Goal: Task Accomplishment & Management: Use online tool/utility

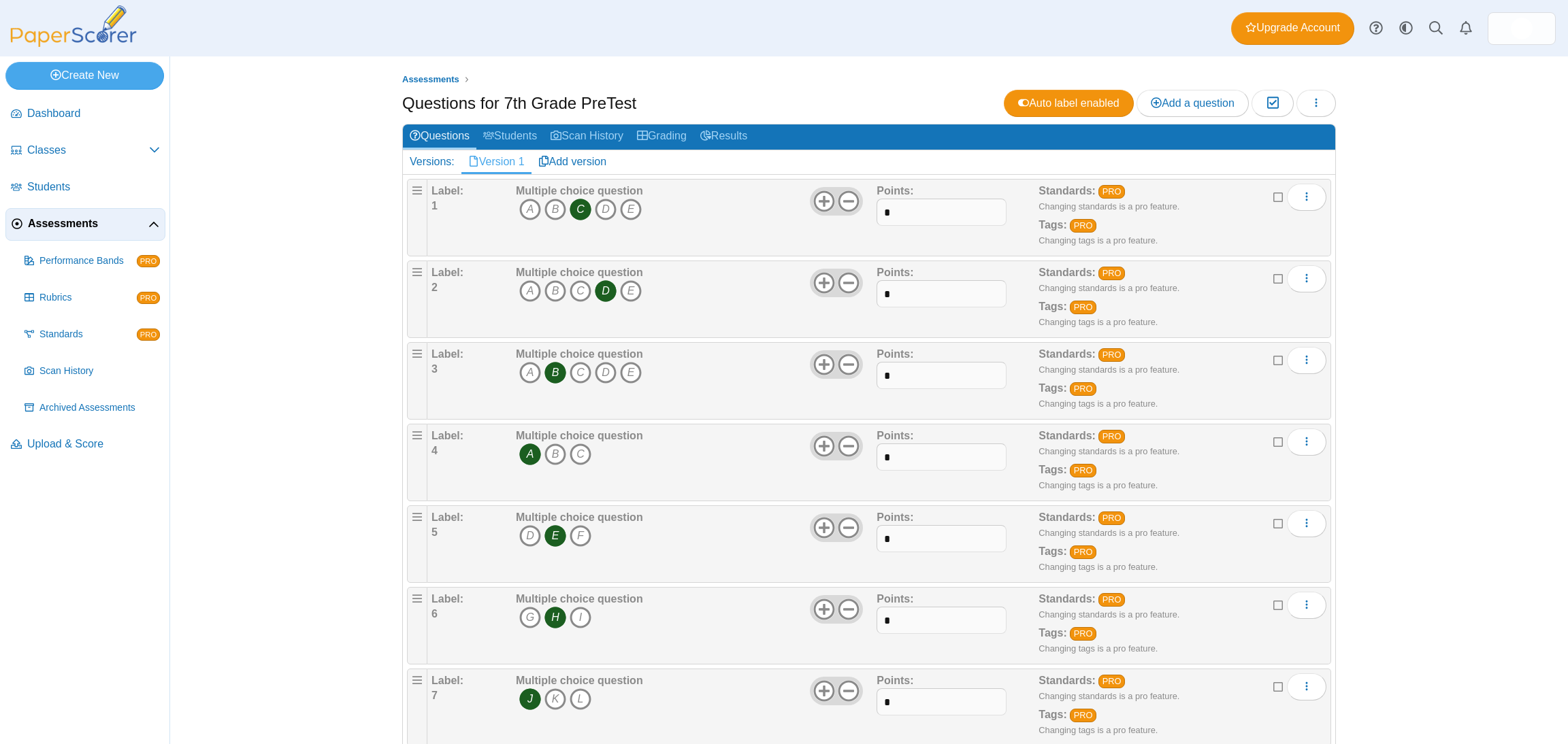
click at [1311, 107] on icon "button" at bounding box center [1316, 103] width 11 height 11
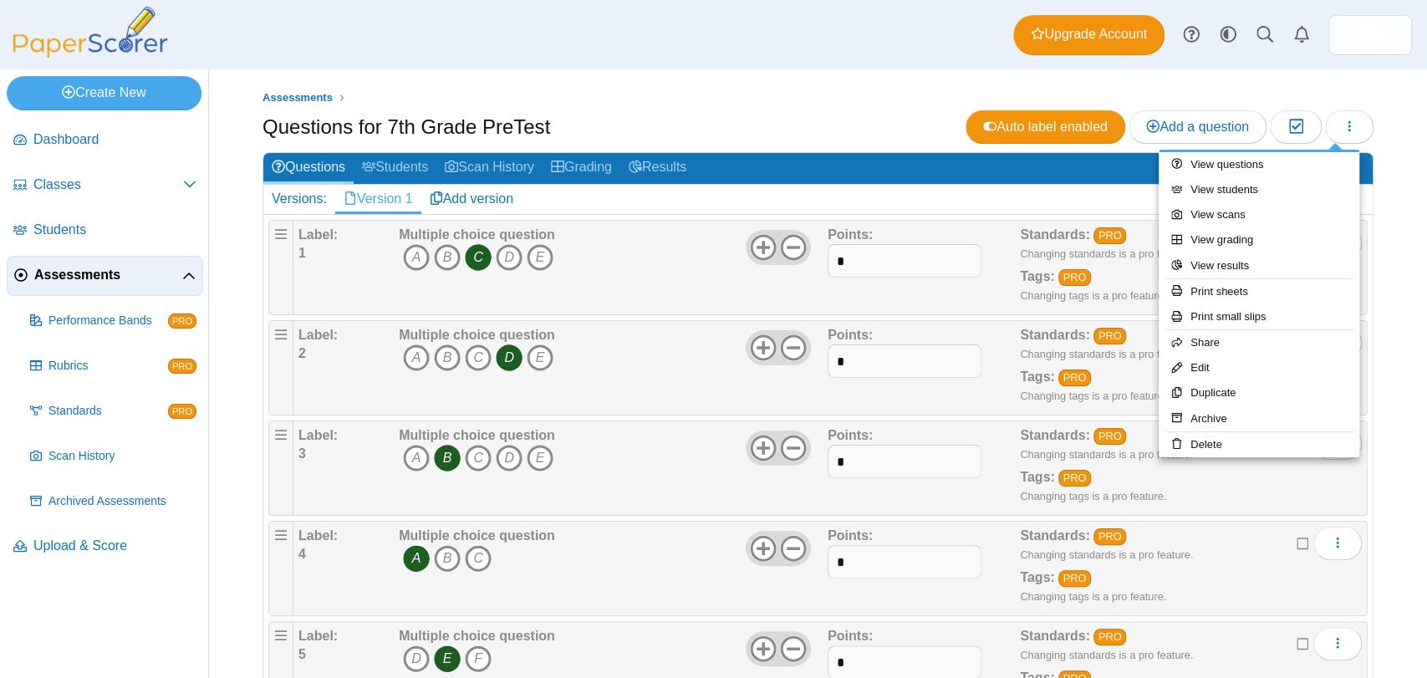
drag, startPoint x: 1831, startPoint y: 2, endPoint x: 787, endPoint y: 114, distance: 1049.9
click at [787, 114] on div "Questions for 7th Grade PreTest Auto label enabled Add a question Moderation 0" at bounding box center [817, 129] width 1111 height 38
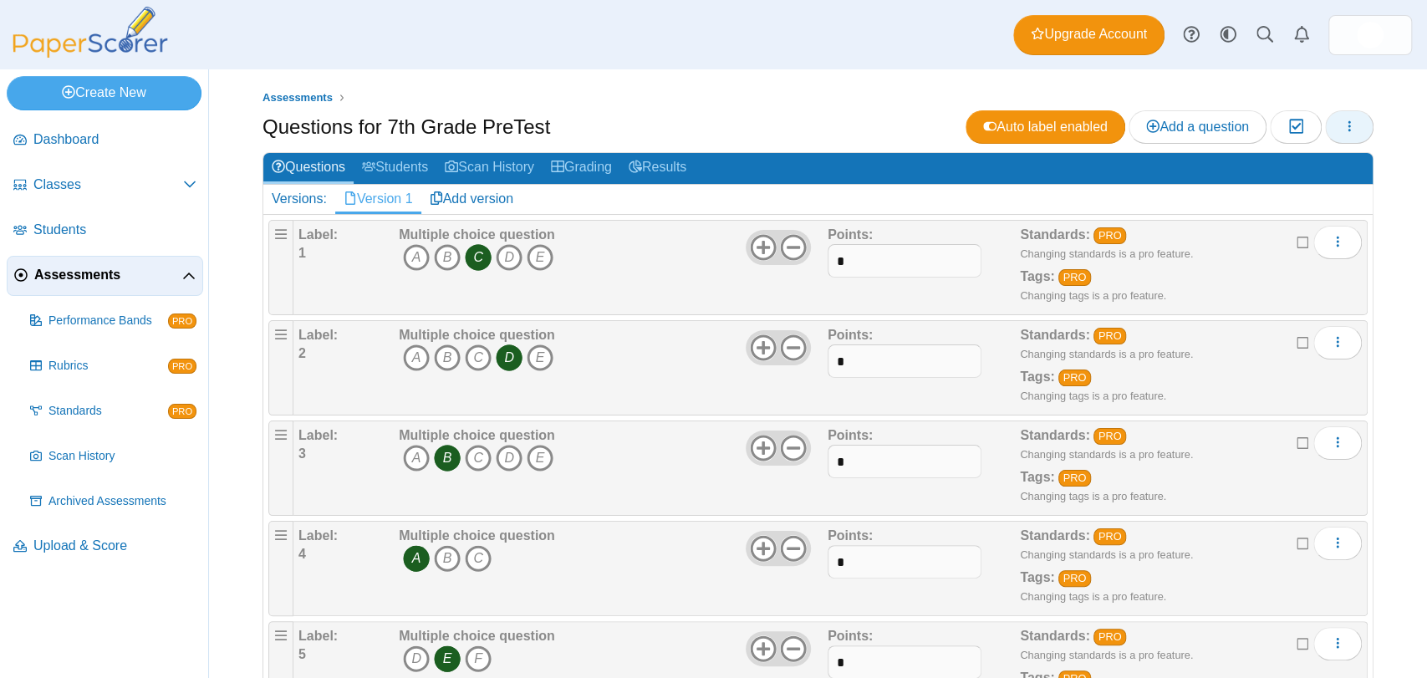
click at [1325, 124] on button "button" at bounding box center [1349, 126] width 48 height 33
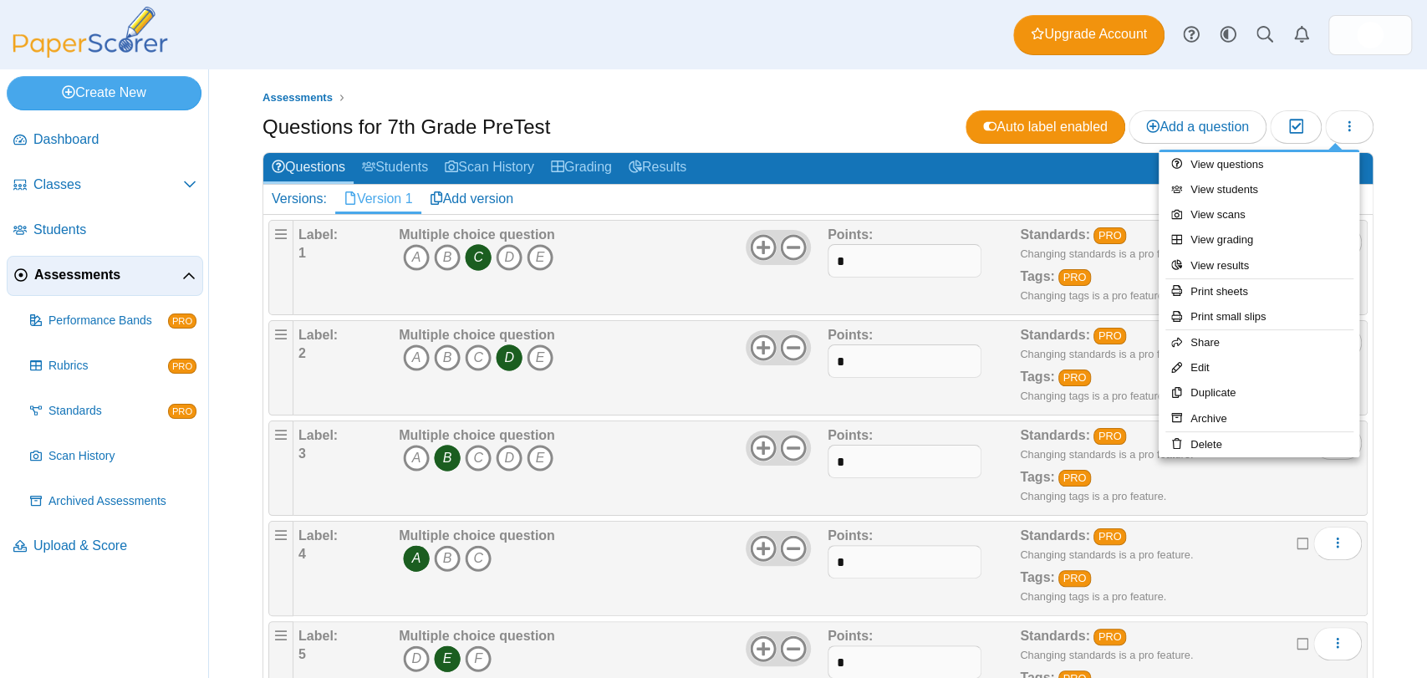
click at [659, 100] on ul "Assessments" at bounding box center [817, 97] width 1111 height 17
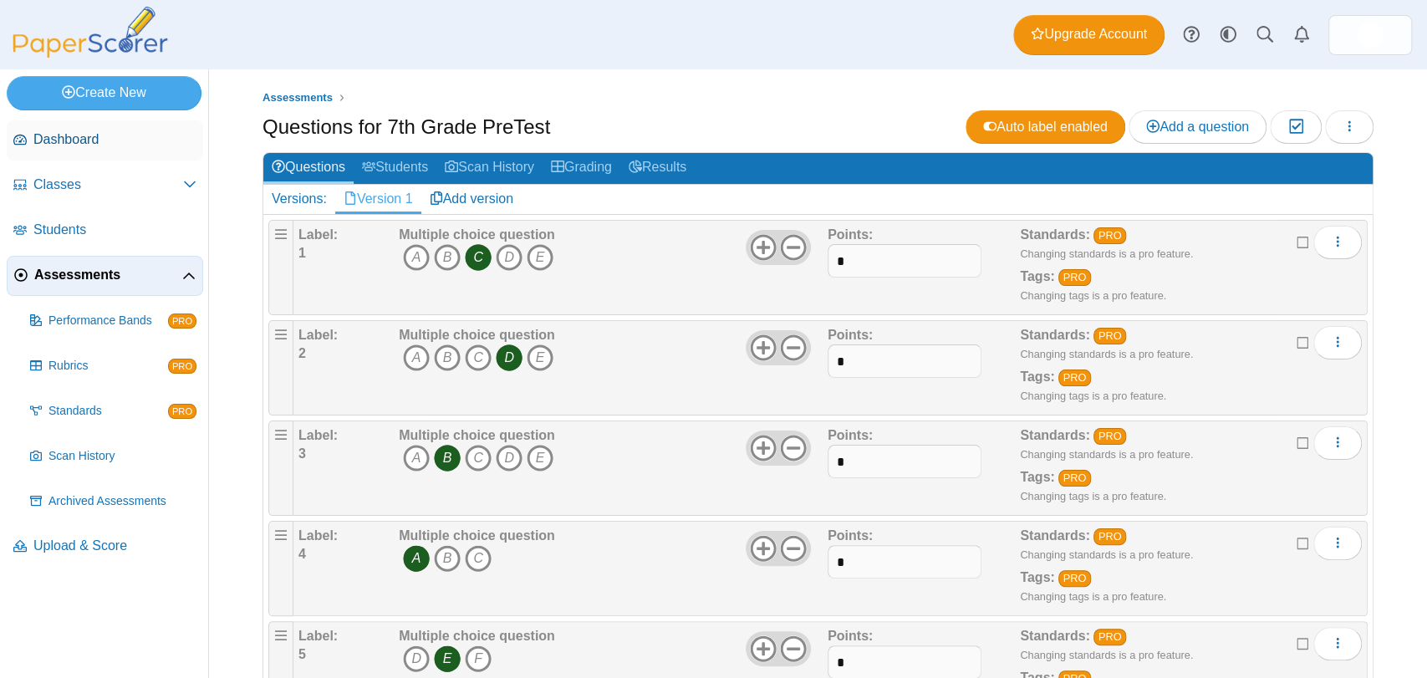
click at [69, 135] on span "Dashboard" at bounding box center [114, 139] width 163 height 18
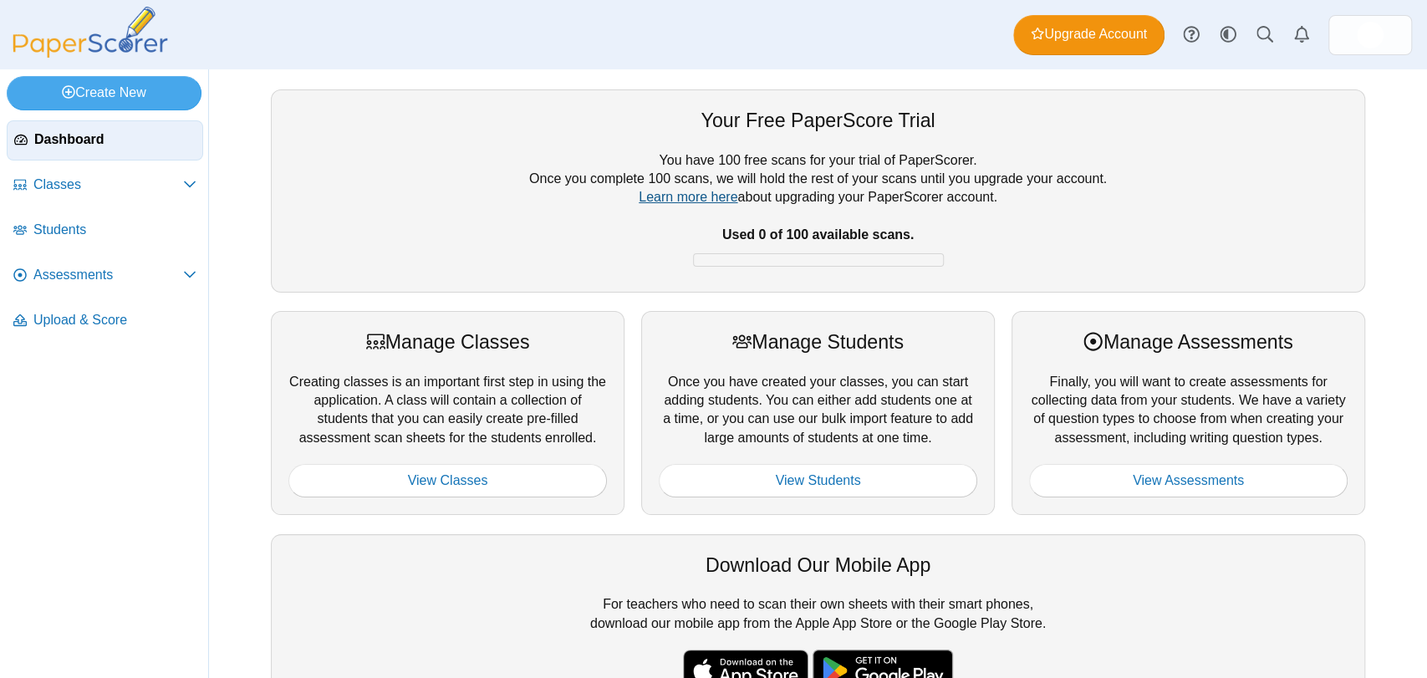
click at [715, 201] on link "Learn more here" at bounding box center [688, 197] width 99 height 14
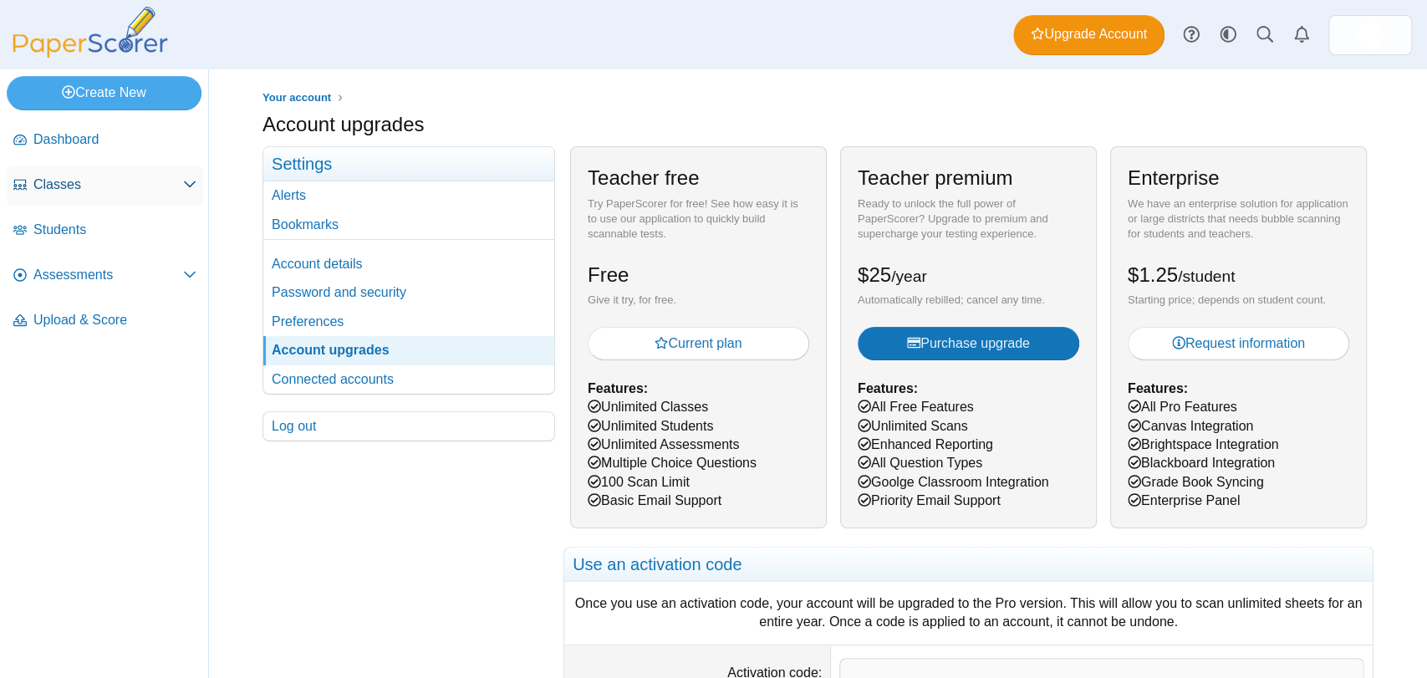
click at [80, 178] on span "Classes" at bounding box center [108, 185] width 150 height 18
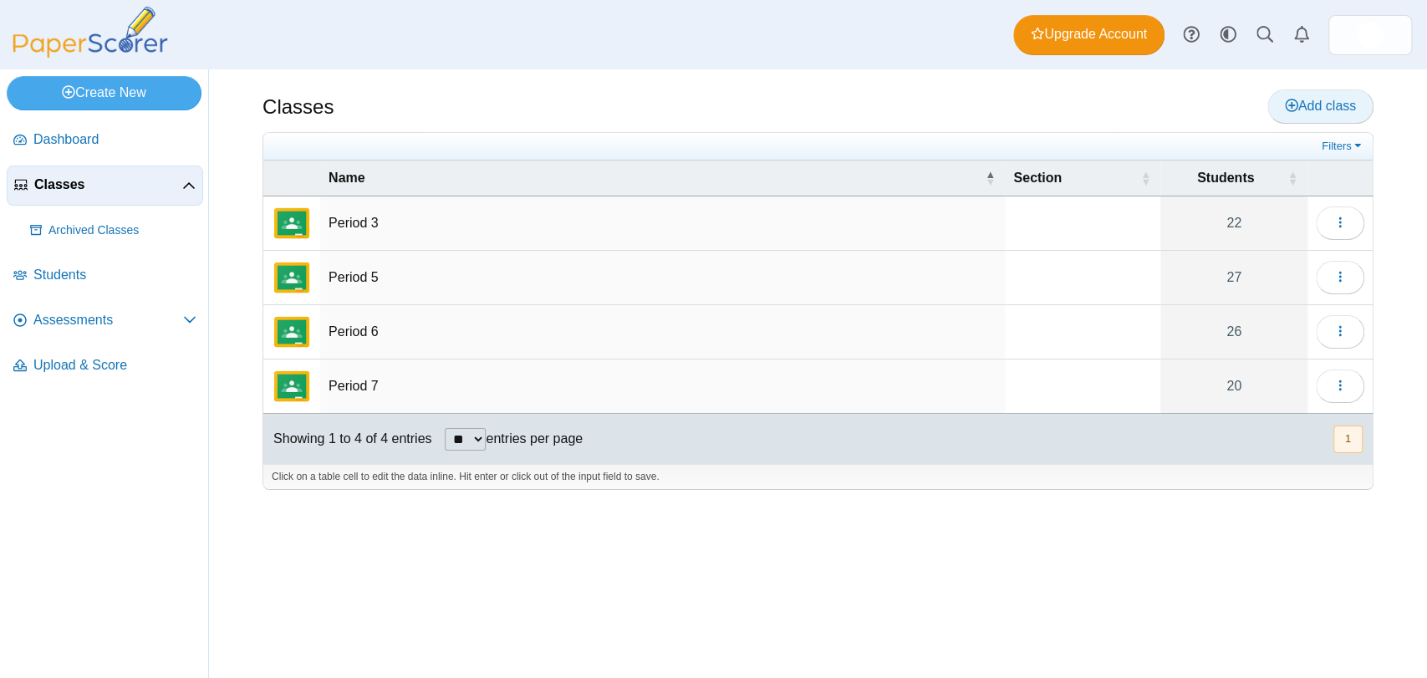
click at [1330, 104] on span "Add class" at bounding box center [1320, 106] width 71 height 14
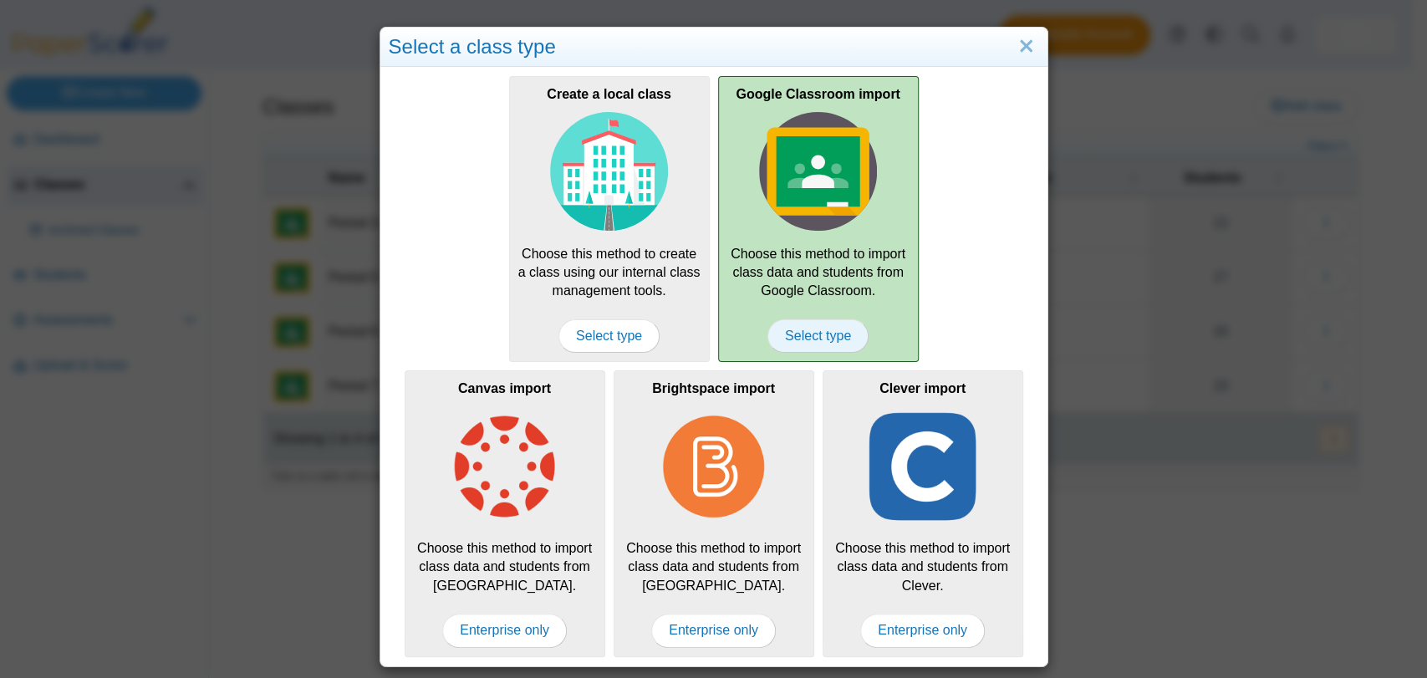
drag, startPoint x: 856, startPoint y: 229, endPoint x: 784, endPoint y: 323, distance: 118.0
click at [784, 323] on span "Select type" at bounding box center [817, 335] width 101 height 33
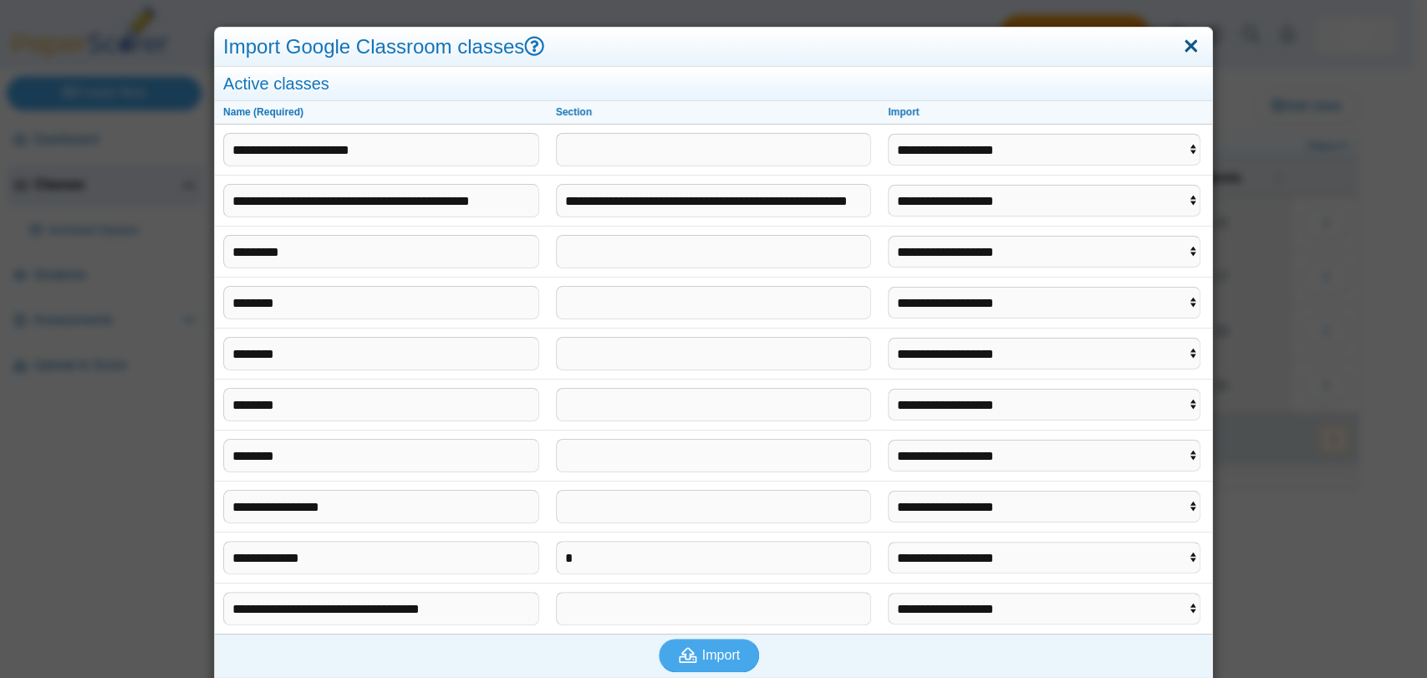
click at [1178, 41] on link "Close" at bounding box center [1191, 47] width 26 height 28
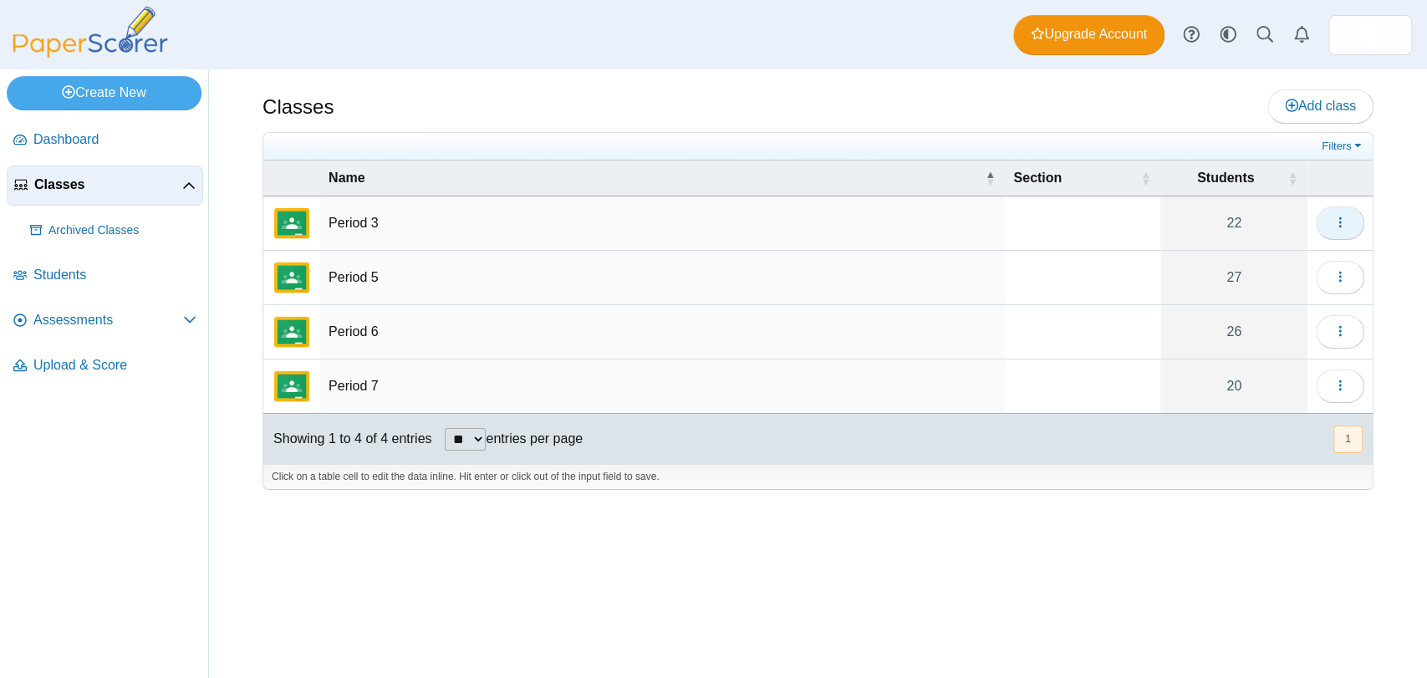
click at [1346, 217] on button "button" at bounding box center [1339, 222] width 48 height 33
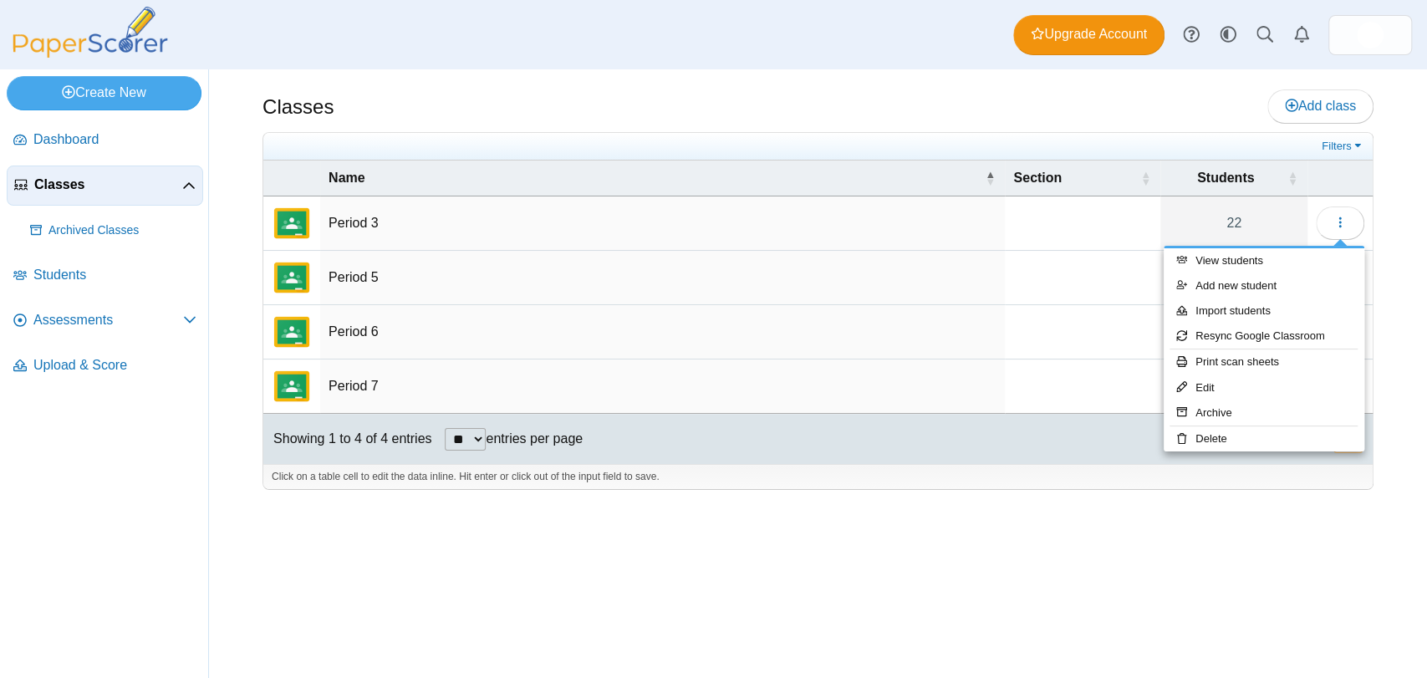
click at [759, 523] on div "Classes Add class Filters 22" at bounding box center [818, 373] width 1218 height 608
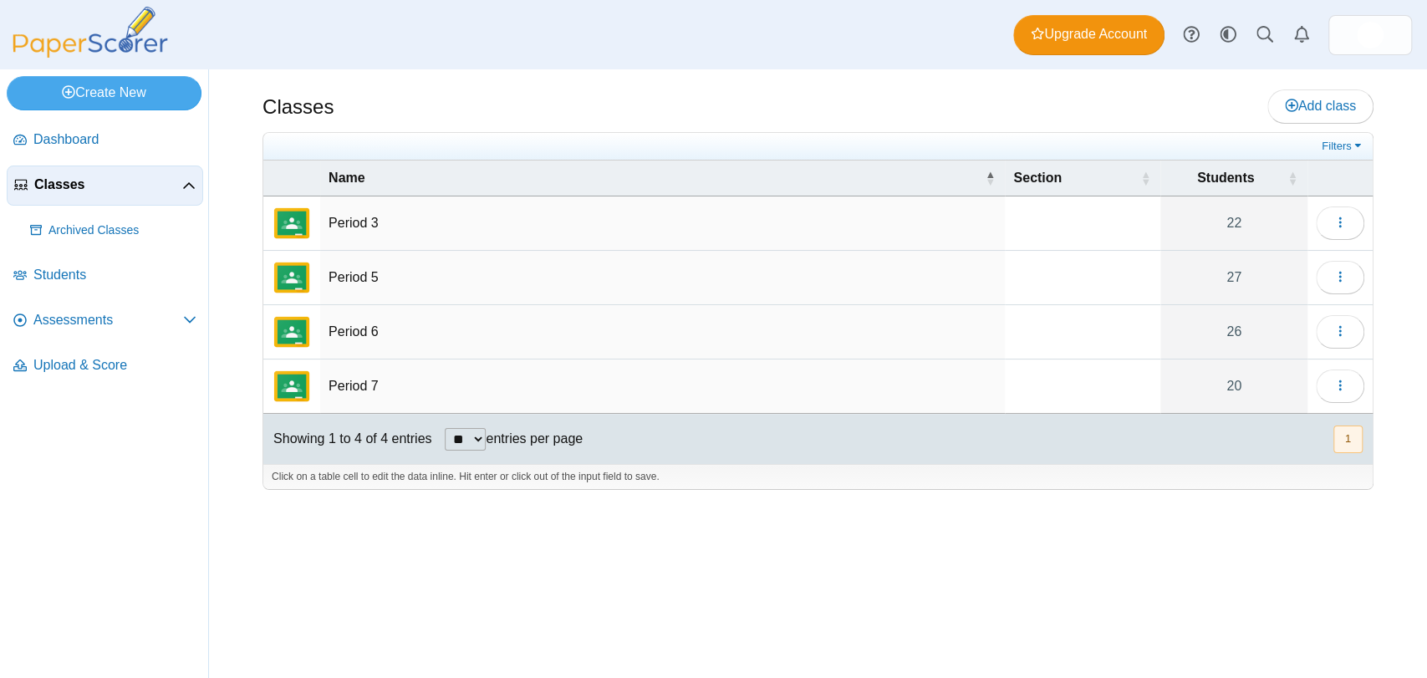
click at [333, 227] on td "Period 3" at bounding box center [662, 223] width 684 height 54
click at [1242, 218] on link "22" at bounding box center [1233, 222] width 147 height 53
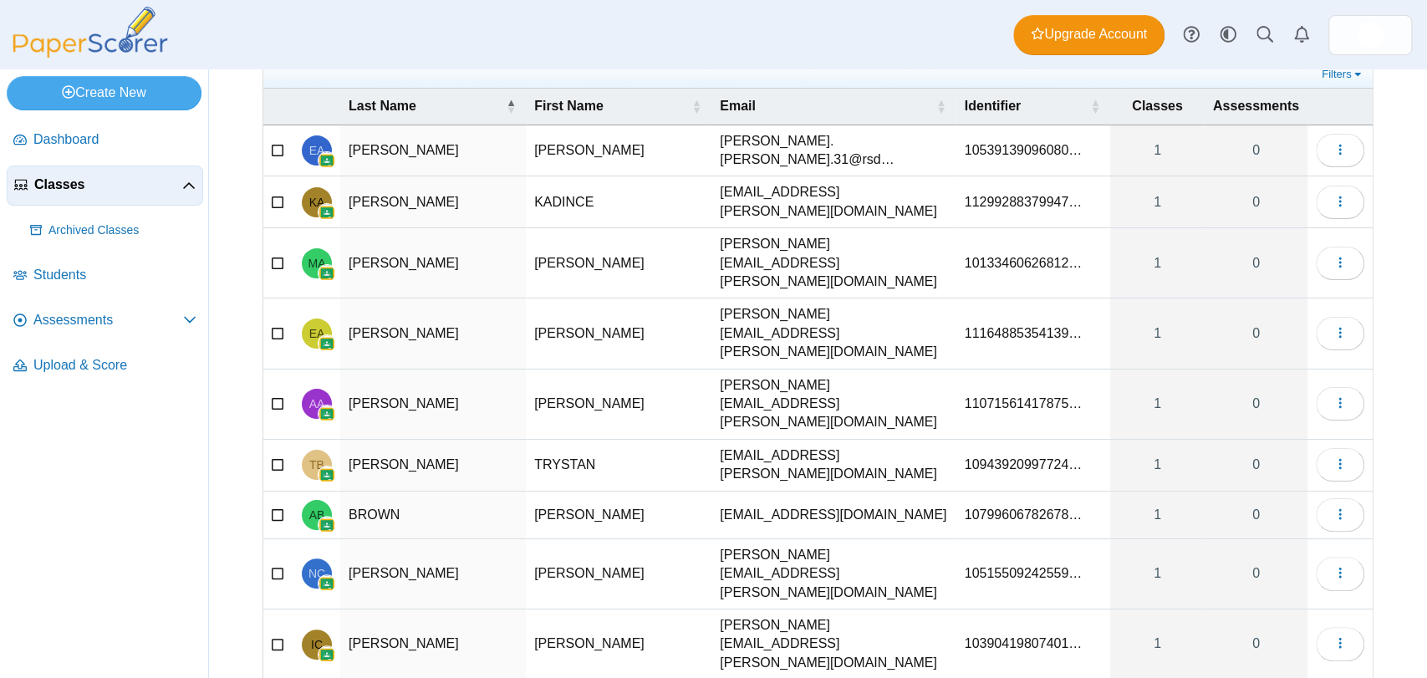
scroll to position [94, 0]
select select "**"
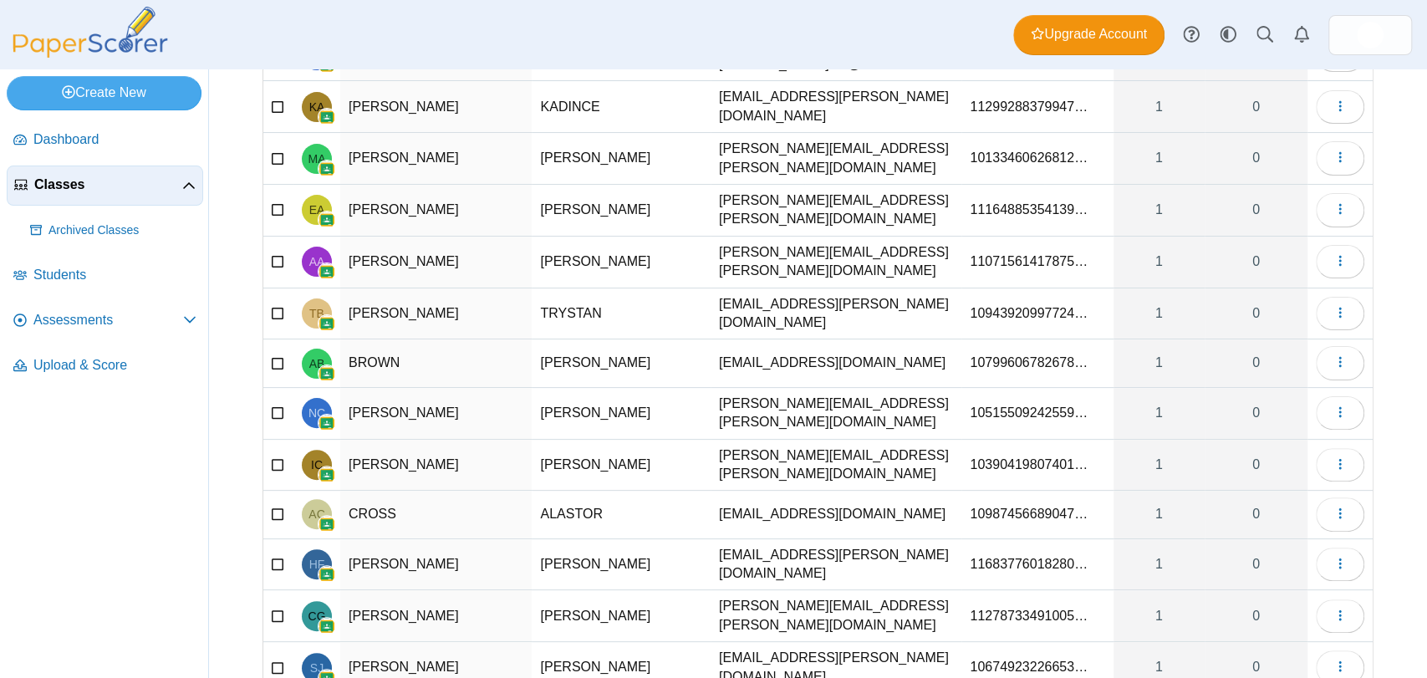
scroll to position [0, 0]
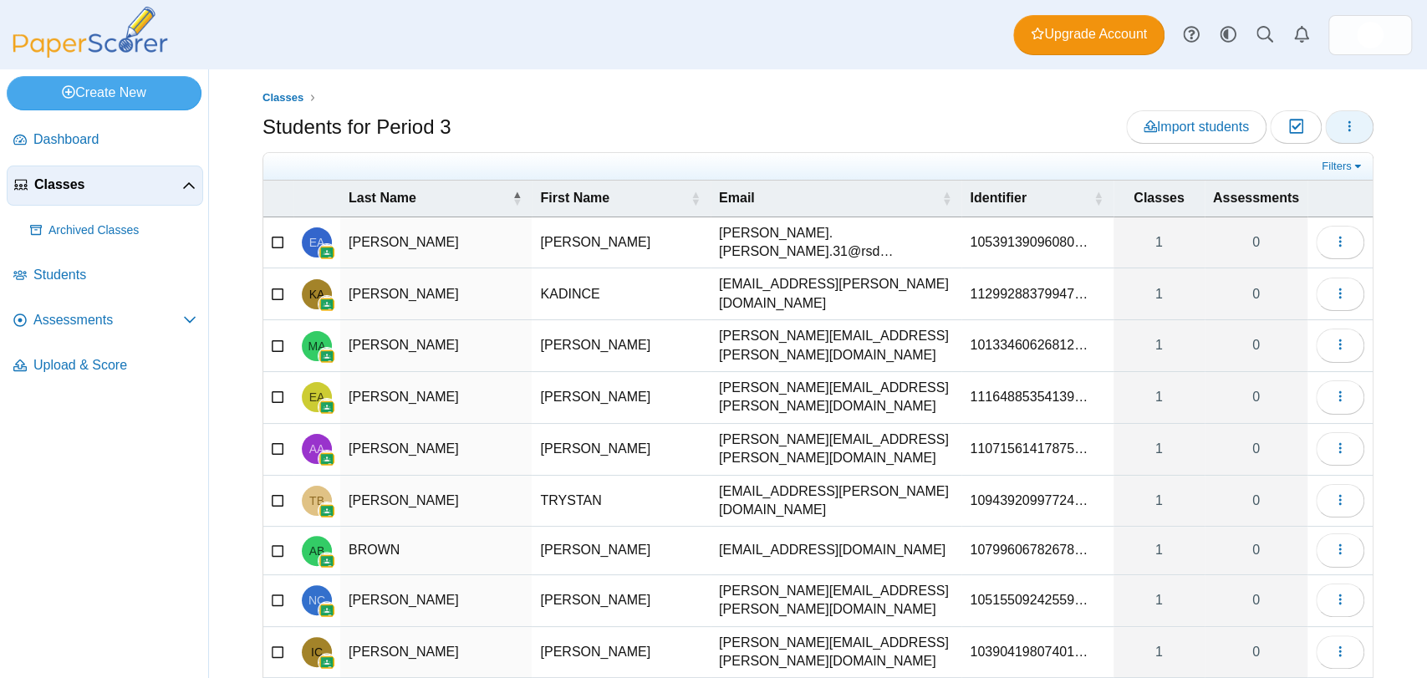
click at [1342, 128] on icon "button" at bounding box center [1348, 126] width 13 height 13
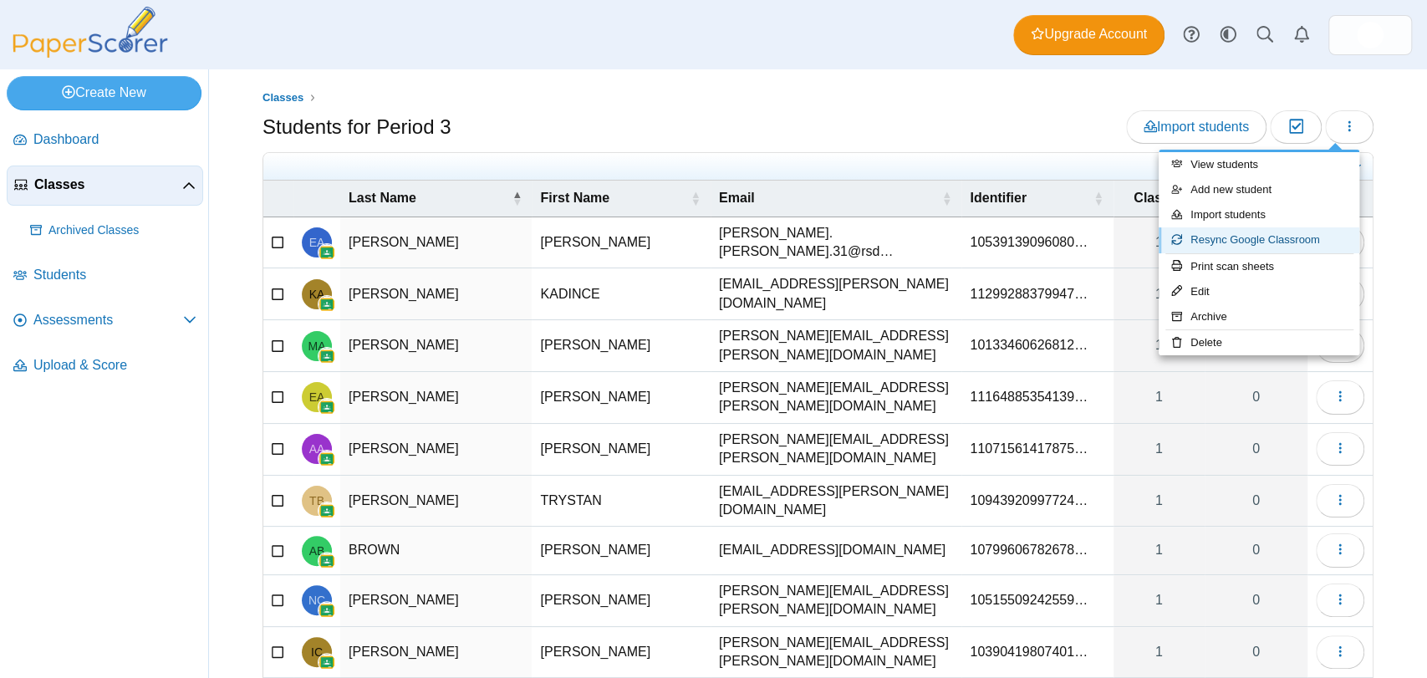
click at [1232, 242] on link "Resync Google Classroom" at bounding box center [1258, 239] width 201 height 25
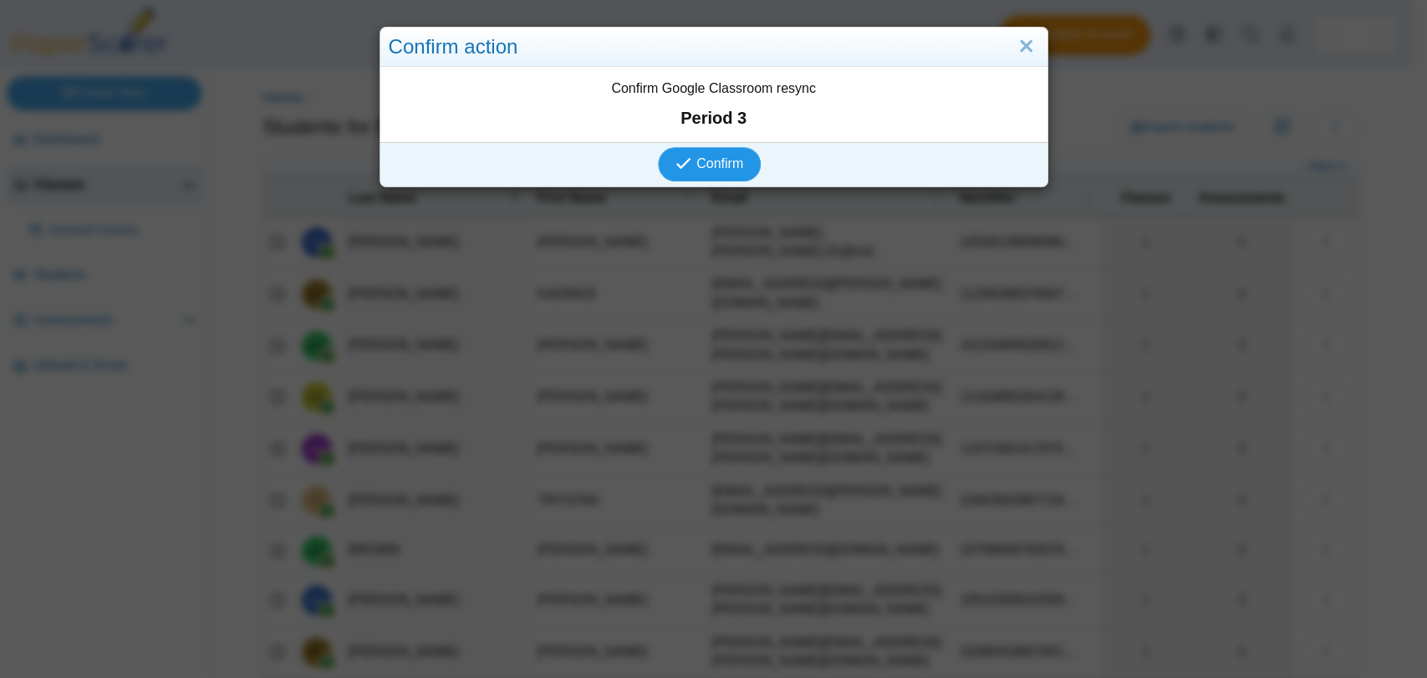
click at [709, 153] on button "Confirm" at bounding box center [709, 163] width 103 height 33
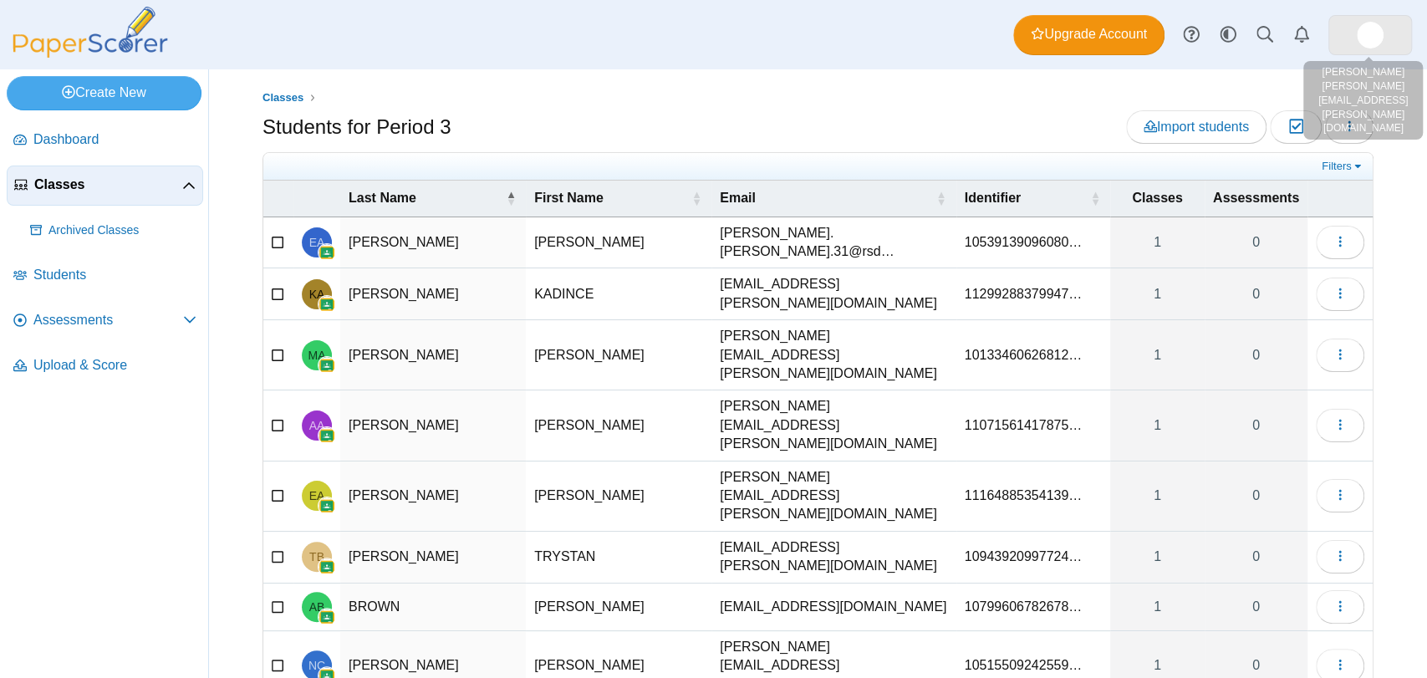
click at [1354, 37] on link at bounding box center [1370, 35] width 84 height 40
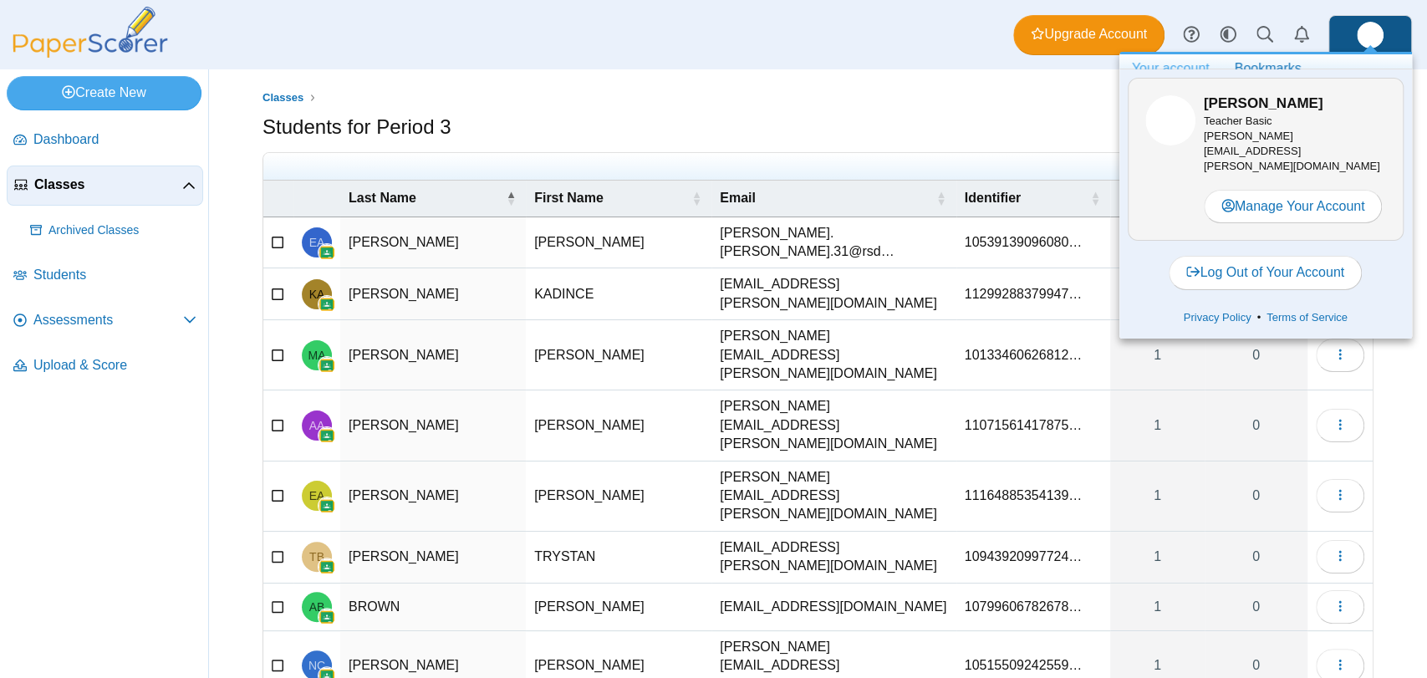
click at [941, 135] on div "Students for Period 3 Import students Moderation 0 Loading…" at bounding box center [817, 129] width 1111 height 38
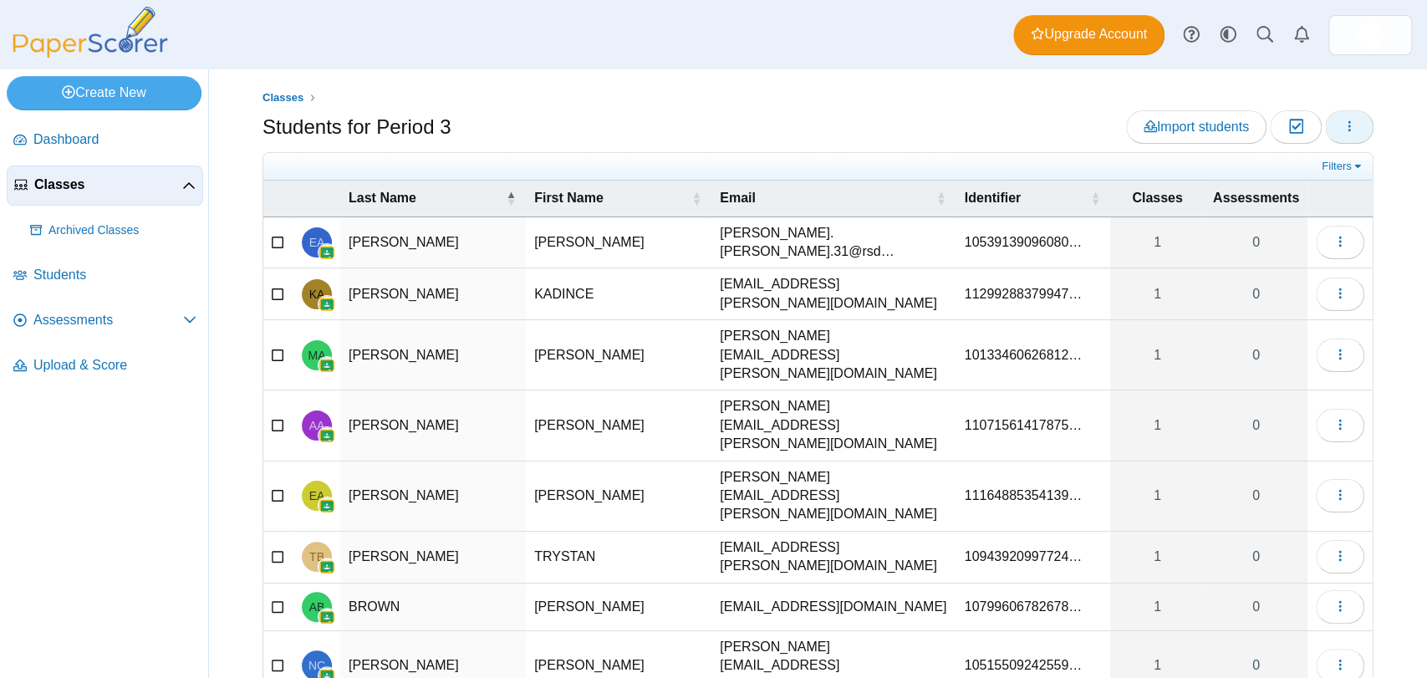
click at [1325, 131] on button "button" at bounding box center [1349, 126] width 48 height 33
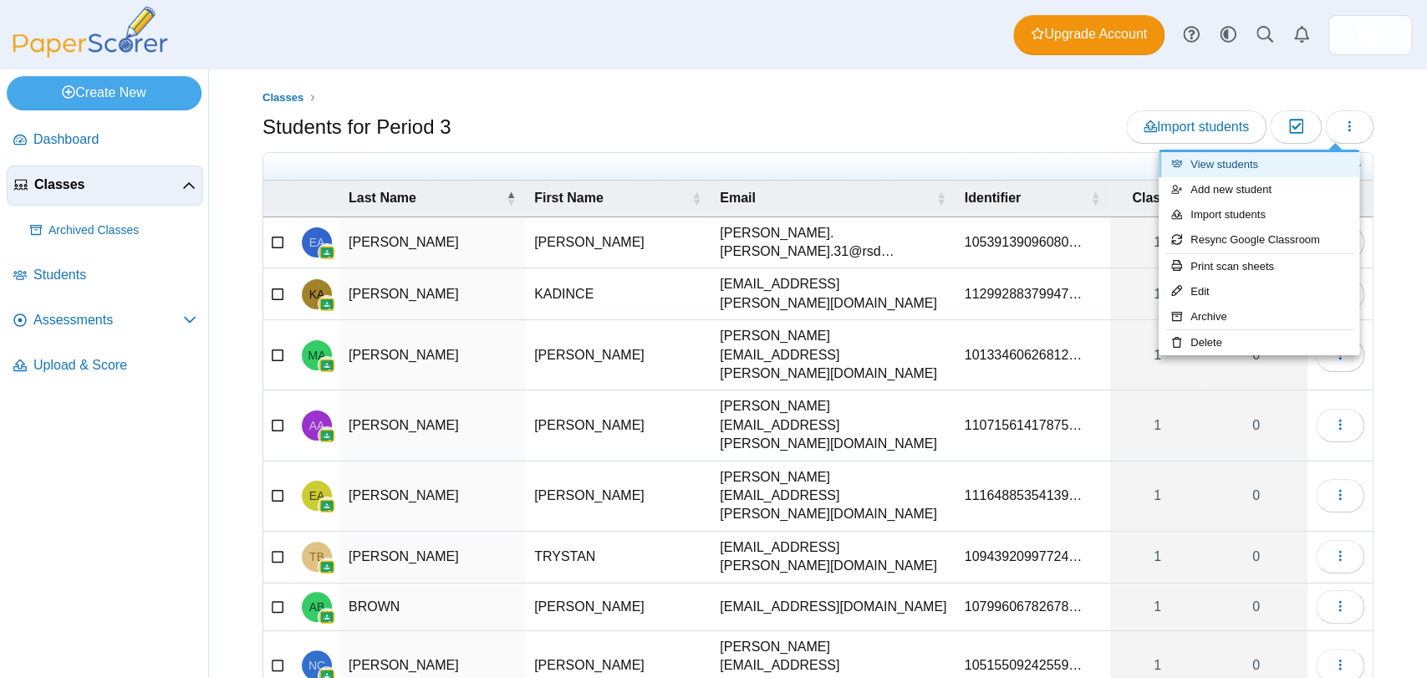
click at [1229, 165] on link "View students" at bounding box center [1258, 164] width 201 height 25
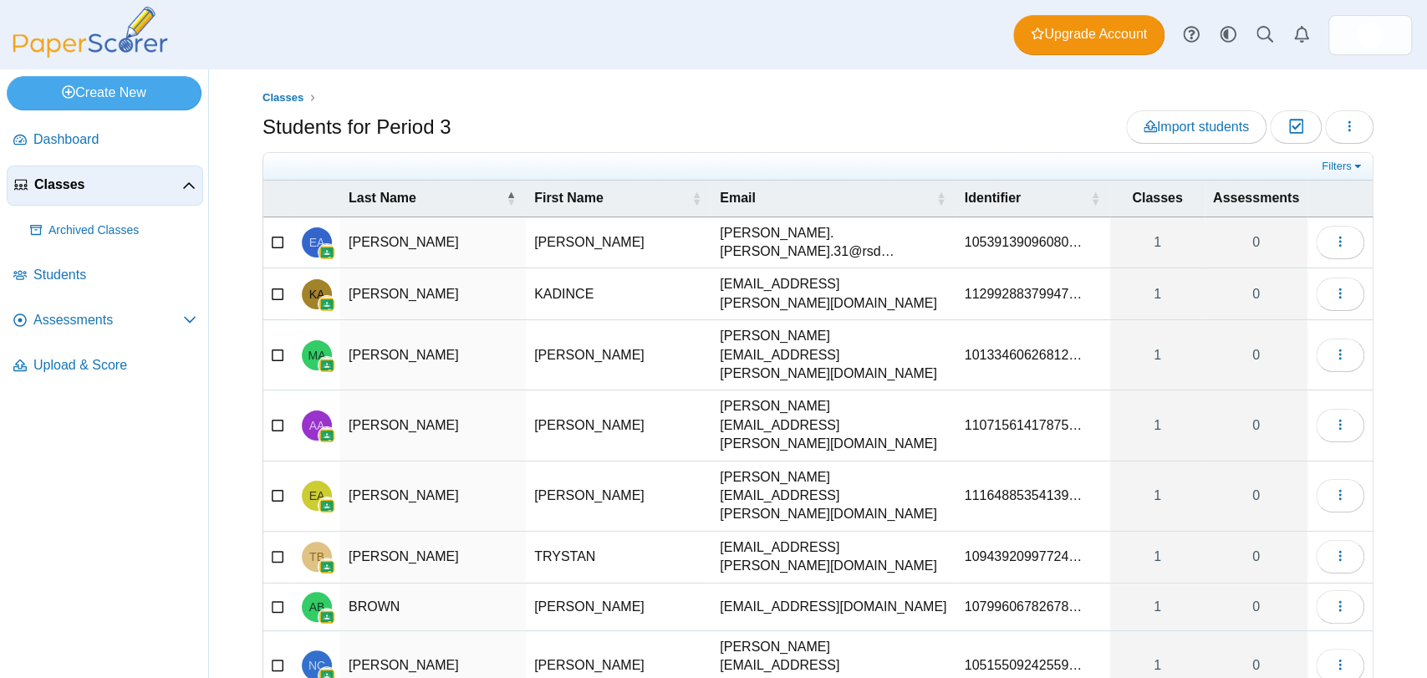
click at [895, 108] on div "Classes Students for Period 3 Import students Moderation 0 Loading… 1" at bounding box center [817, 500] width 1111 height 822
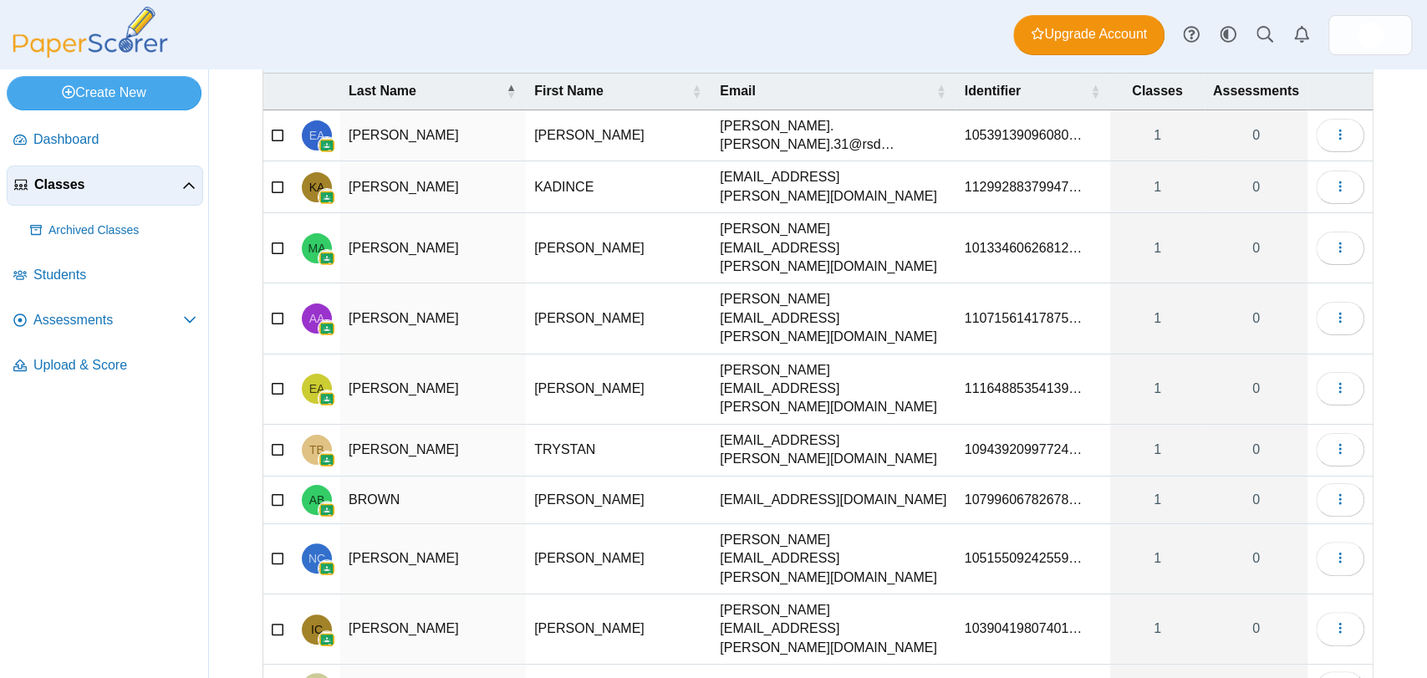
click at [471, 42] on div "Dashboard Classes Archived classes Students Assessments" at bounding box center [713, 34] width 1427 height 69
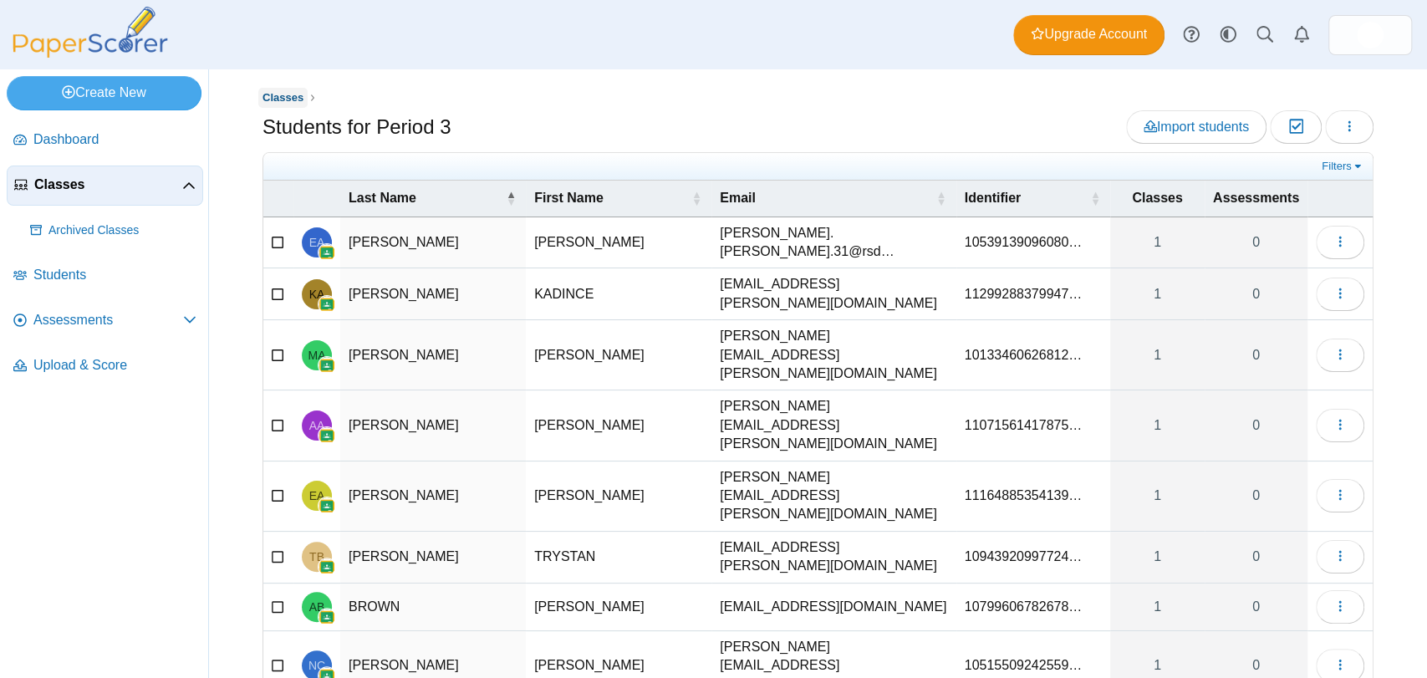
click at [267, 101] on span "Classes" at bounding box center [282, 97] width 41 height 13
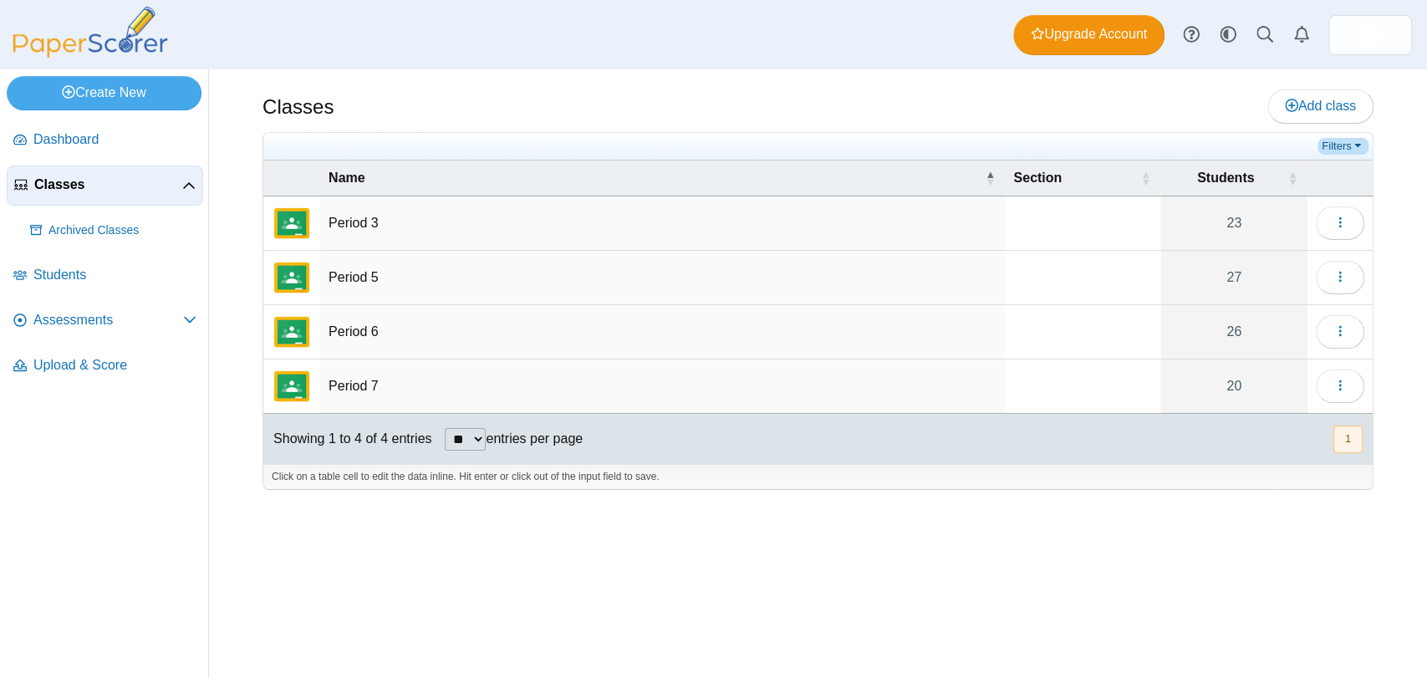
click at [1337, 146] on link "Filters" at bounding box center [1342, 146] width 51 height 17
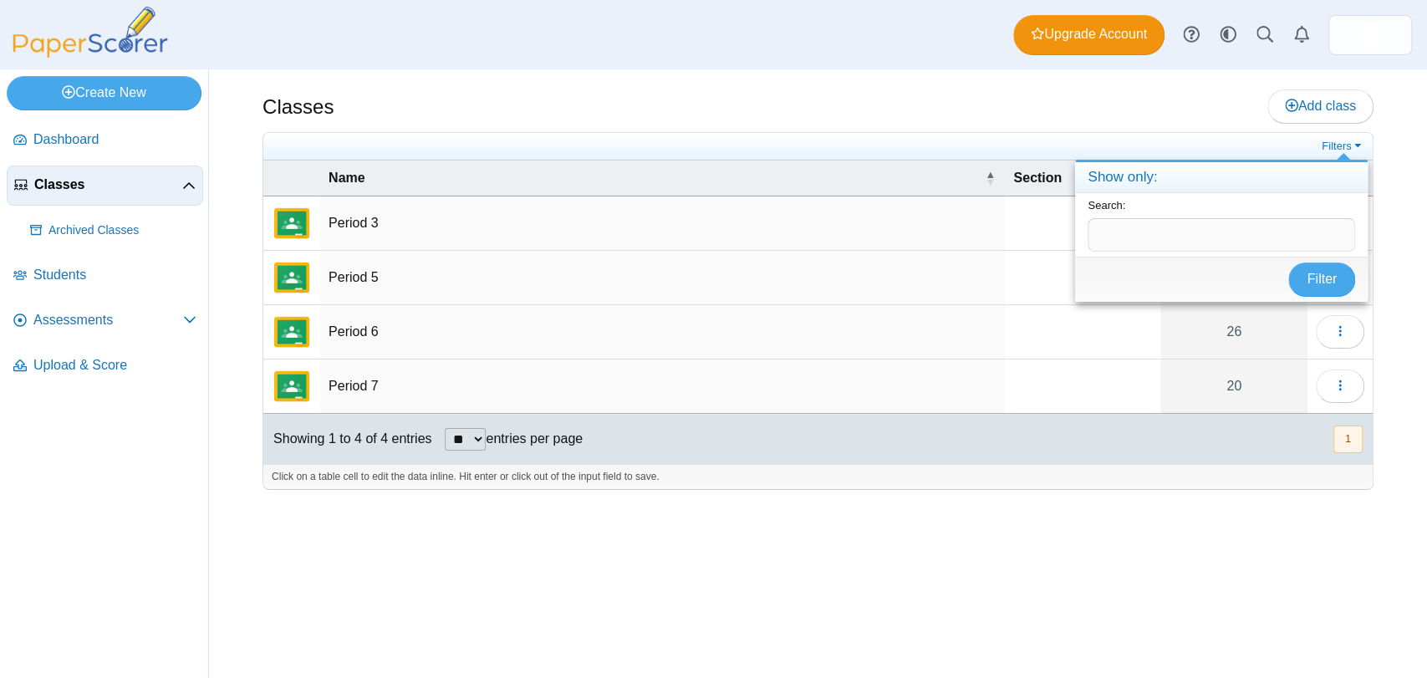
click at [1067, 75] on div "Classes Add class Filters 23" at bounding box center [818, 373] width 1218 height 608
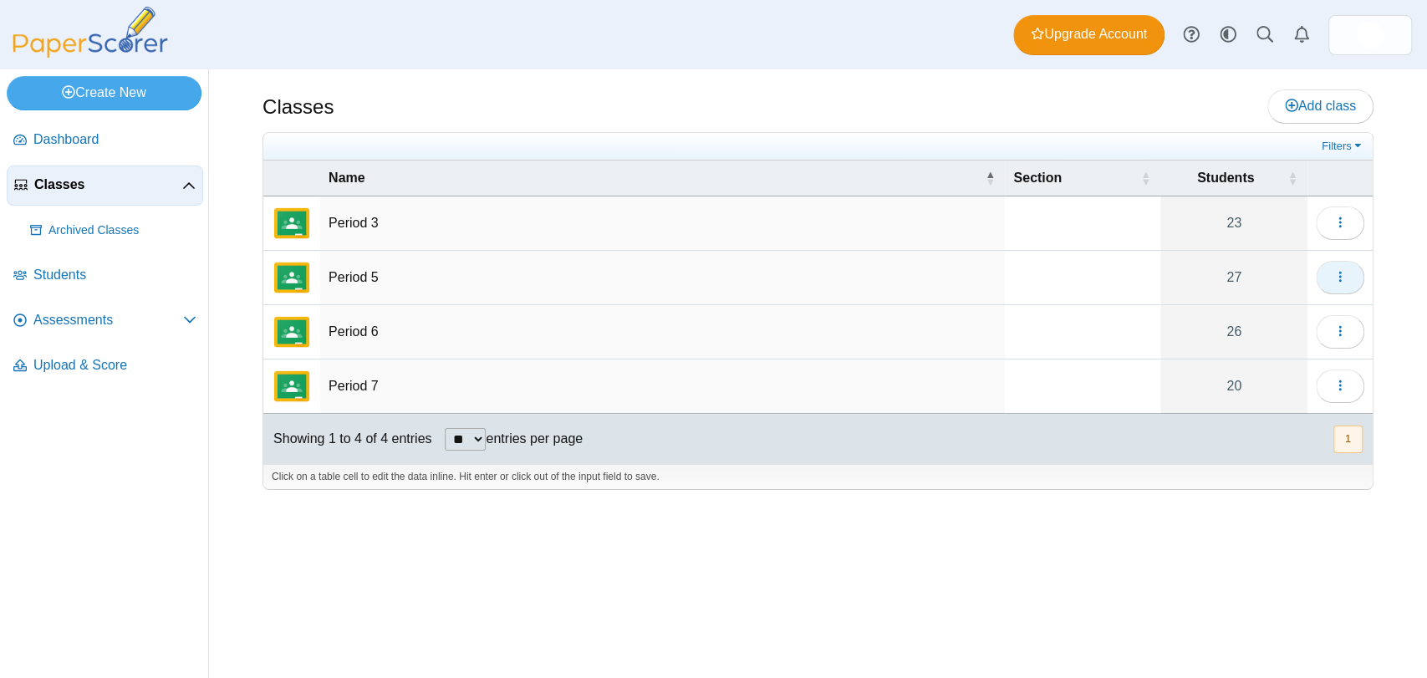
click at [1327, 272] on button "button" at bounding box center [1339, 277] width 48 height 33
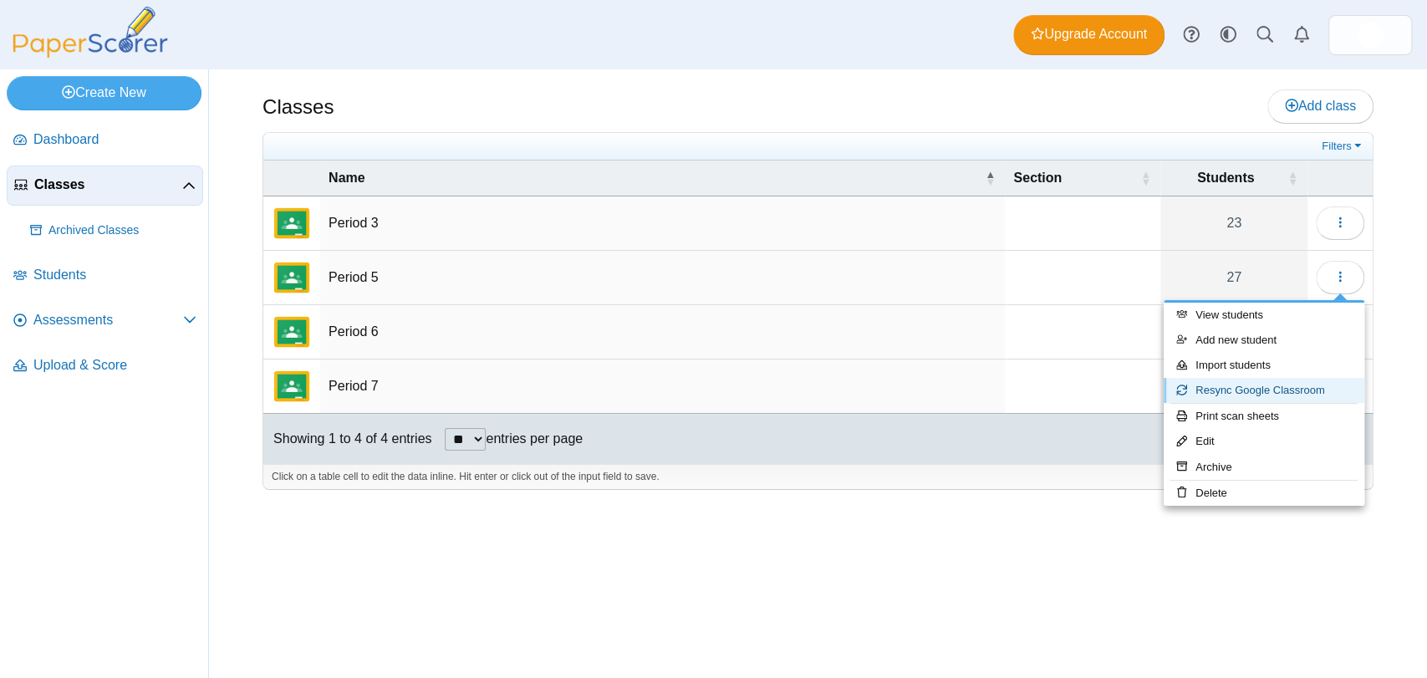
click at [1264, 391] on link "Resync Google Classroom" at bounding box center [1263, 390] width 201 height 25
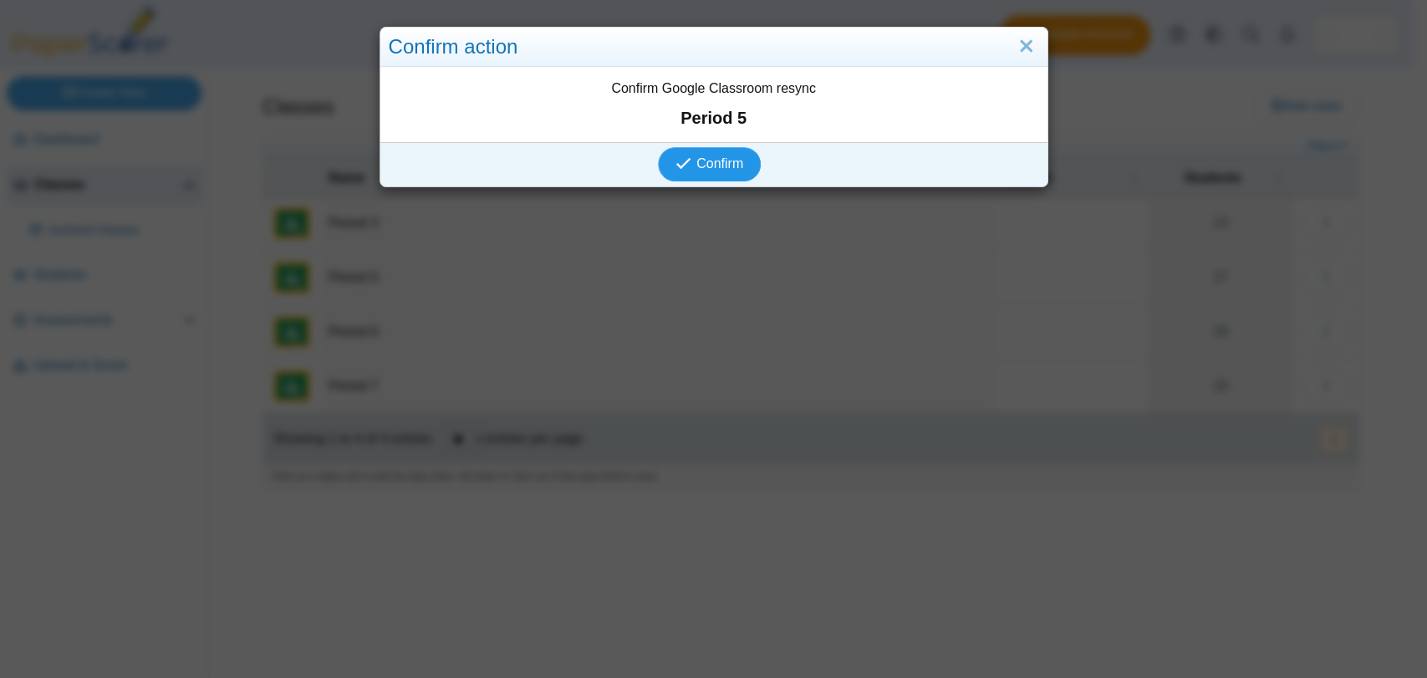
click at [718, 156] on span "Confirm" at bounding box center [719, 163] width 47 height 14
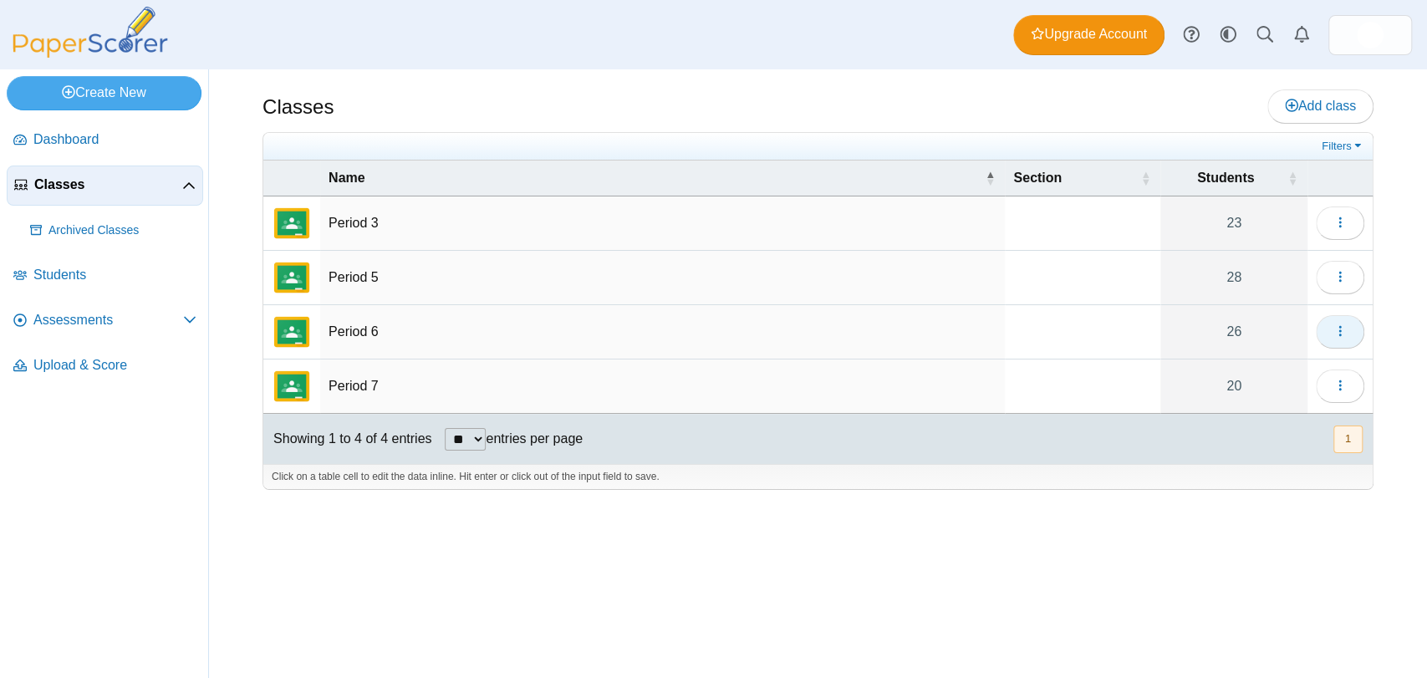
click at [1333, 327] on icon "button" at bounding box center [1339, 330] width 13 height 13
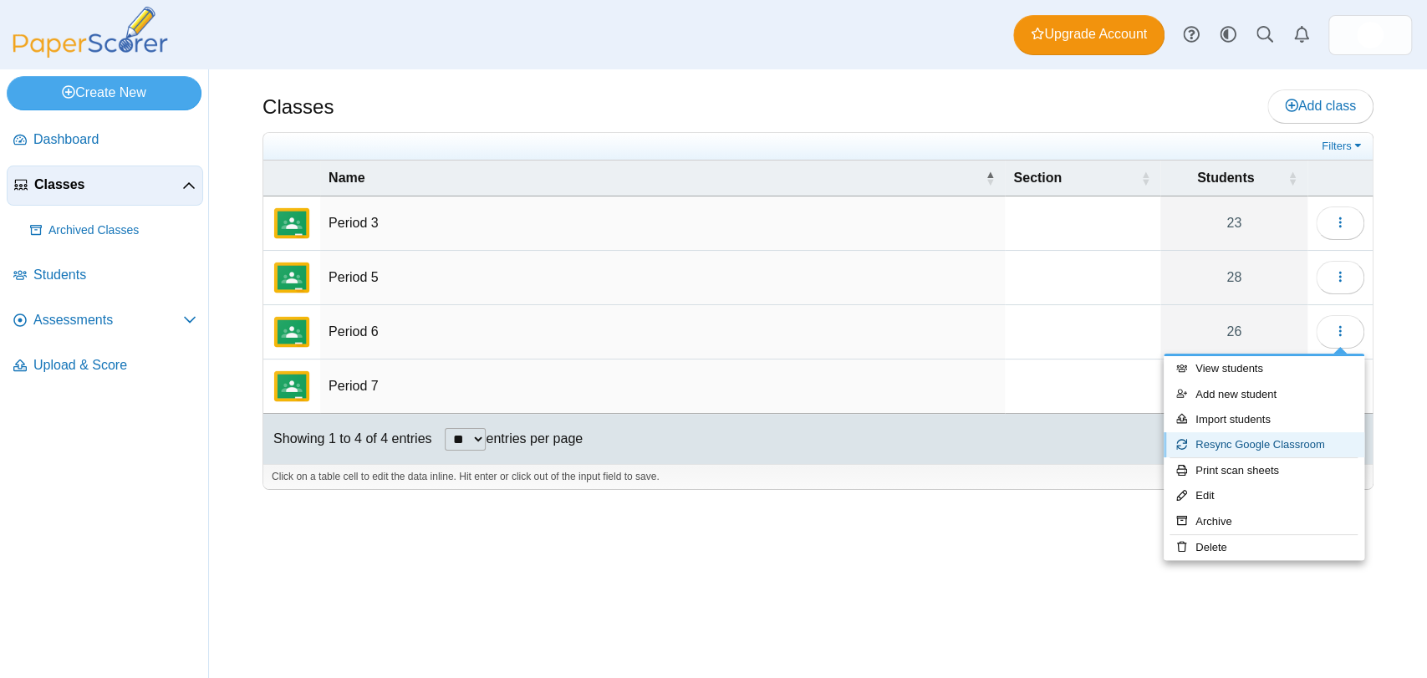
click at [1267, 445] on link "Resync Google Classroom" at bounding box center [1263, 444] width 201 height 25
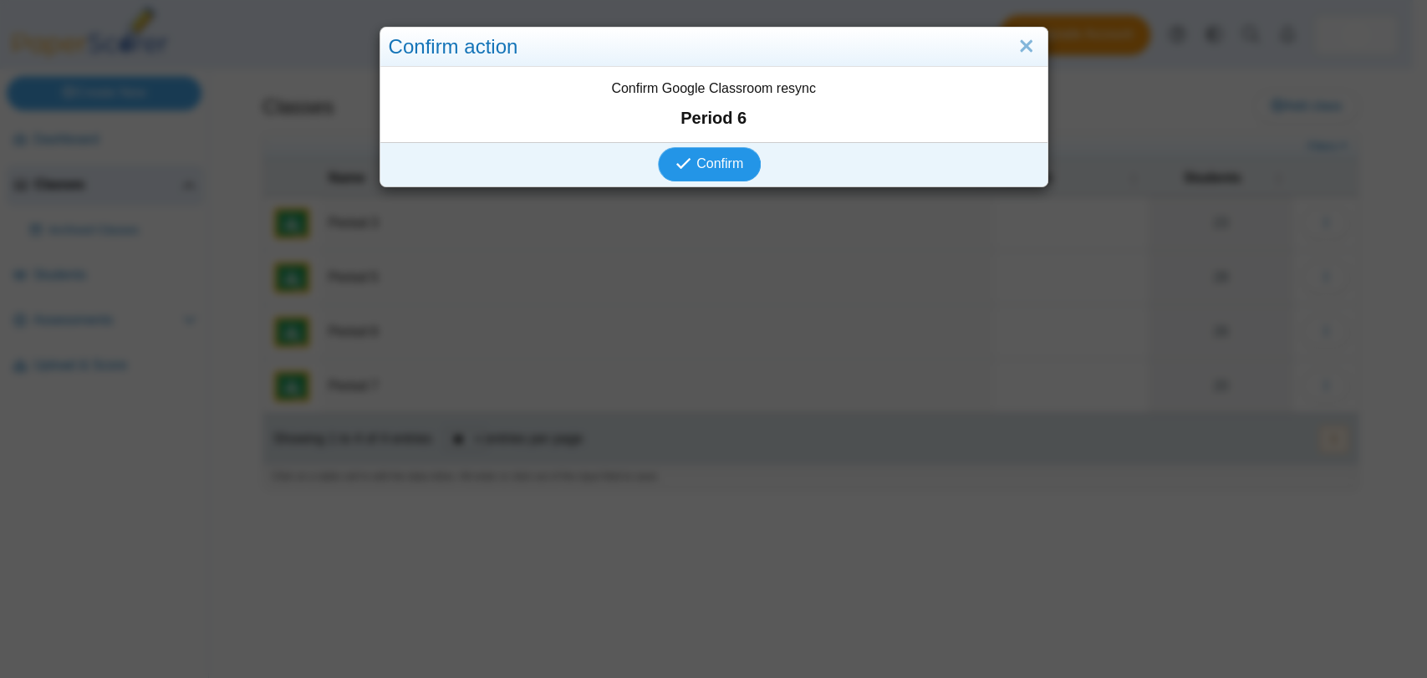
click at [698, 148] on button "Confirm" at bounding box center [709, 163] width 103 height 33
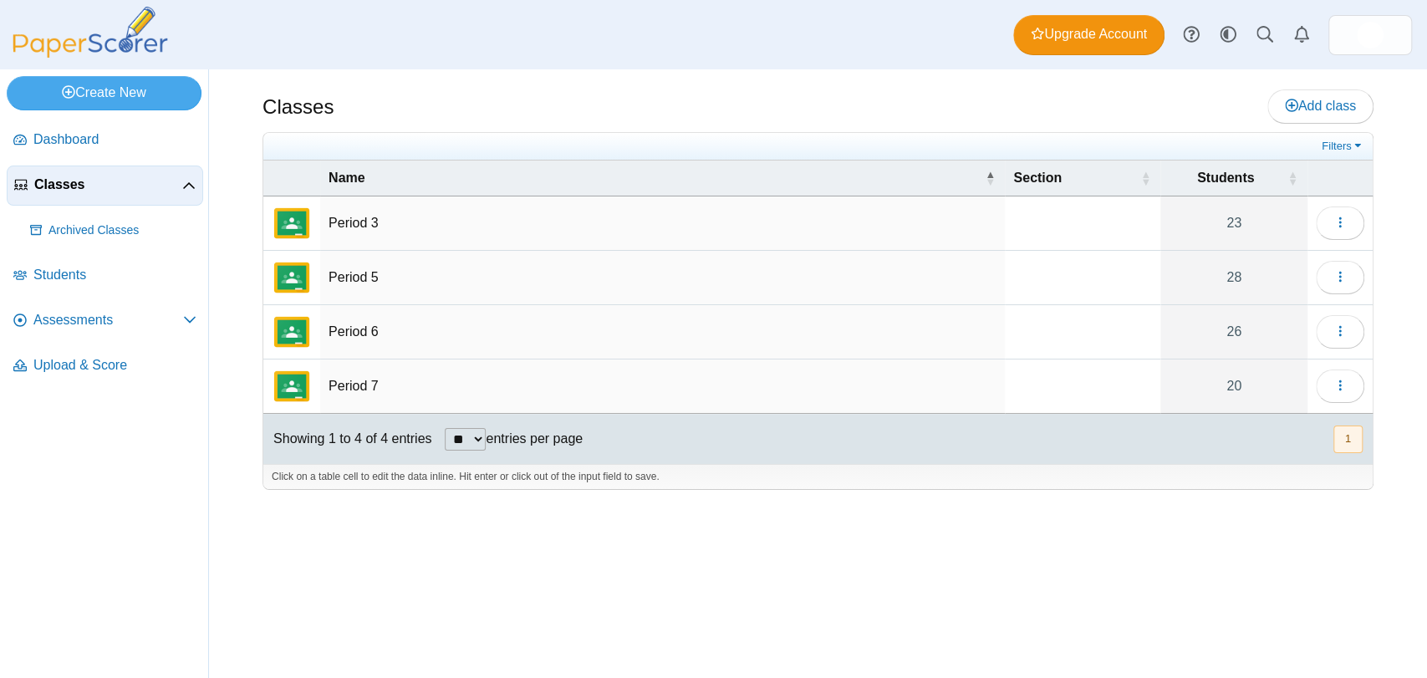
click at [341, 323] on td "Period 6" at bounding box center [662, 332] width 684 height 54
click at [298, 328] on img "External class connected through Google Classroom" at bounding box center [292, 332] width 40 height 40
click at [1325, 338] on button "button" at bounding box center [1339, 331] width 48 height 33
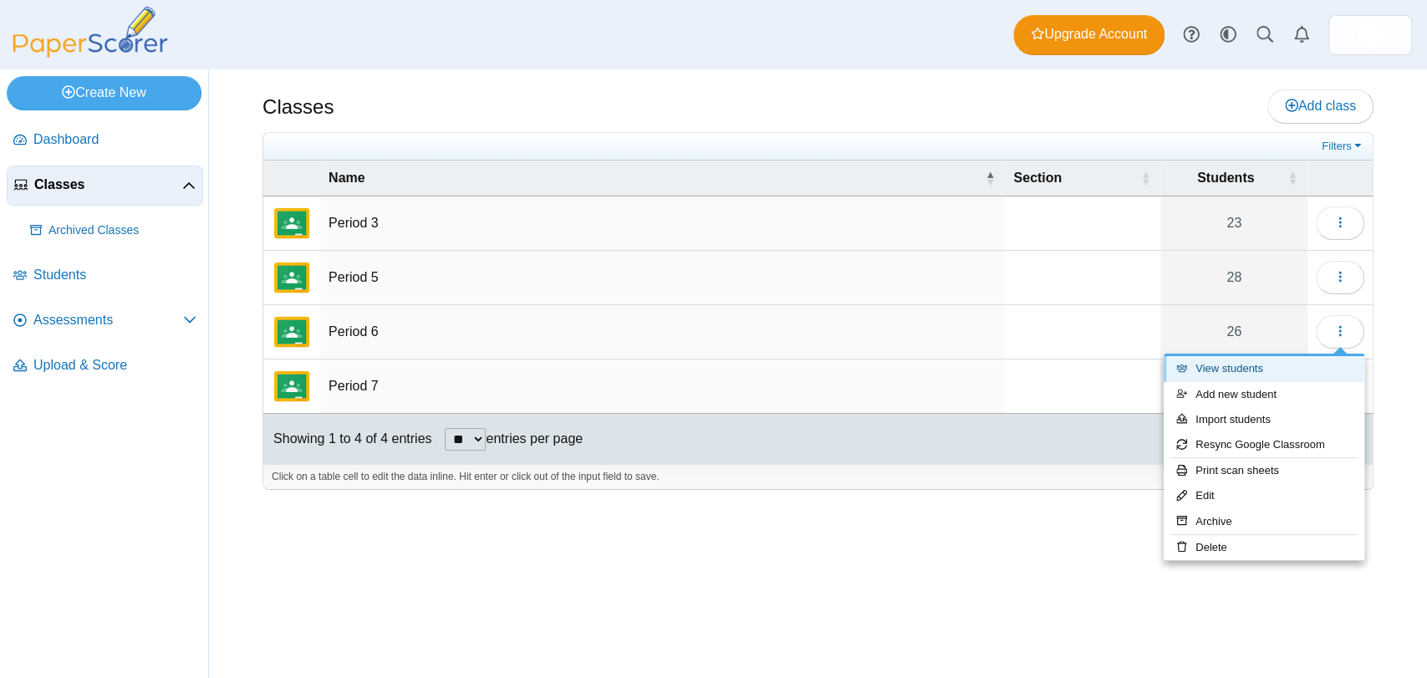
click at [1272, 368] on link "View students" at bounding box center [1263, 368] width 201 height 25
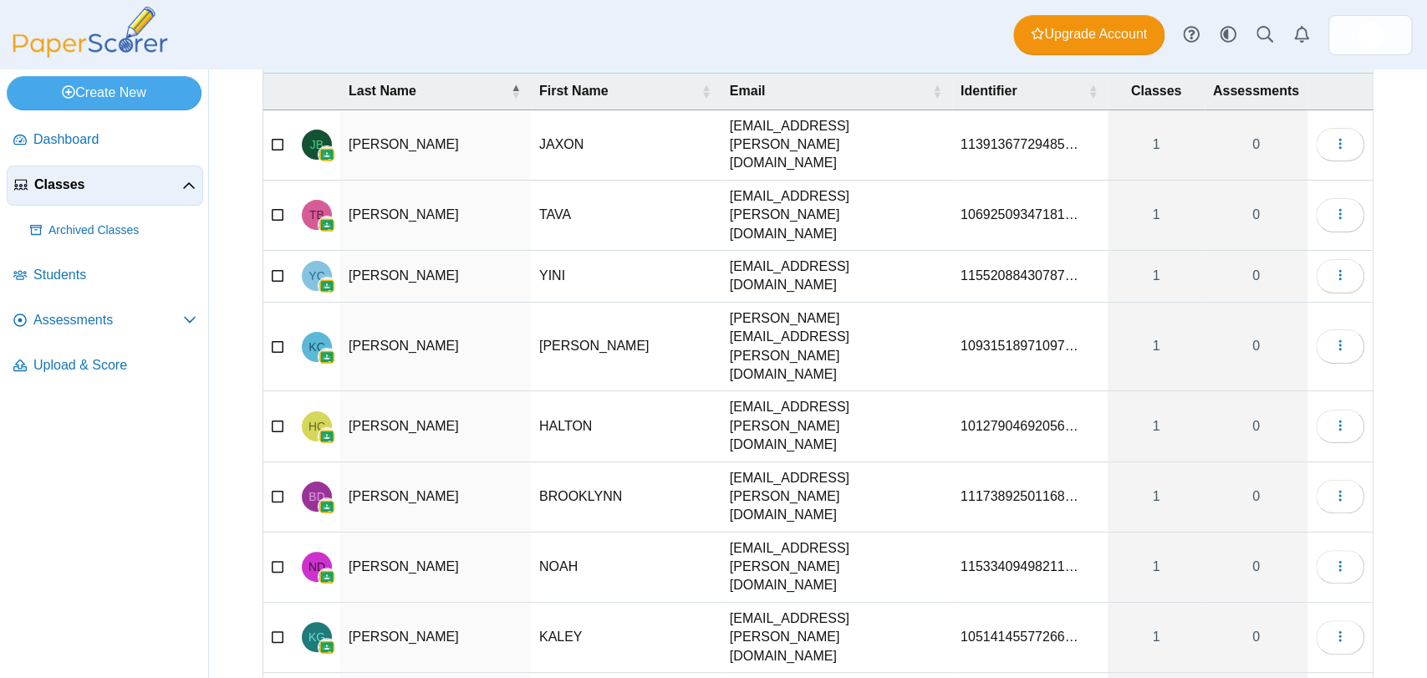
scroll to position [107, 0]
select select "**"
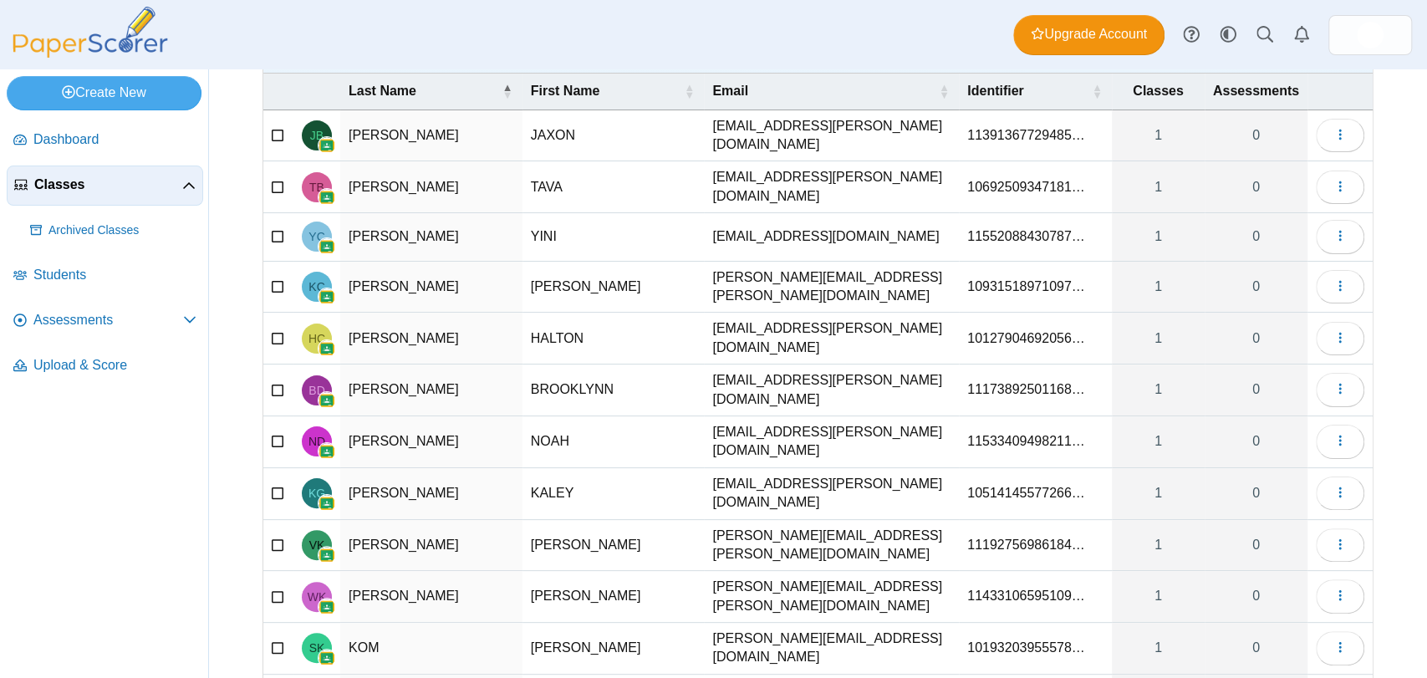
scroll to position [0, 0]
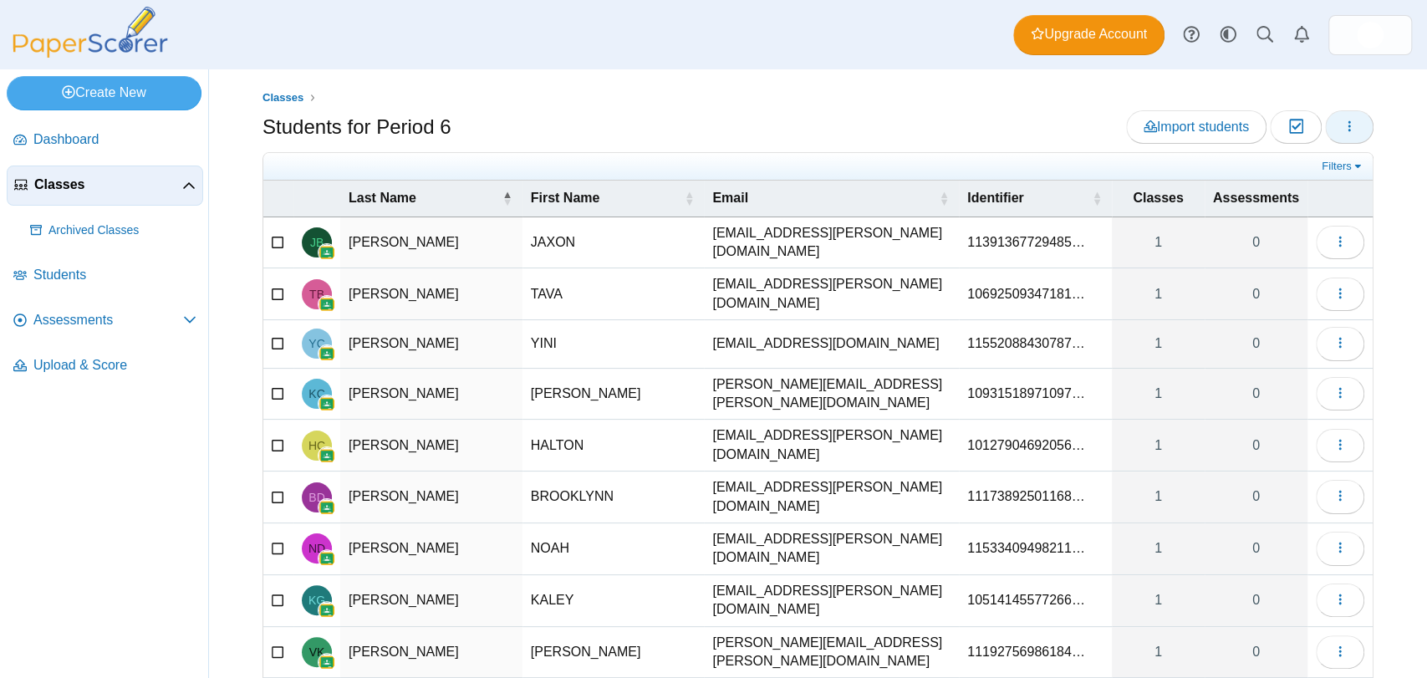
click at [1336, 135] on button "button" at bounding box center [1349, 126] width 48 height 33
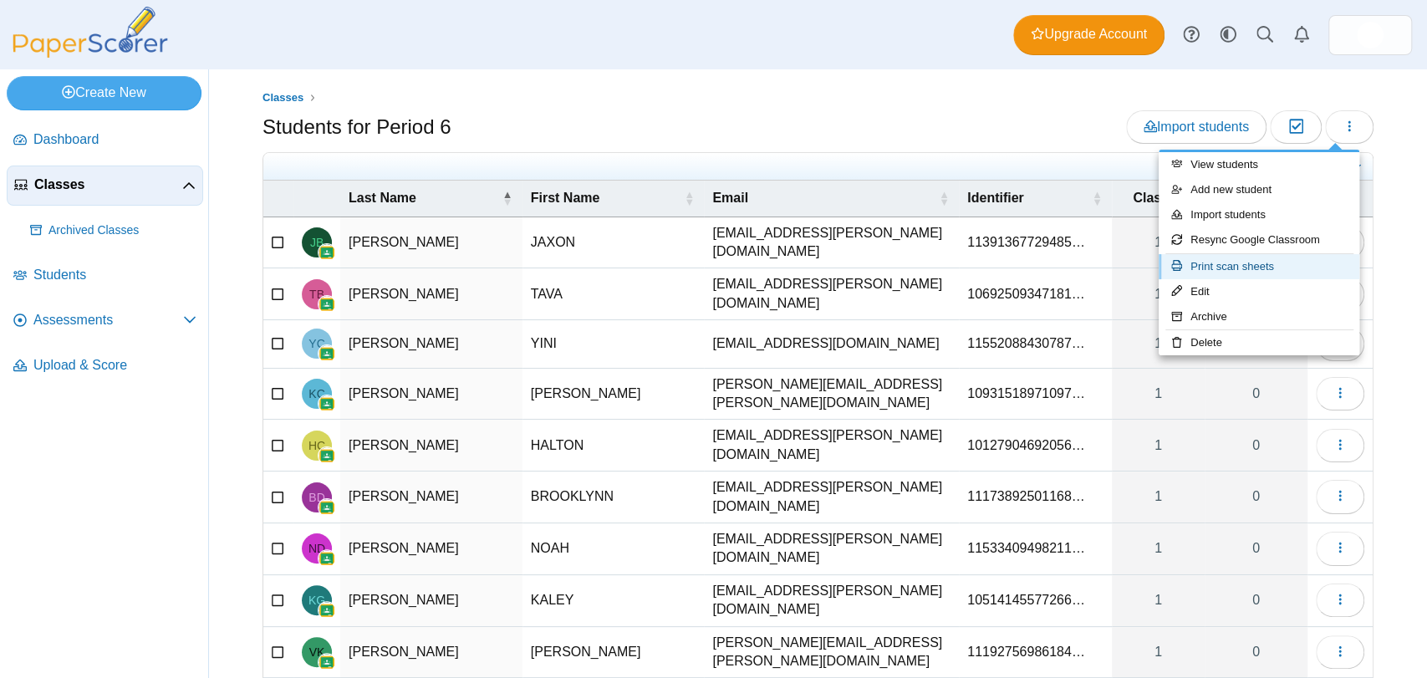
click at [1240, 264] on link "Print scan sheets" at bounding box center [1258, 266] width 201 height 25
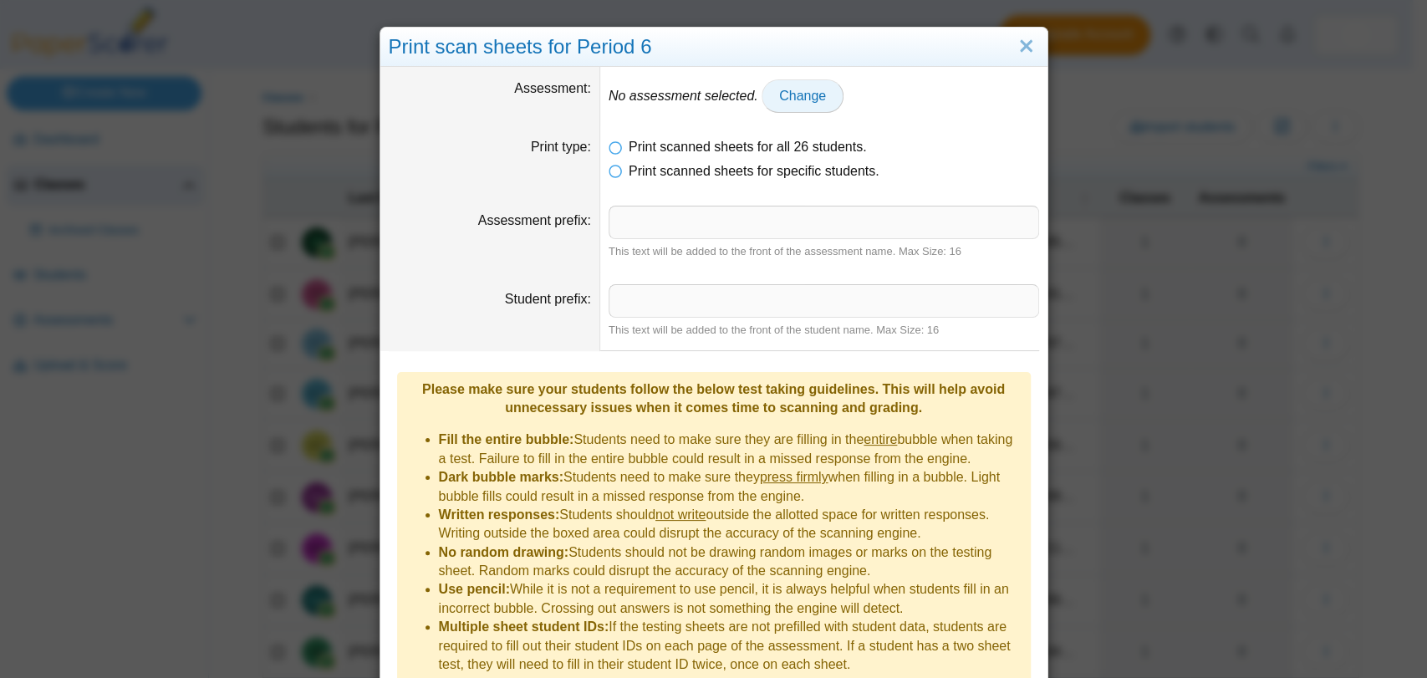
click at [779, 90] on span "Change" at bounding box center [802, 96] width 47 height 14
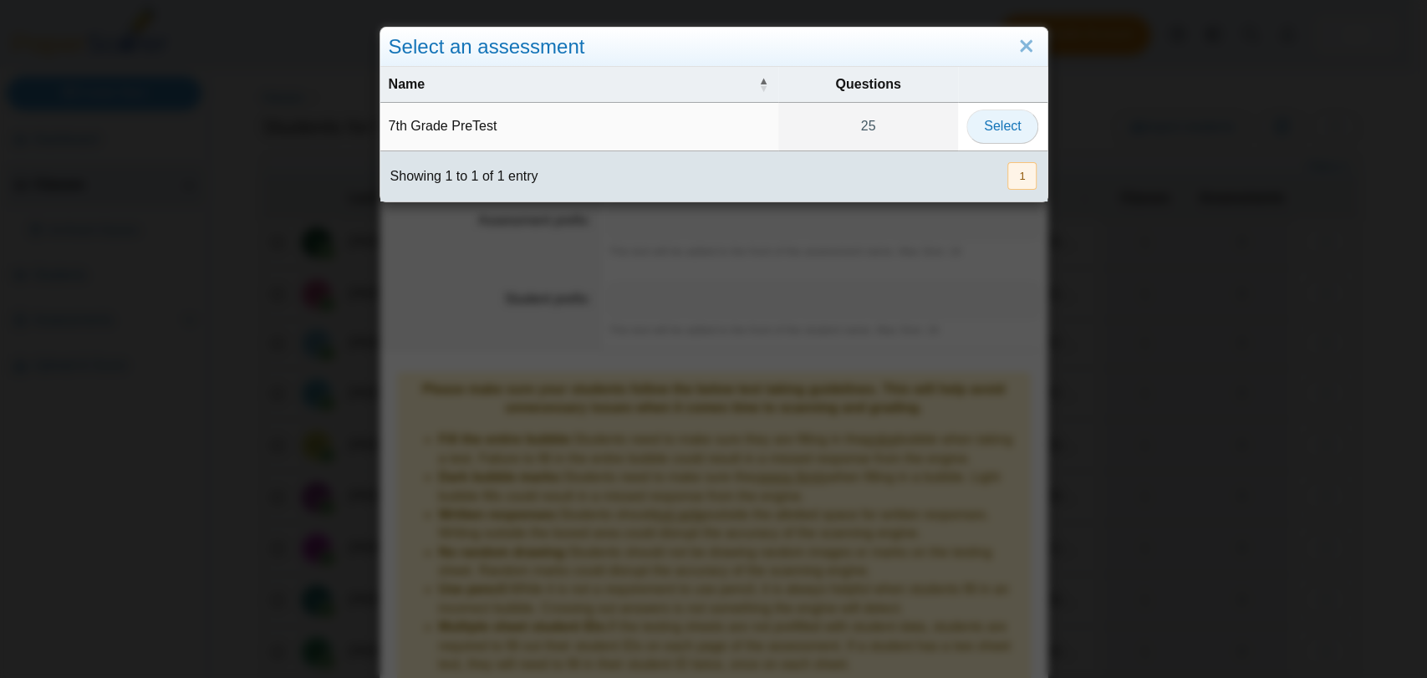
click at [974, 117] on button "Select" at bounding box center [1002, 125] width 72 height 33
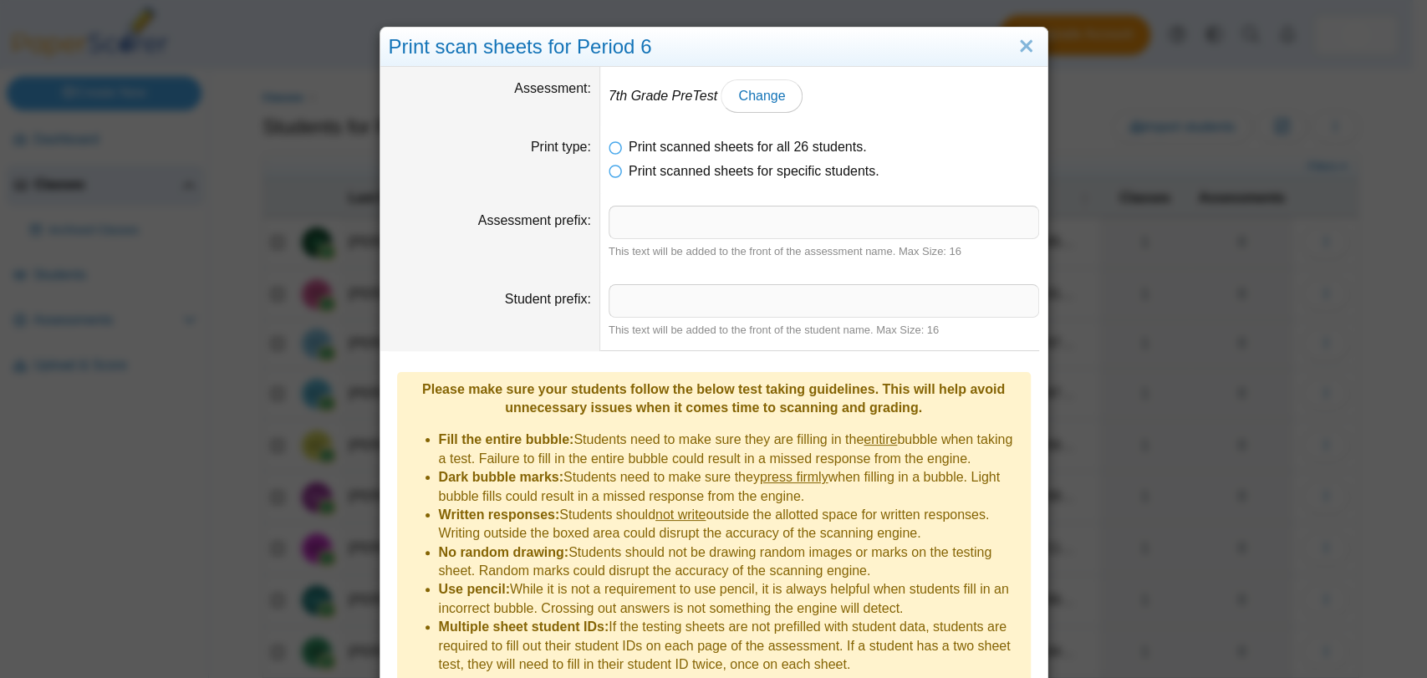
scroll to position [64, 0]
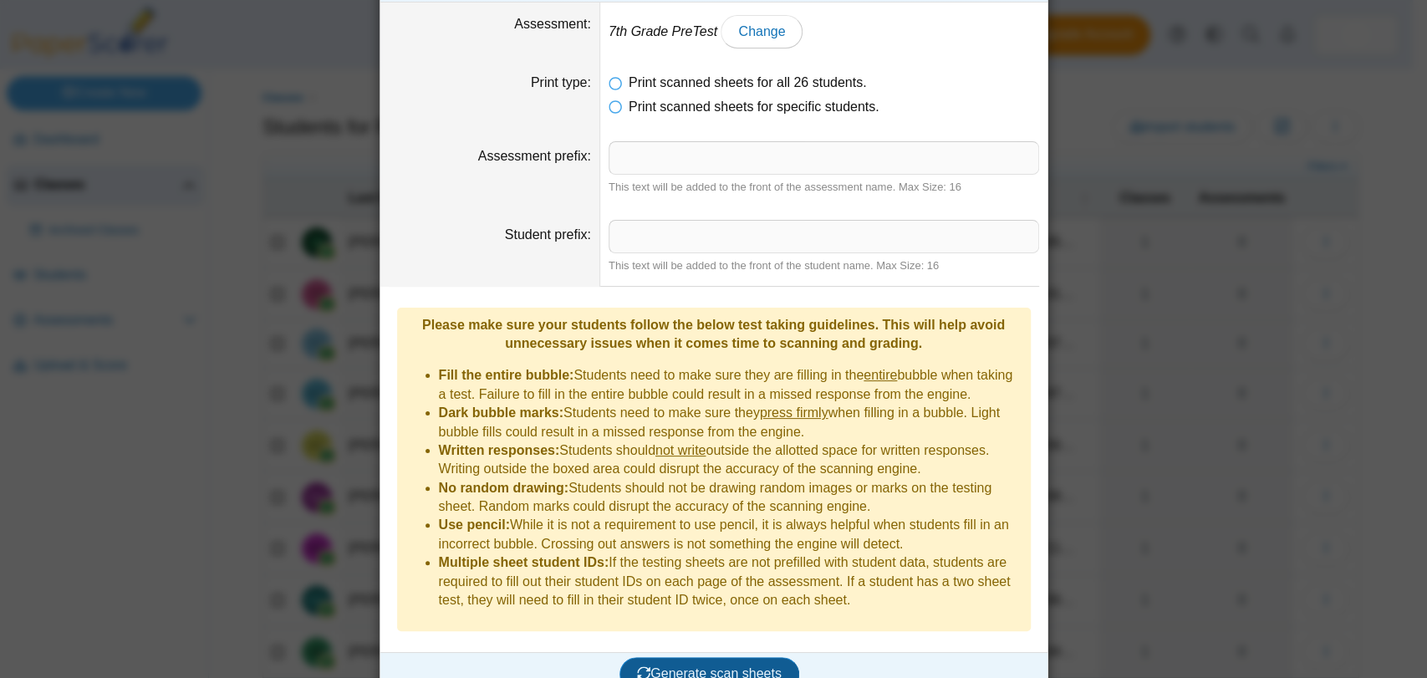
click at [710, 666] on span "Generate scan sheets" at bounding box center [709, 673] width 145 height 14
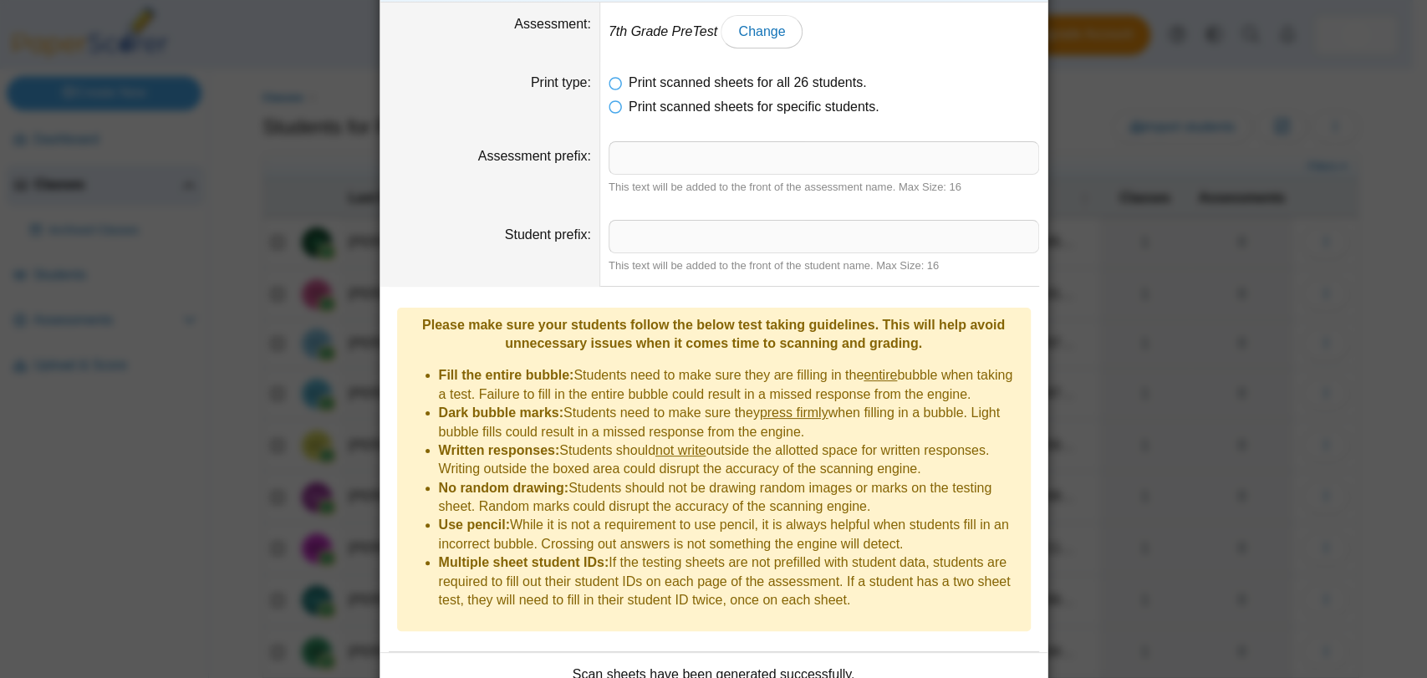
scroll to position [0, 0]
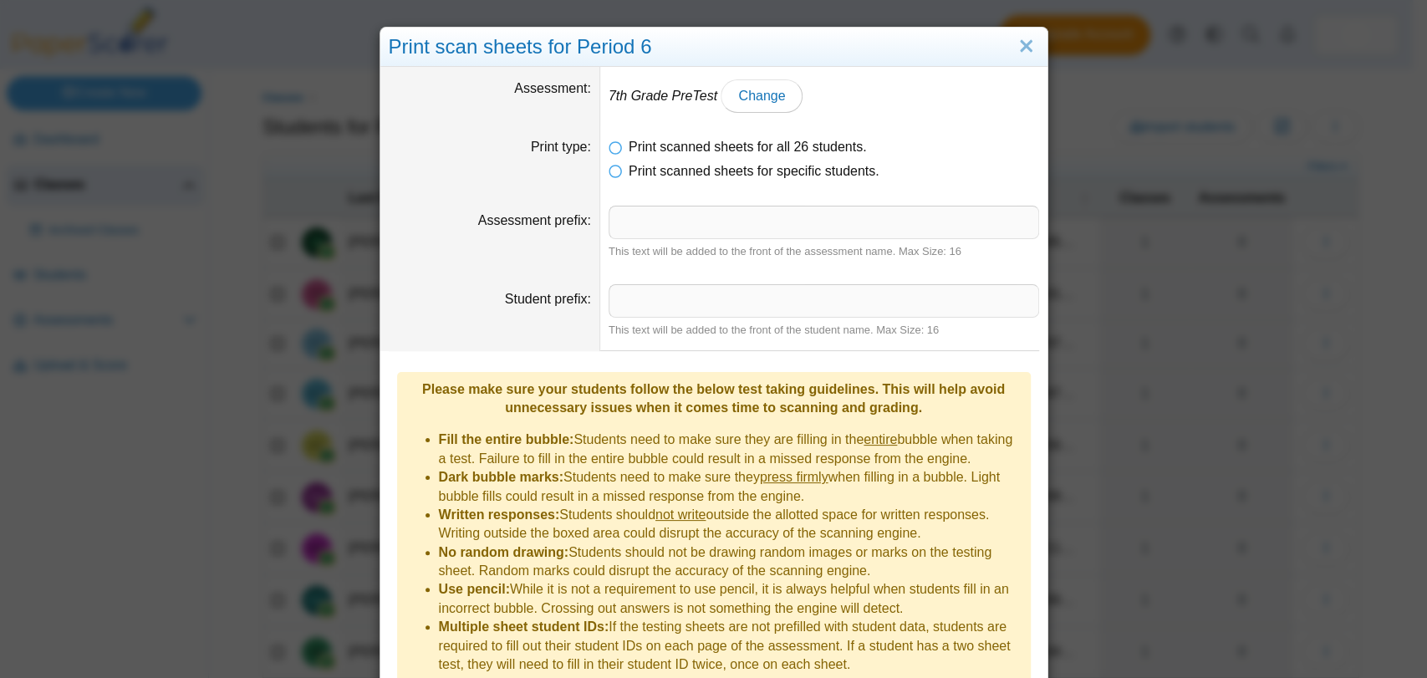
click at [1152, 139] on div "Print scan sheets for Period 6 Assessment 7th Grade PreTest Change Print type P…" at bounding box center [713, 339] width 1427 height 678
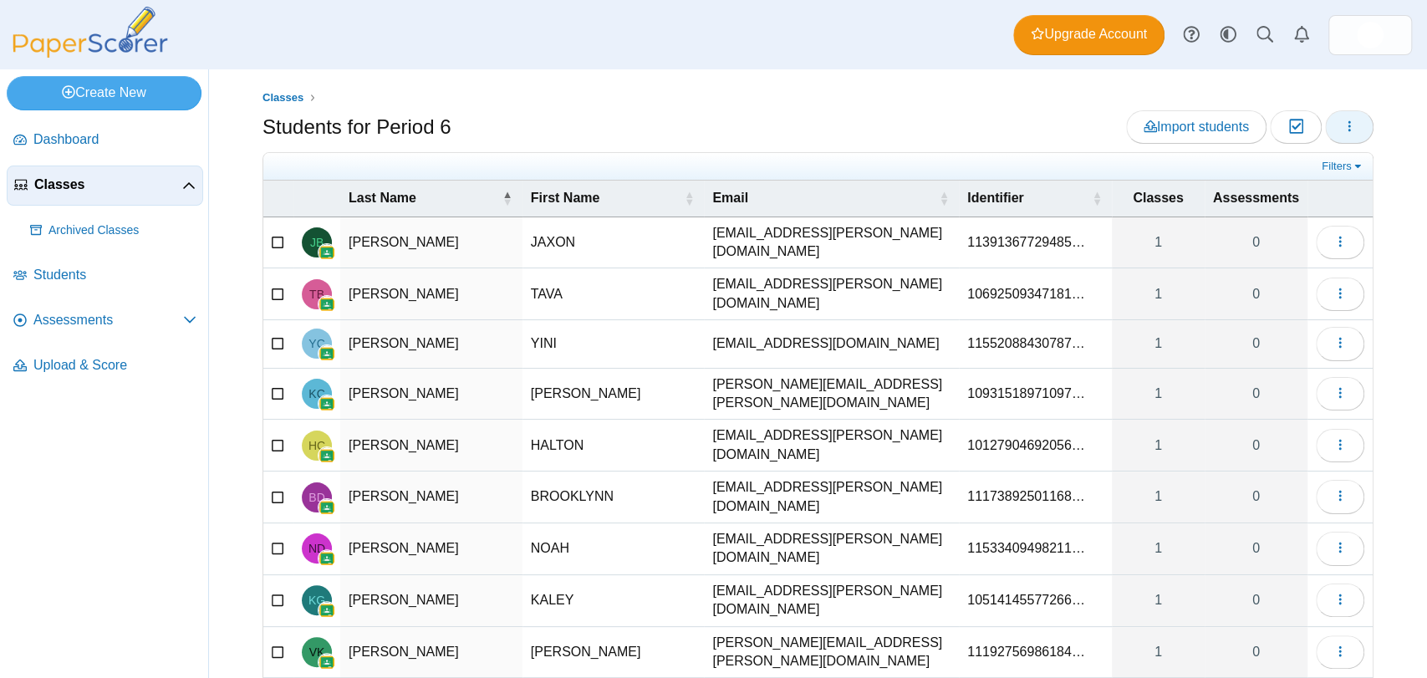
click at [1342, 130] on icon "button" at bounding box center [1348, 126] width 13 height 13
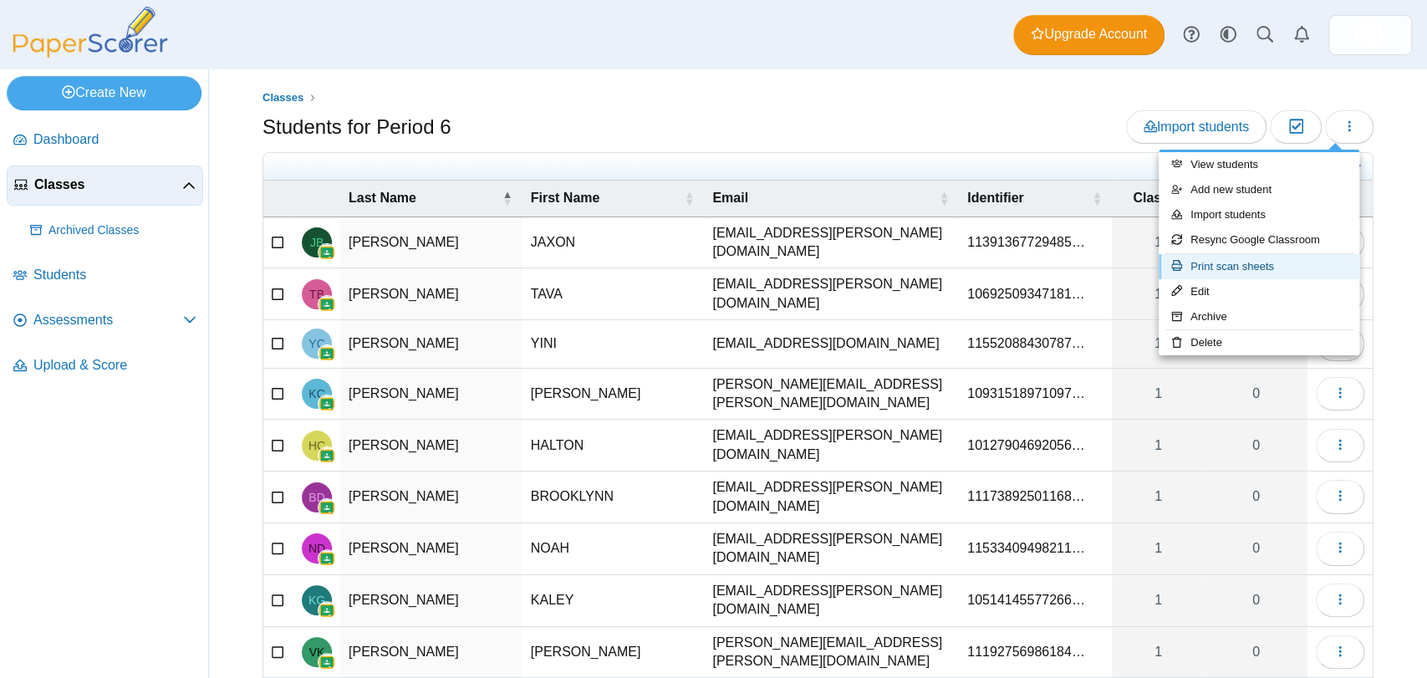
click at [1241, 265] on link "Print scan sheets" at bounding box center [1258, 266] width 201 height 25
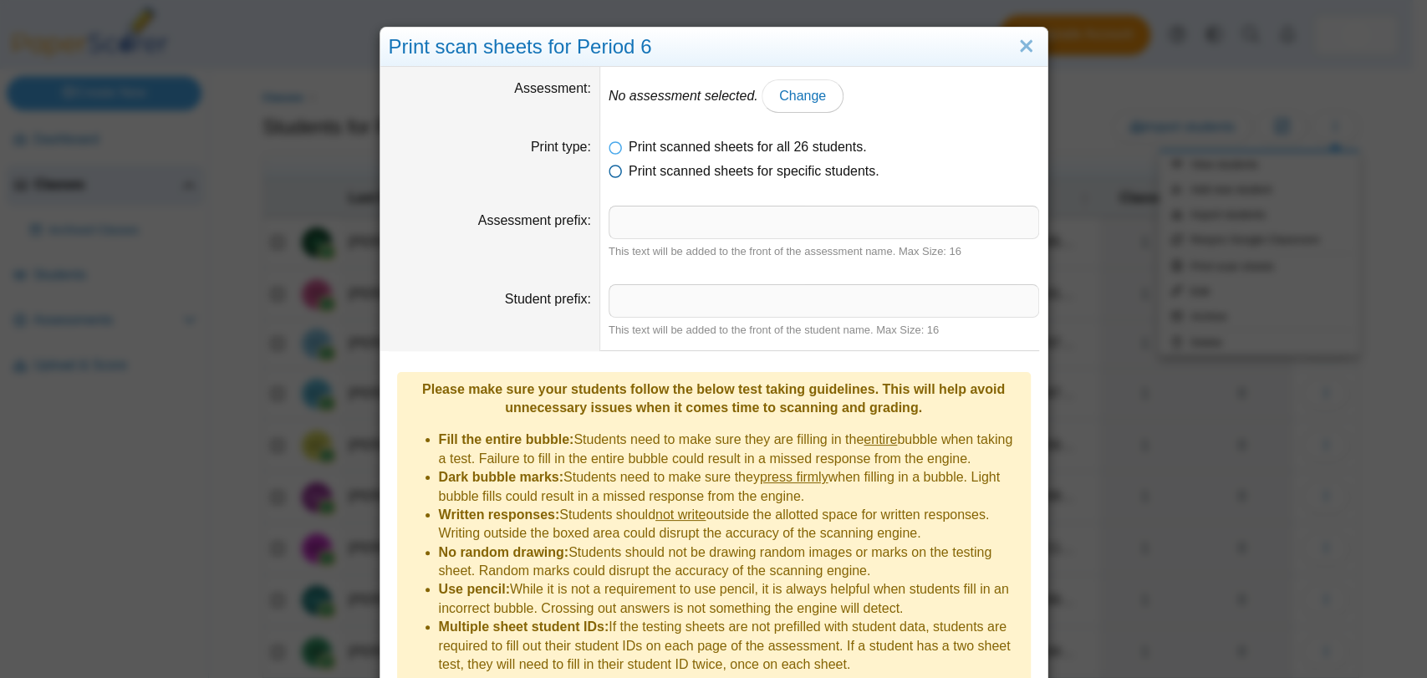
scroll to position [64, 0]
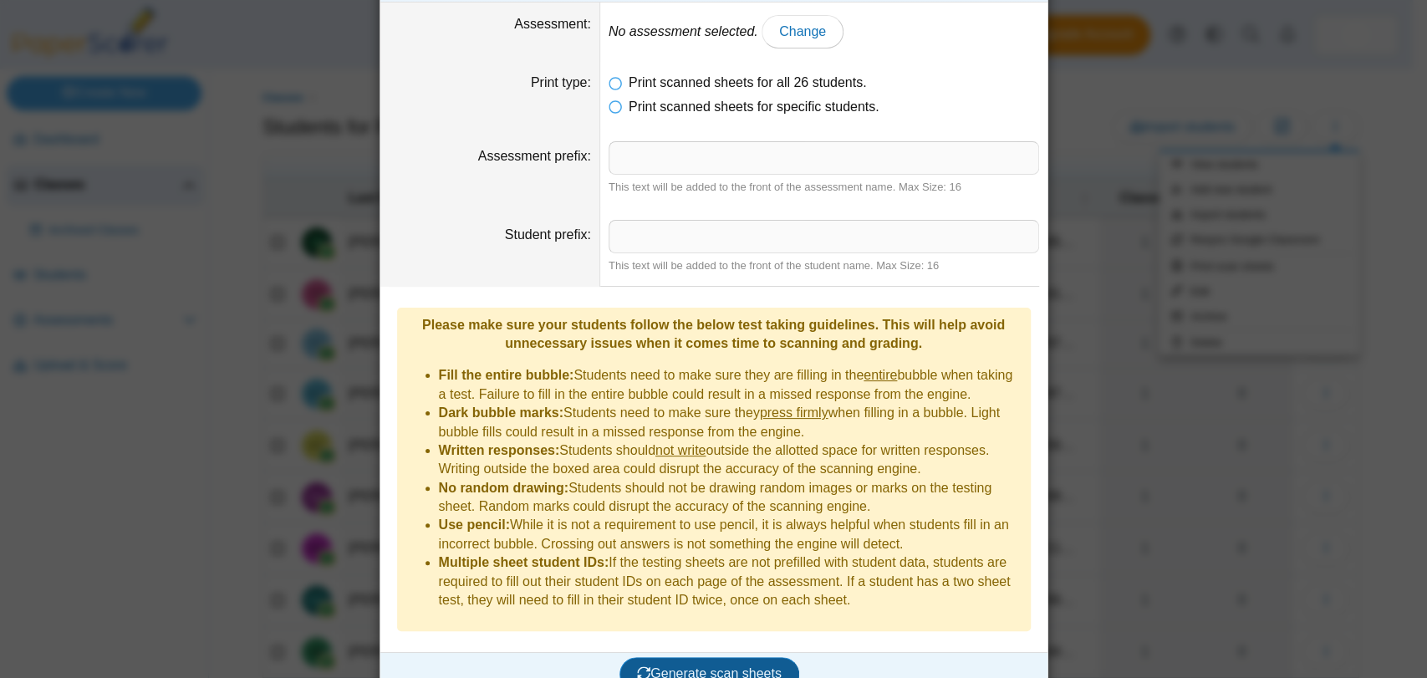
click at [694, 657] on button "Generate scan sheets" at bounding box center [709, 673] width 180 height 33
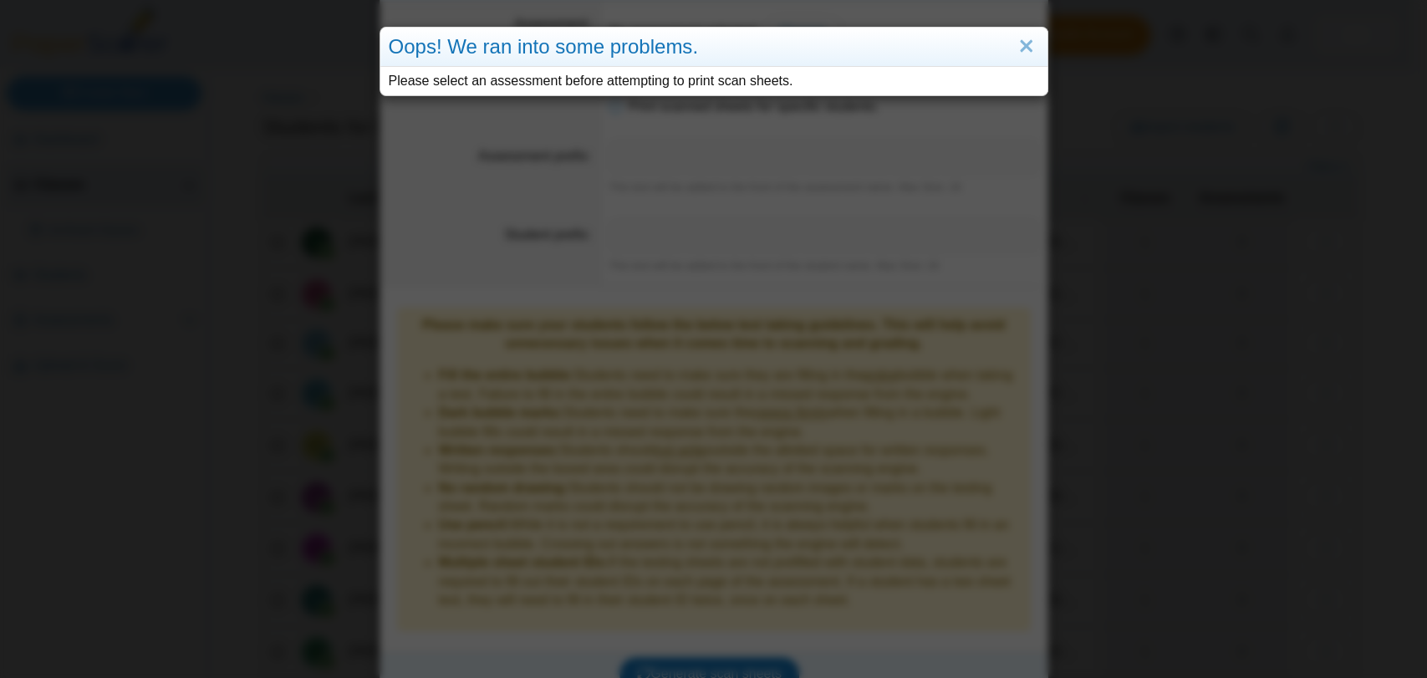
click at [1179, 167] on div "Oops! We ran into some problems. Please select an assessment before attempting …" at bounding box center [713, 339] width 1427 height 678
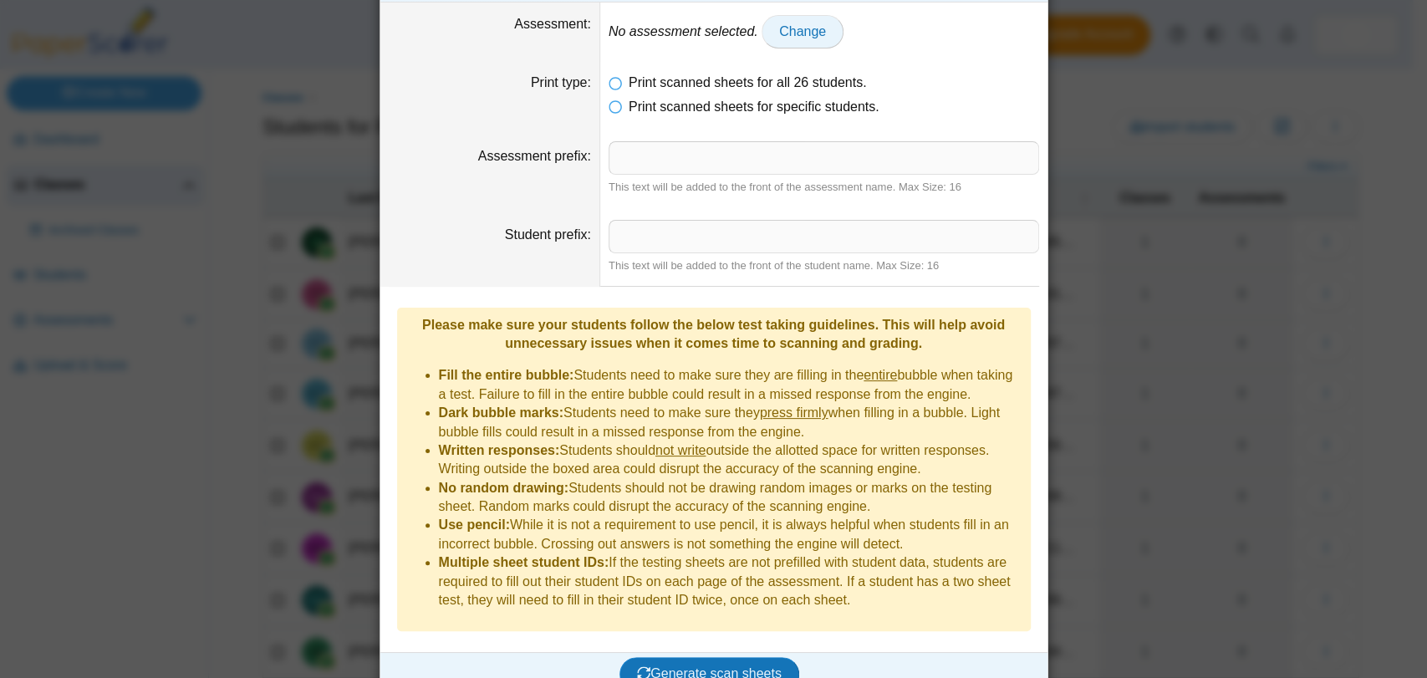
click at [779, 18] on link "Change" at bounding box center [802, 31] width 82 height 33
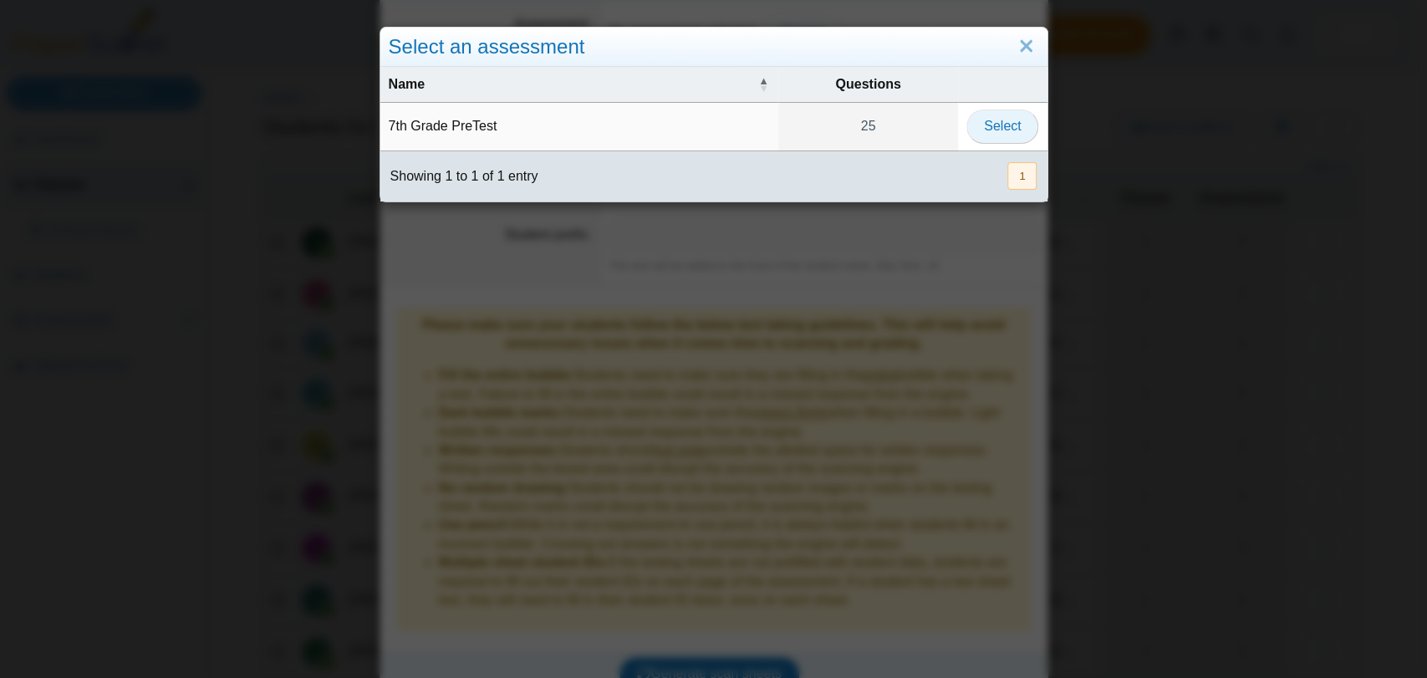
click at [1004, 130] on span "Select" at bounding box center [1002, 126] width 37 height 14
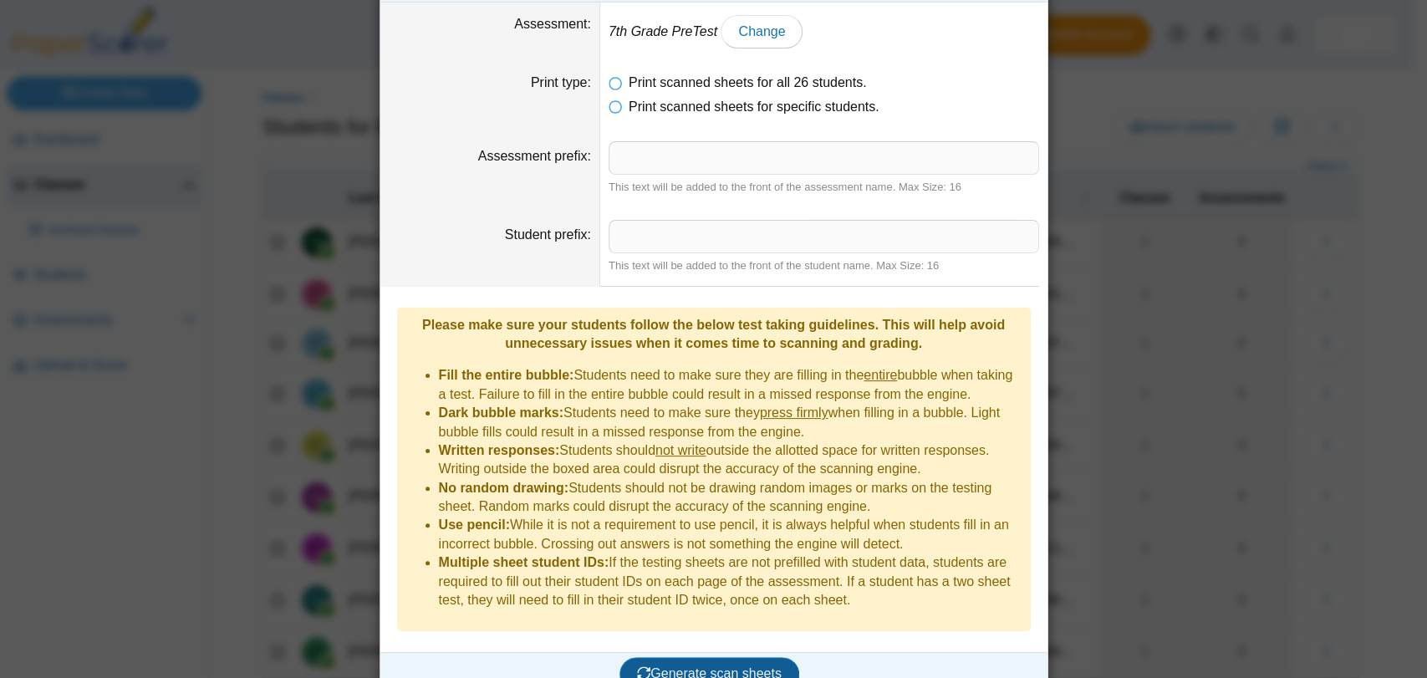
click at [713, 666] on span "Generate scan sheets" at bounding box center [709, 673] width 145 height 14
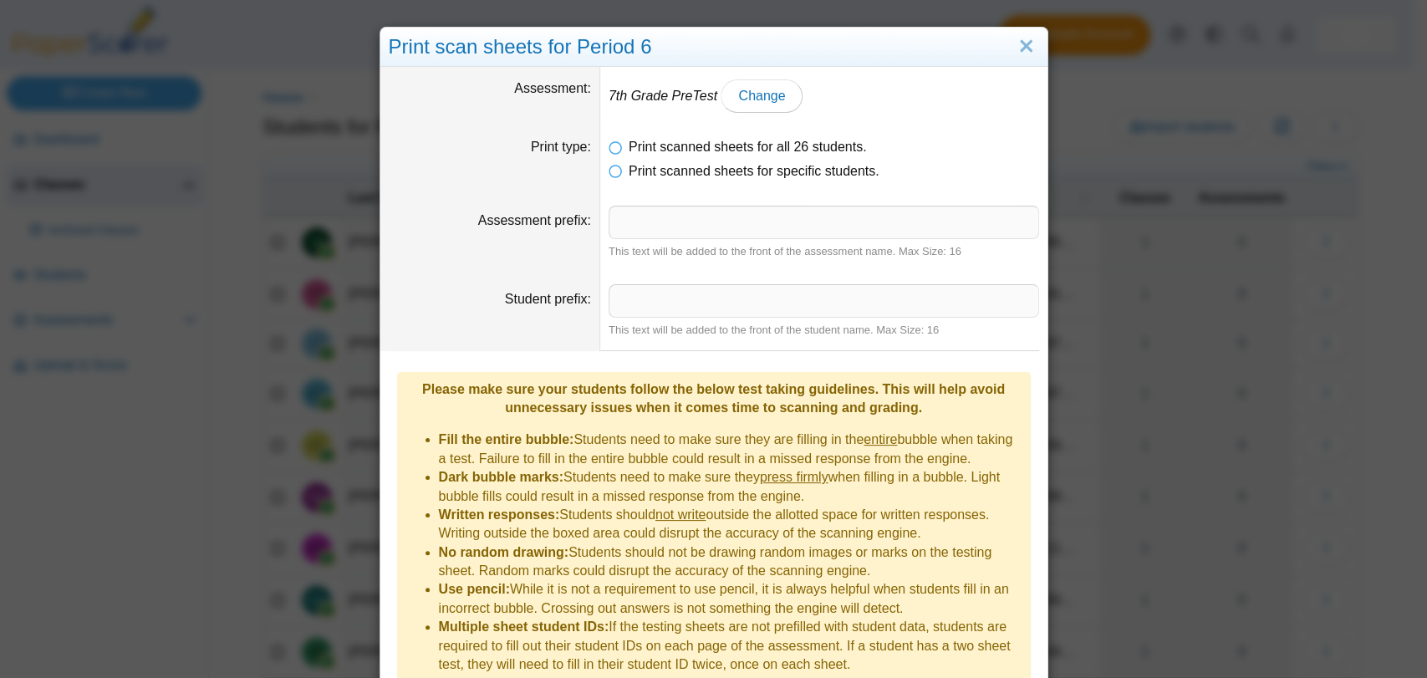
scroll to position [160, 0]
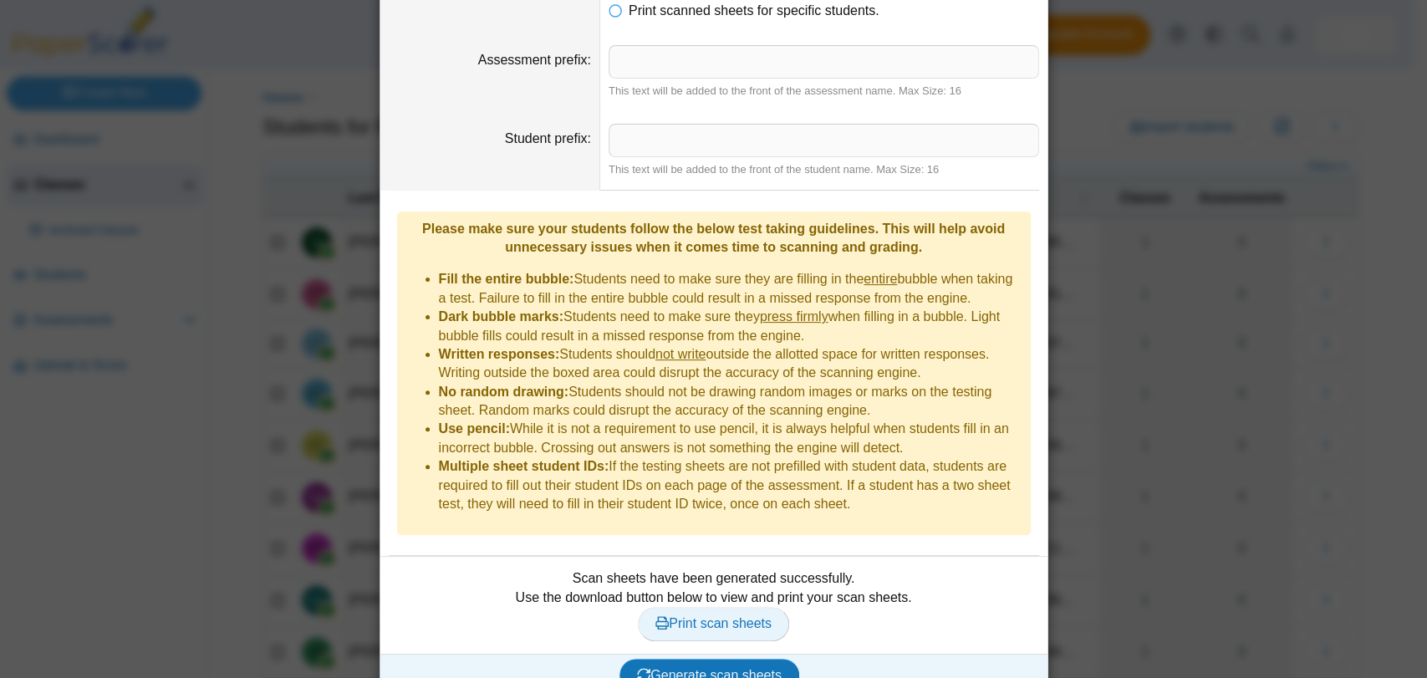
click at [702, 616] on span "Print scan sheets" at bounding box center [713, 623] width 116 height 14
click at [620, 60] on input "Assessment prefix" at bounding box center [823, 61] width 430 height 33
type input "*"
type input "********"
click at [694, 616] on span "Print scan sheets" at bounding box center [713, 623] width 116 height 14
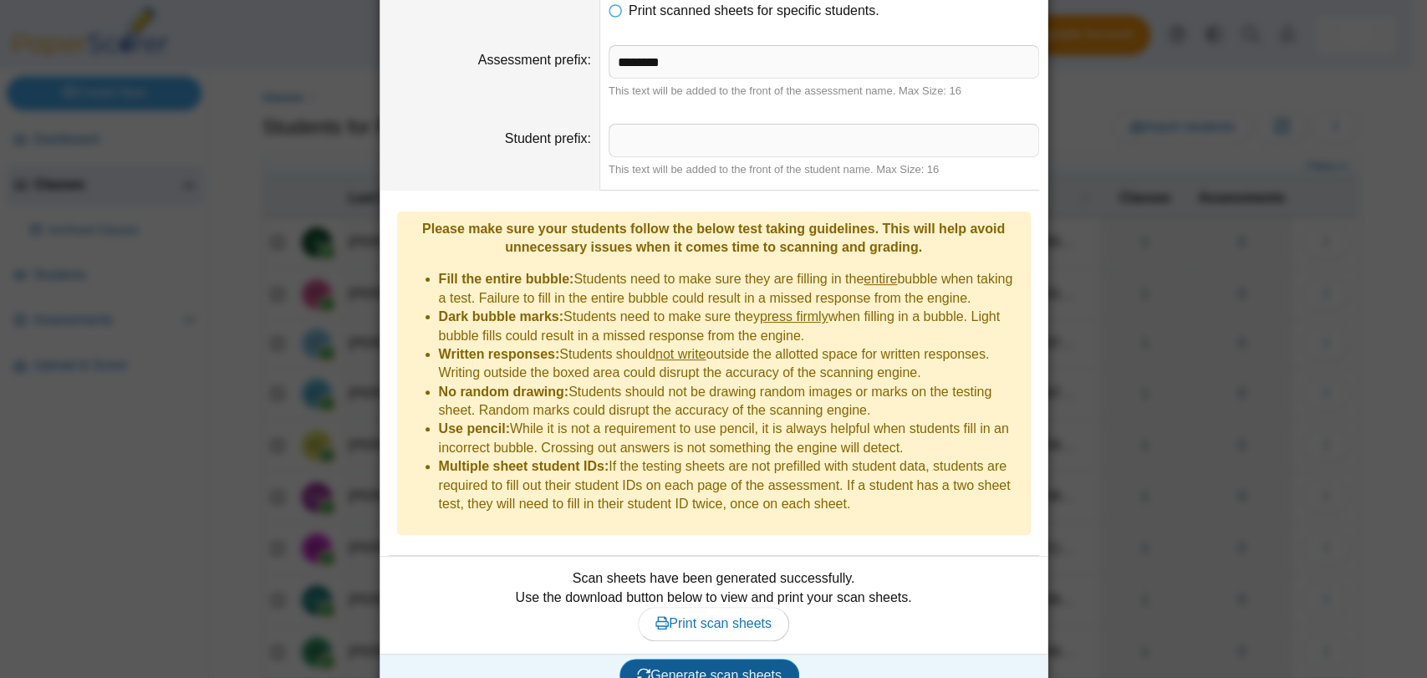
click at [647, 659] on button "Generate scan sheets" at bounding box center [709, 675] width 180 height 33
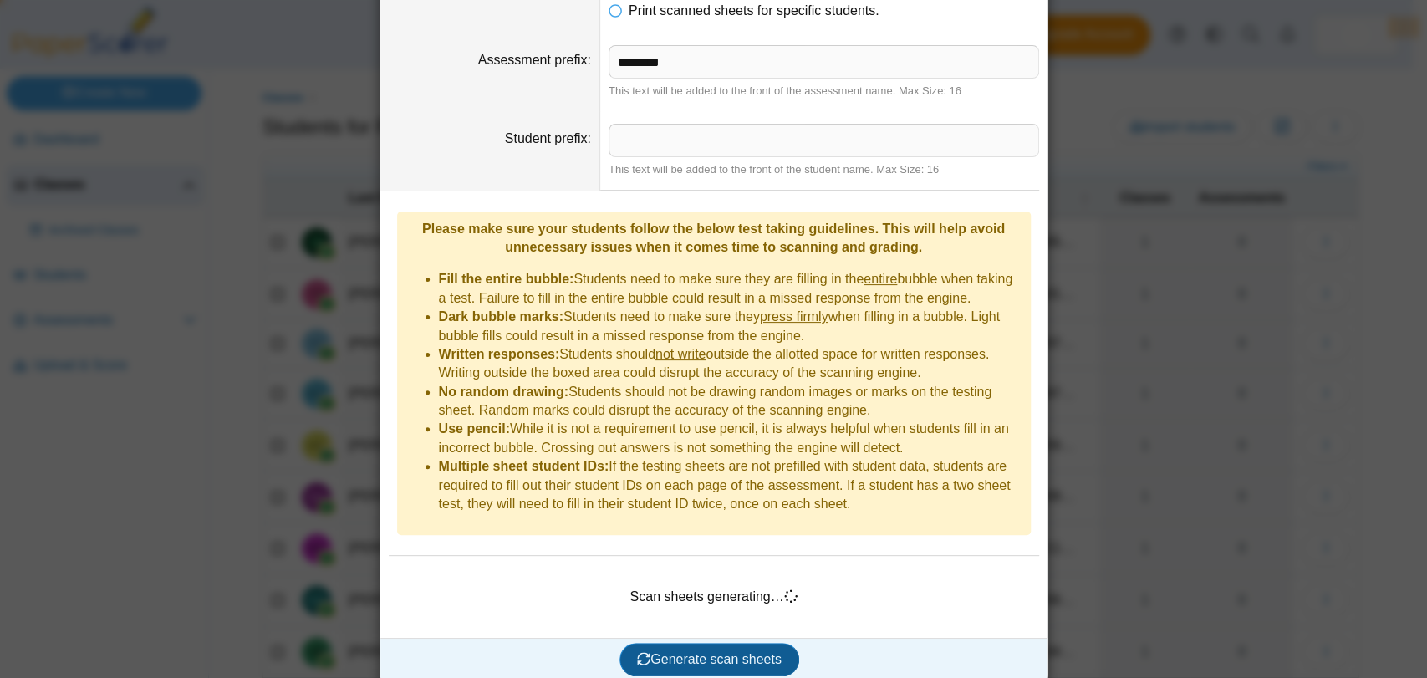
scroll to position [145, 0]
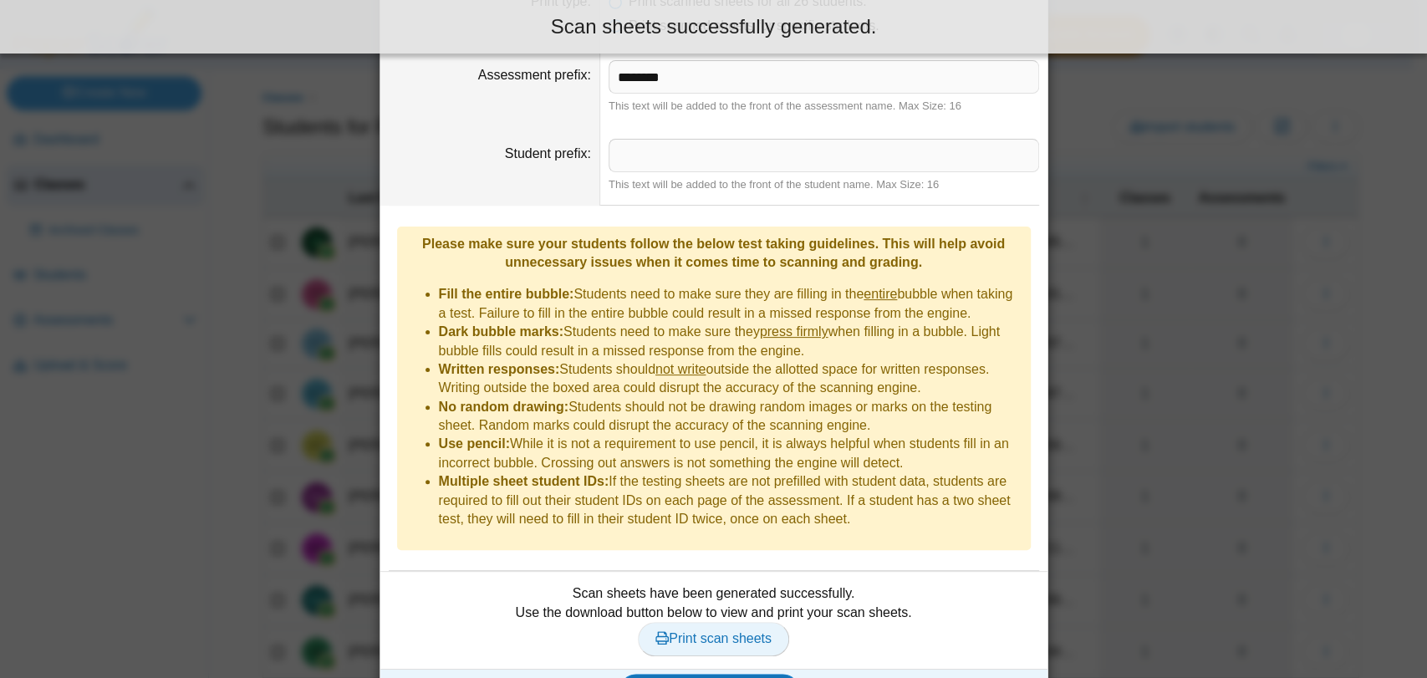
click at [700, 631] on span "Print scan sheets" at bounding box center [713, 638] width 116 height 14
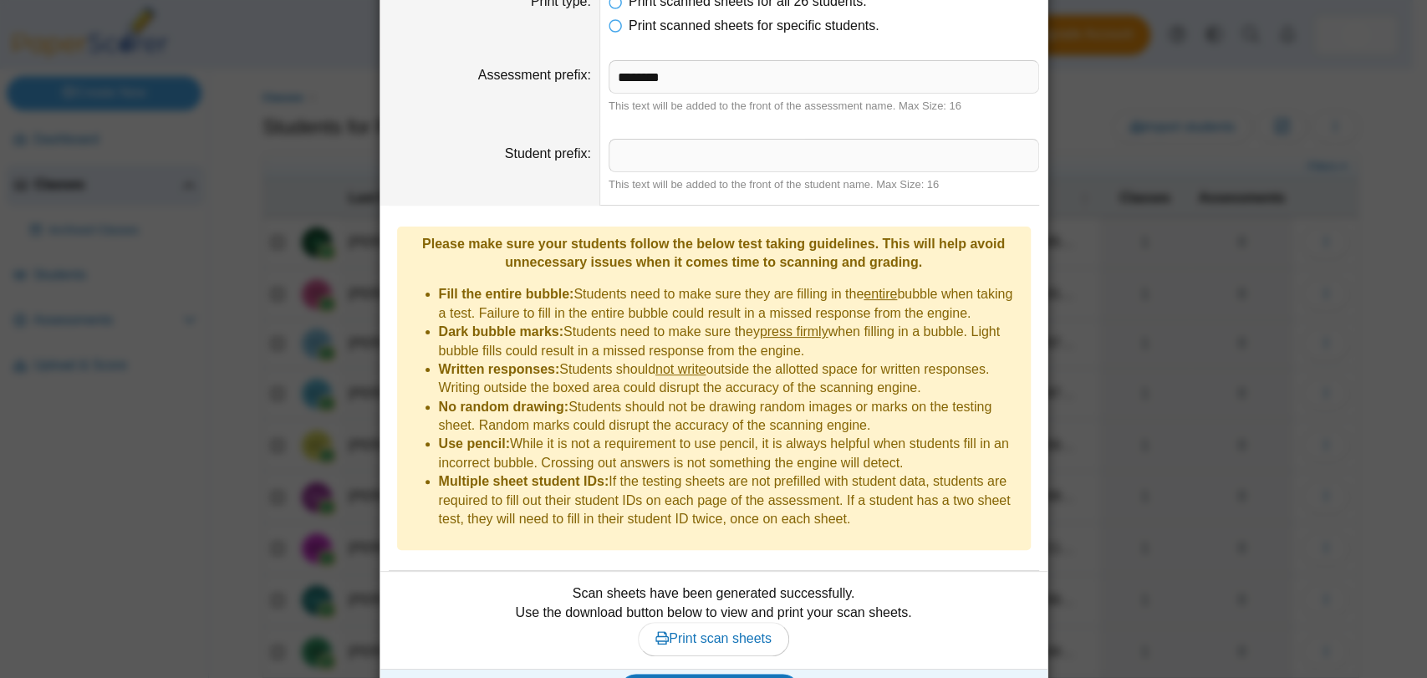
click at [326, 132] on div "Print scan sheets for Period 6 Assessment 7th Grade PreTest Change Print type P…" at bounding box center [713, 339] width 1427 height 678
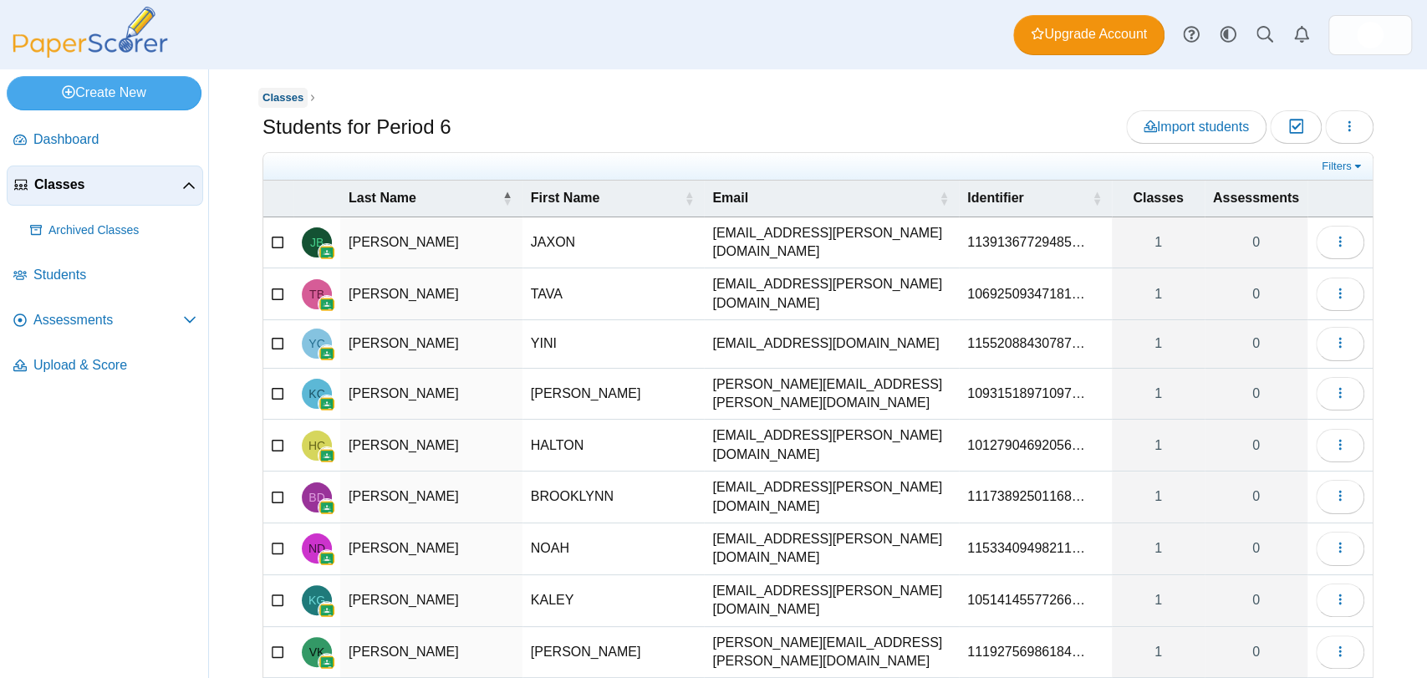
click at [287, 94] on span "Classes" at bounding box center [282, 97] width 41 height 13
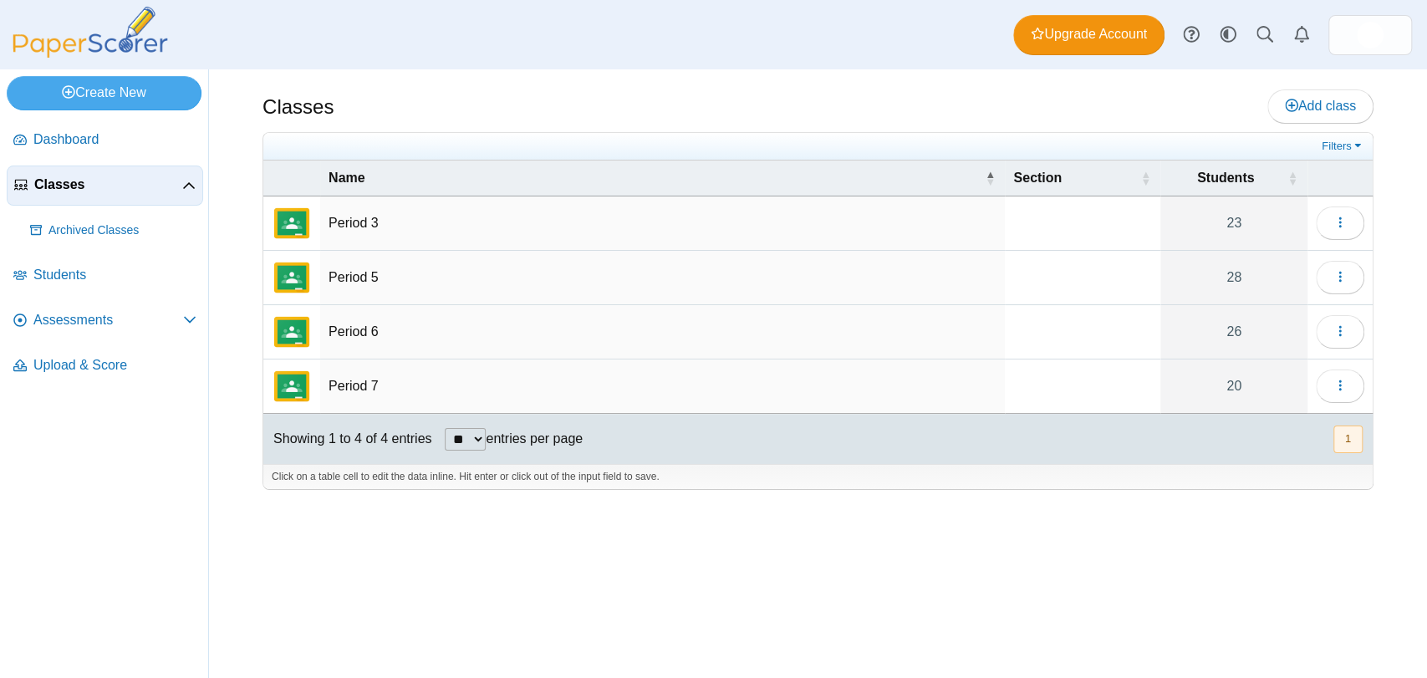
click at [368, 384] on td "Period 7" at bounding box center [662, 386] width 684 height 54
click at [1329, 386] on button "button" at bounding box center [1339, 385] width 48 height 33
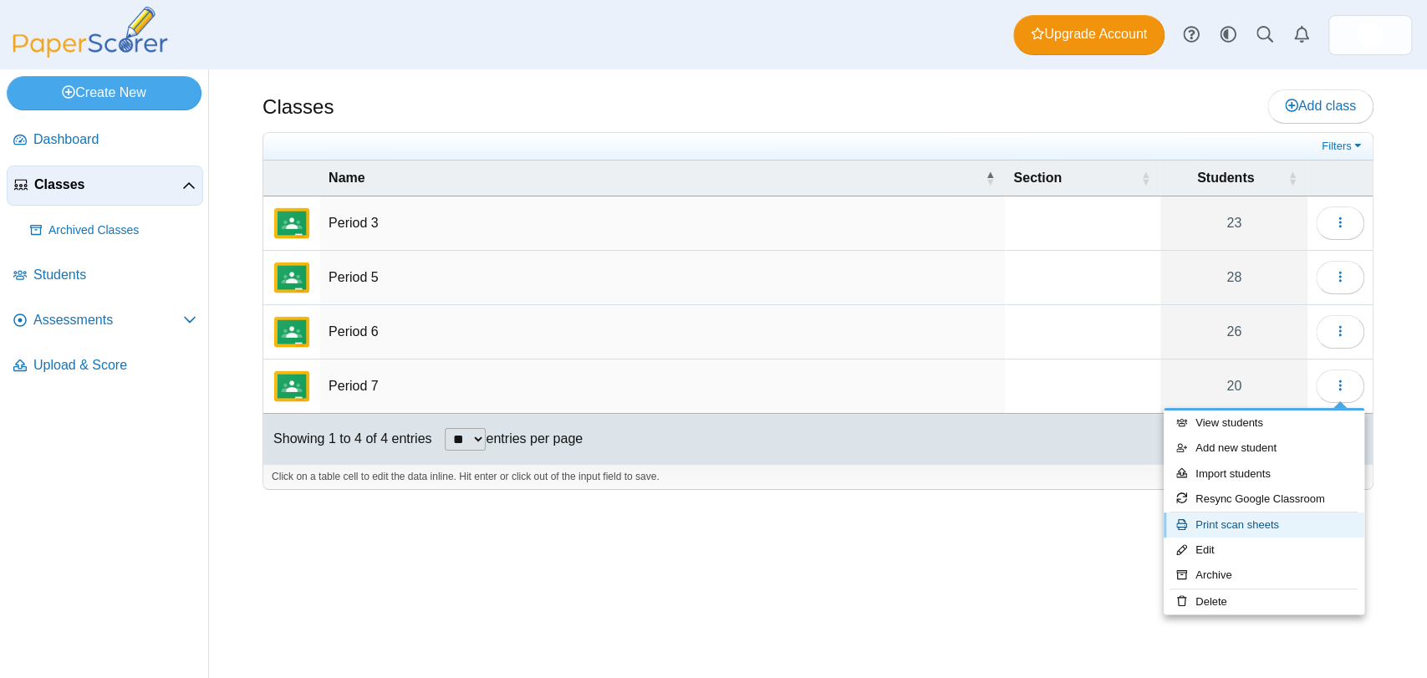
click at [1259, 524] on link "Print scan sheets" at bounding box center [1263, 524] width 201 height 25
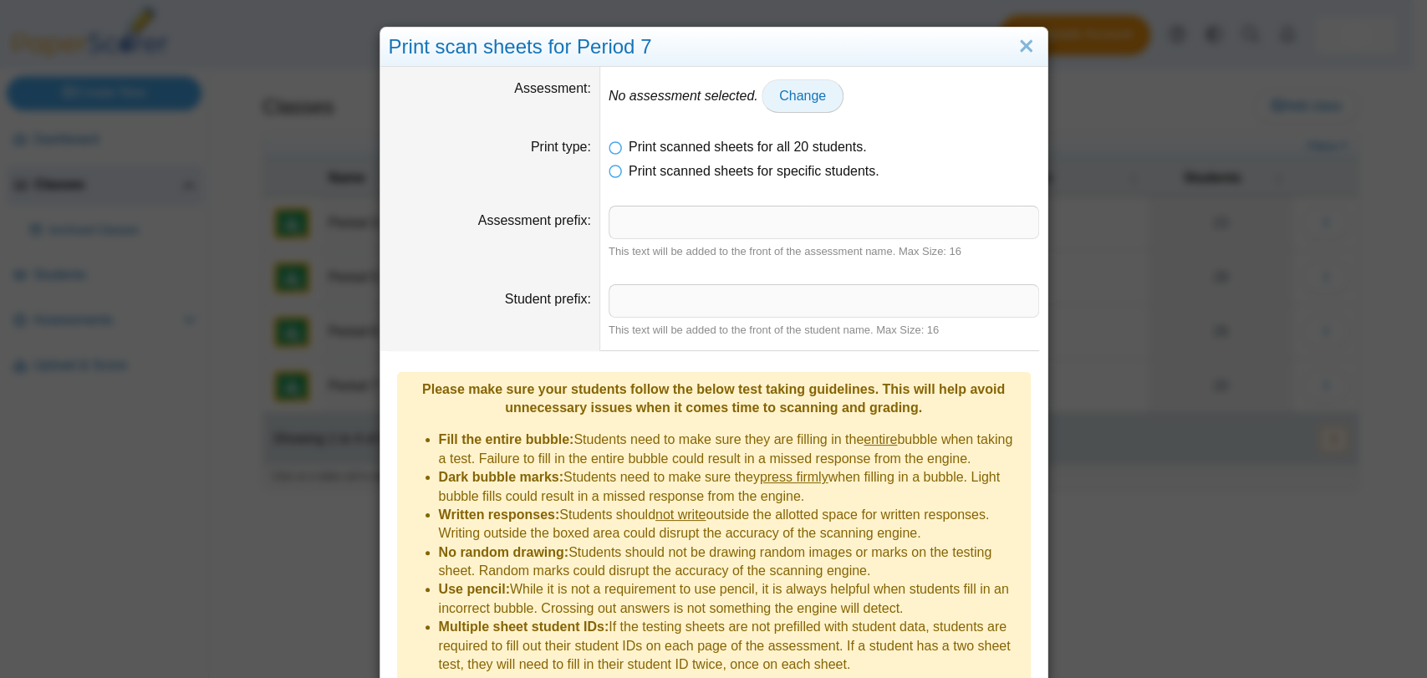
click at [788, 95] on span "Change" at bounding box center [802, 96] width 47 height 14
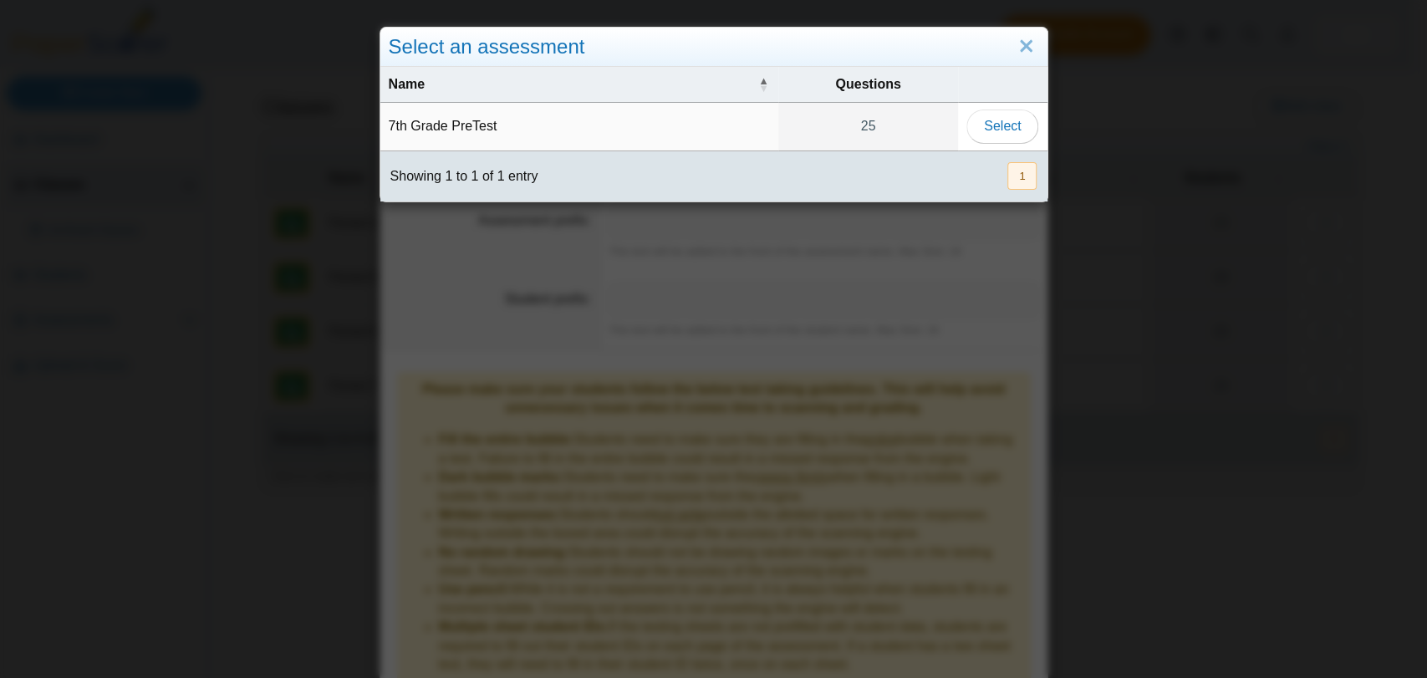
click at [700, 123] on td "7th Grade PreTest" at bounding box center [579, 127] width 399 height 48
click at [984, 128] on span "Select" at bounding box center [1002, 126] width 37 height 14
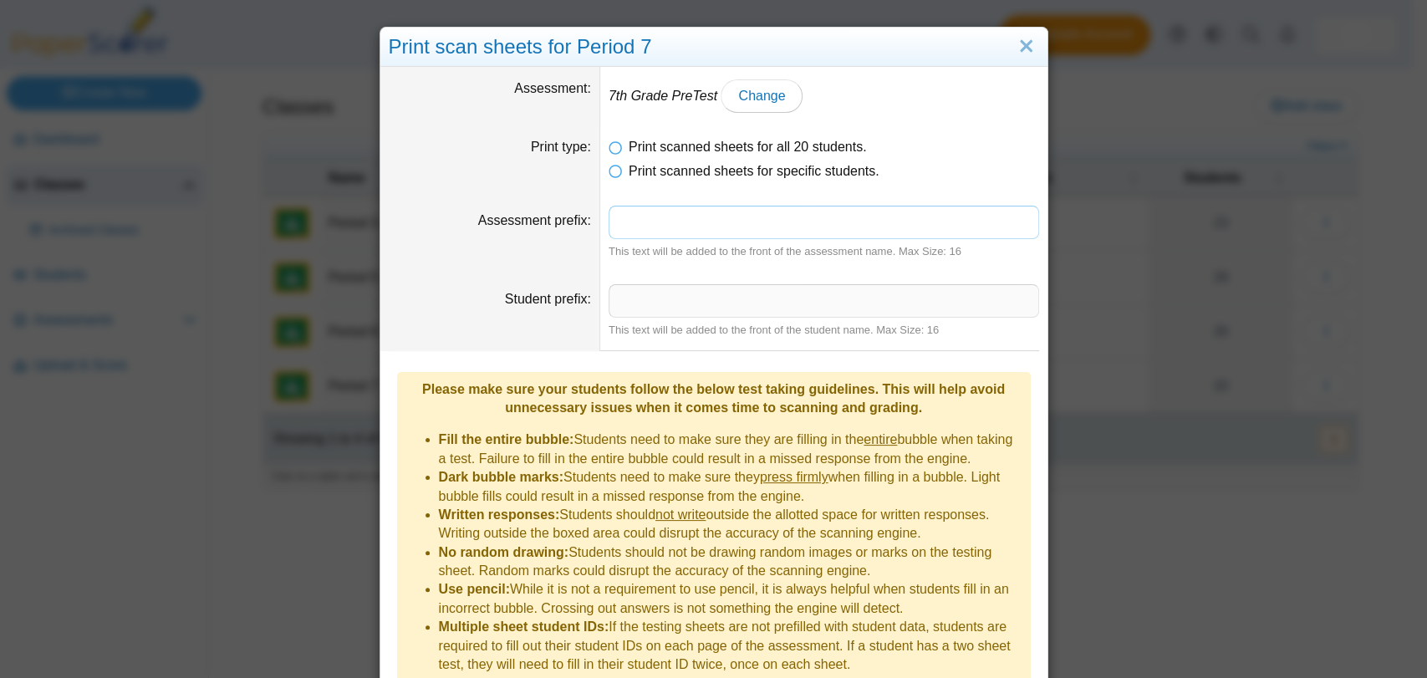
click at [628, 211] on input "Assessment prefix" at bounding box center [823, 222] width 430 height 33
type input "********"
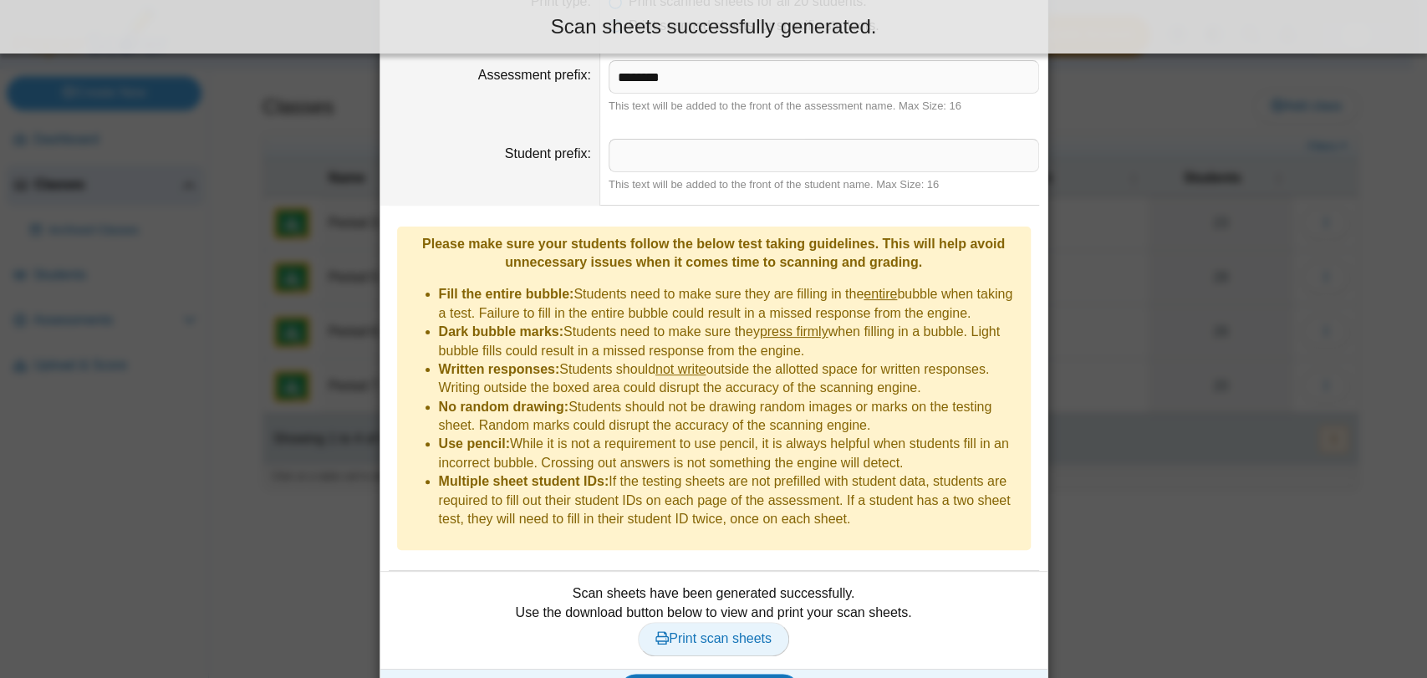
click at [702, 622] on link "Print scan sheets" at bounding box center [713, 638] width 151 height 33
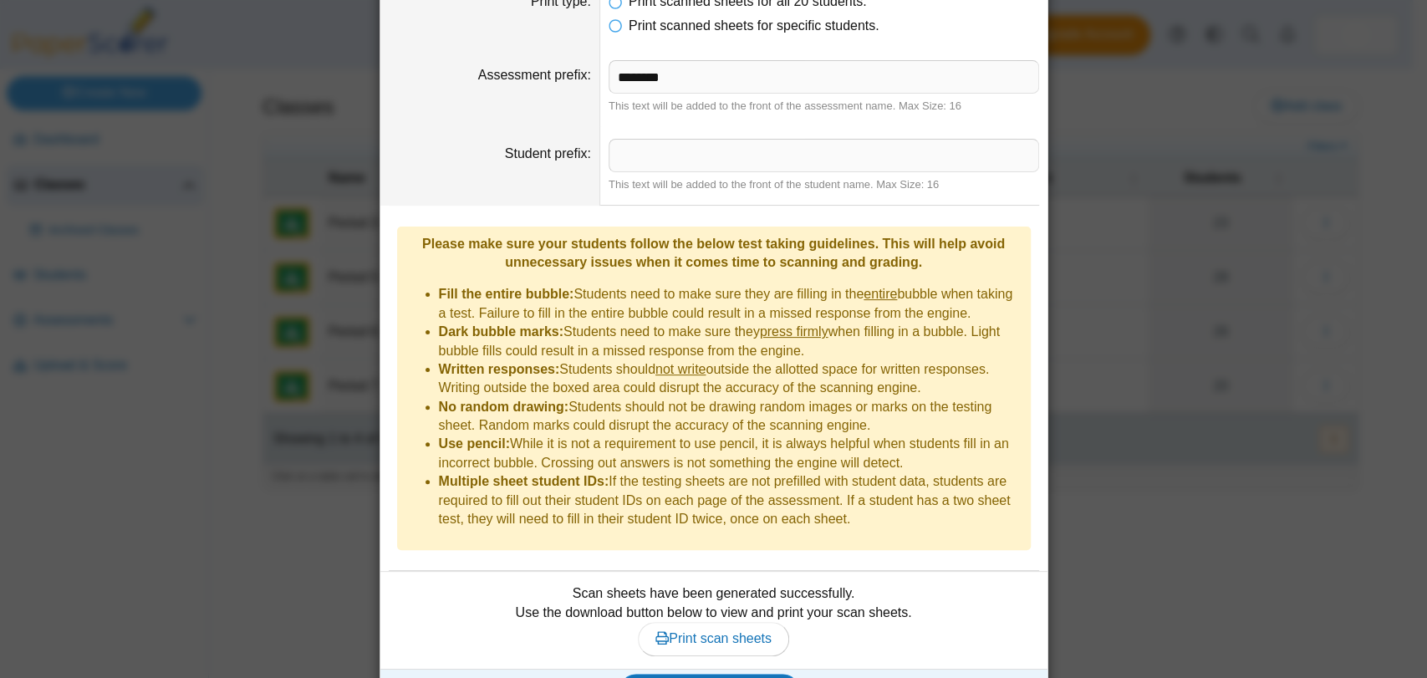
click at [1197, 205] on div "Print scan sheets for Period 7 Assessment 7th Grade PreTest Change Print type P…" at bounding box center [713, 339] width 1427 height 678
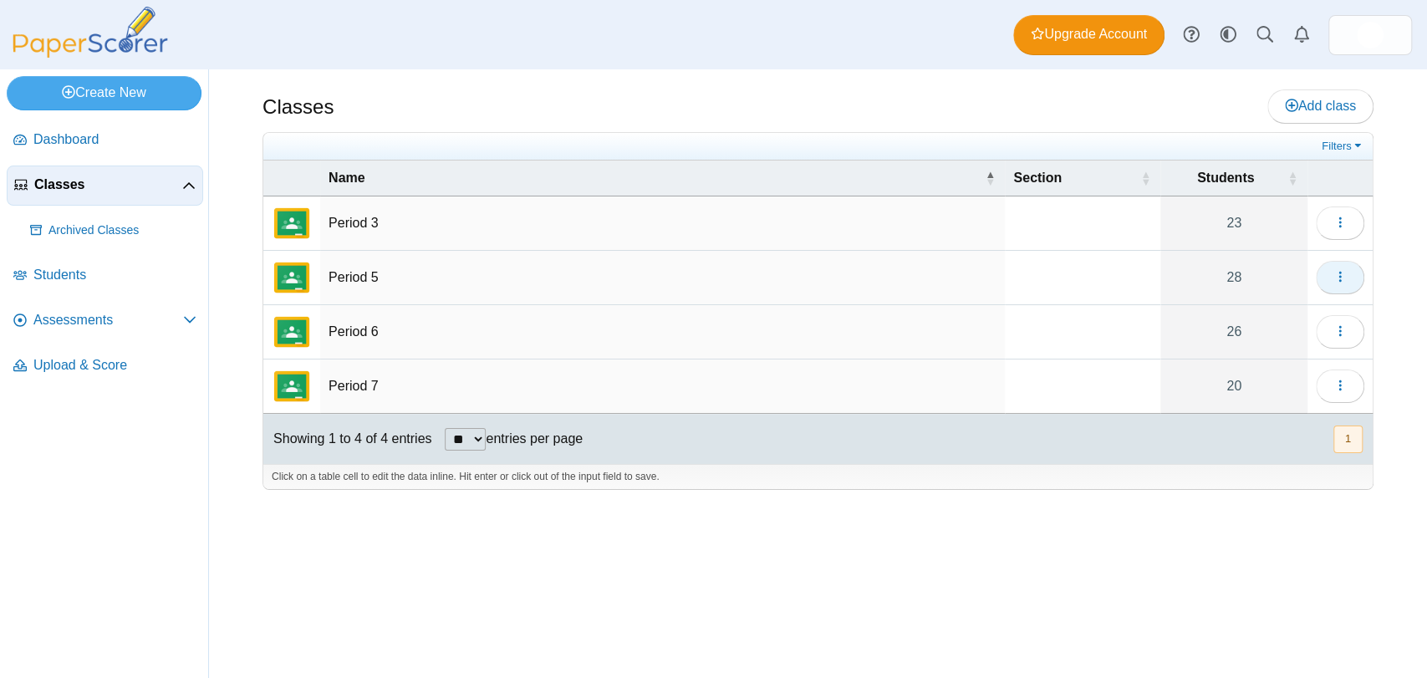
click at [1336, 275] on icon "button" at bounding box center [1339, 276] width 13 height 13
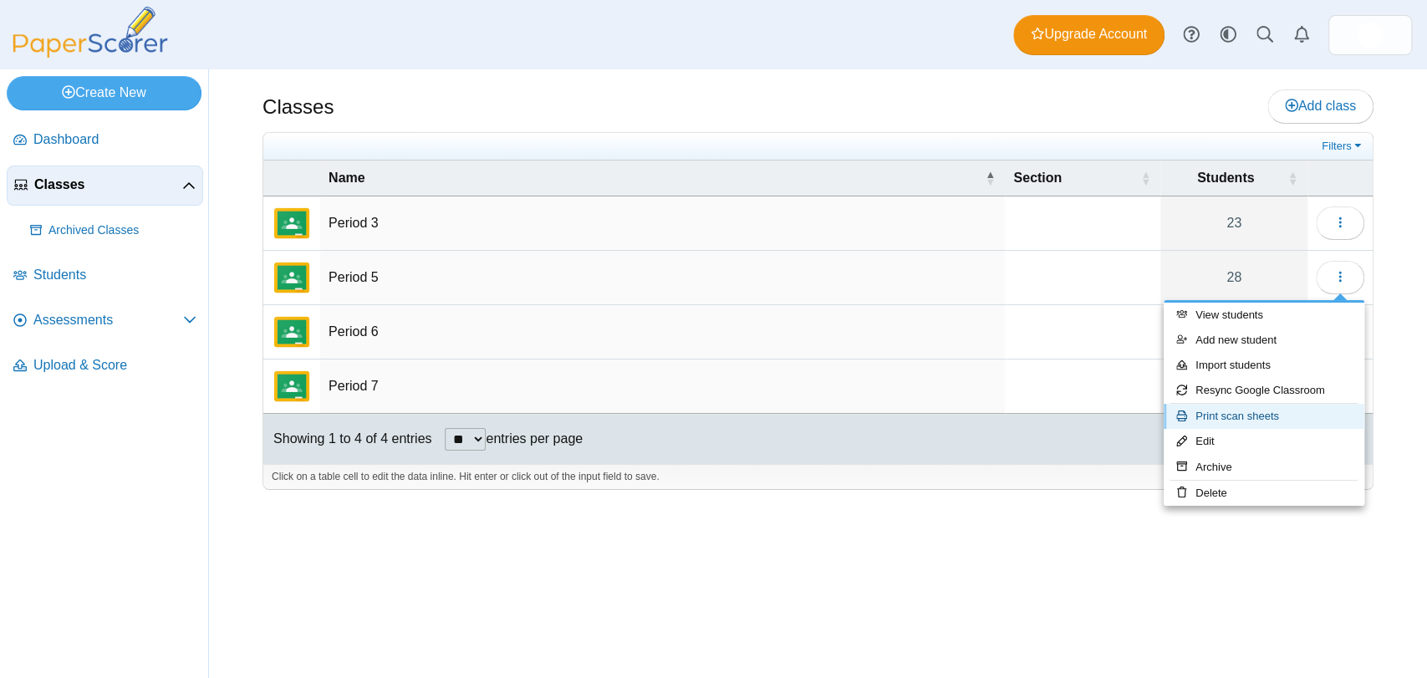
click at [1244, 417] on link "Print scan sheets" at bounding box center [1263, 416] width 201 height 25
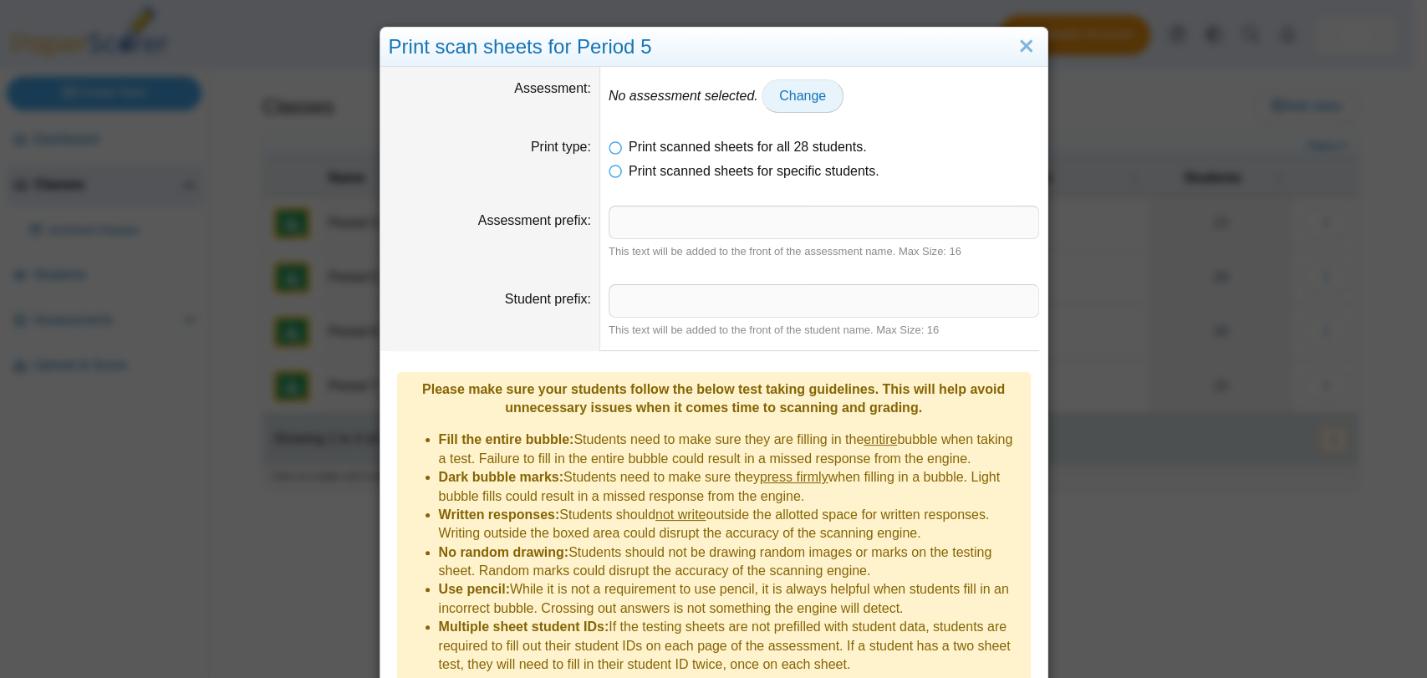
click at [779, 99] on span "Change" at bounding box center [802, 96] width 47 height 14
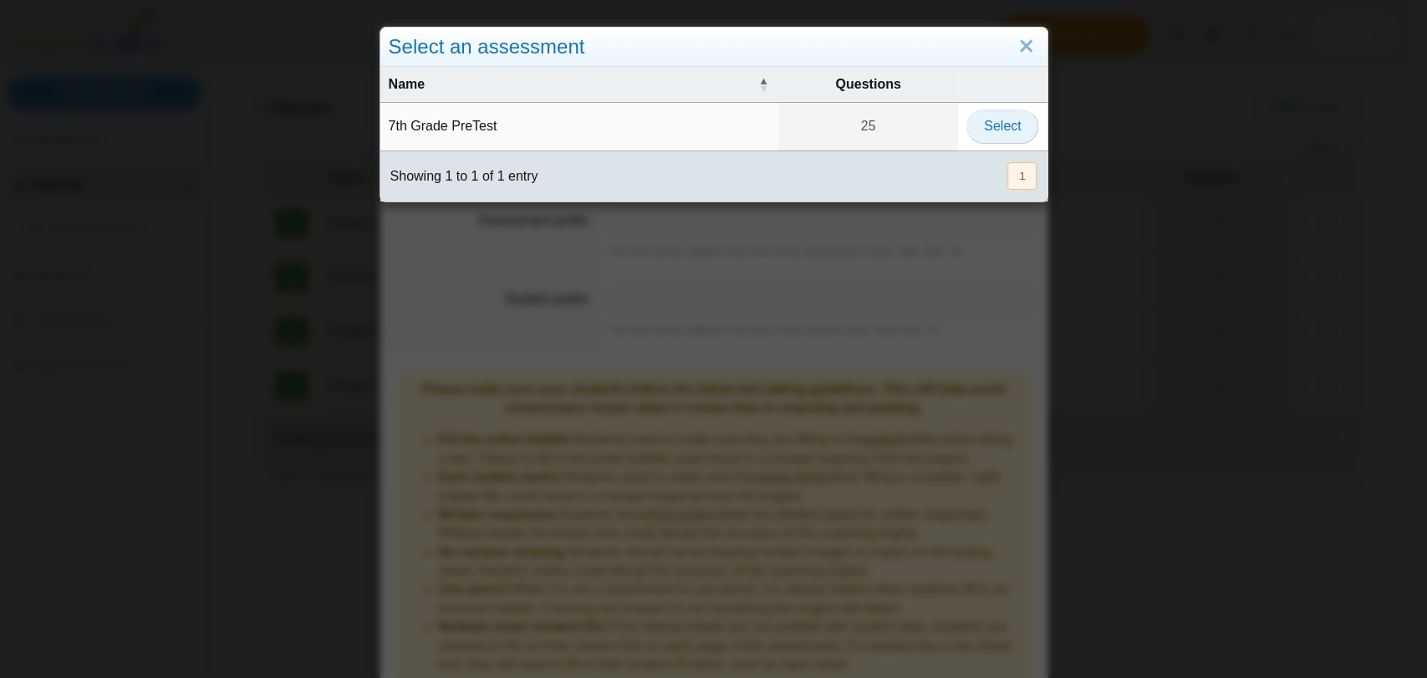
click at [973, 126] on button "Select" at bounding box center [1002, 125] width 72 height 33
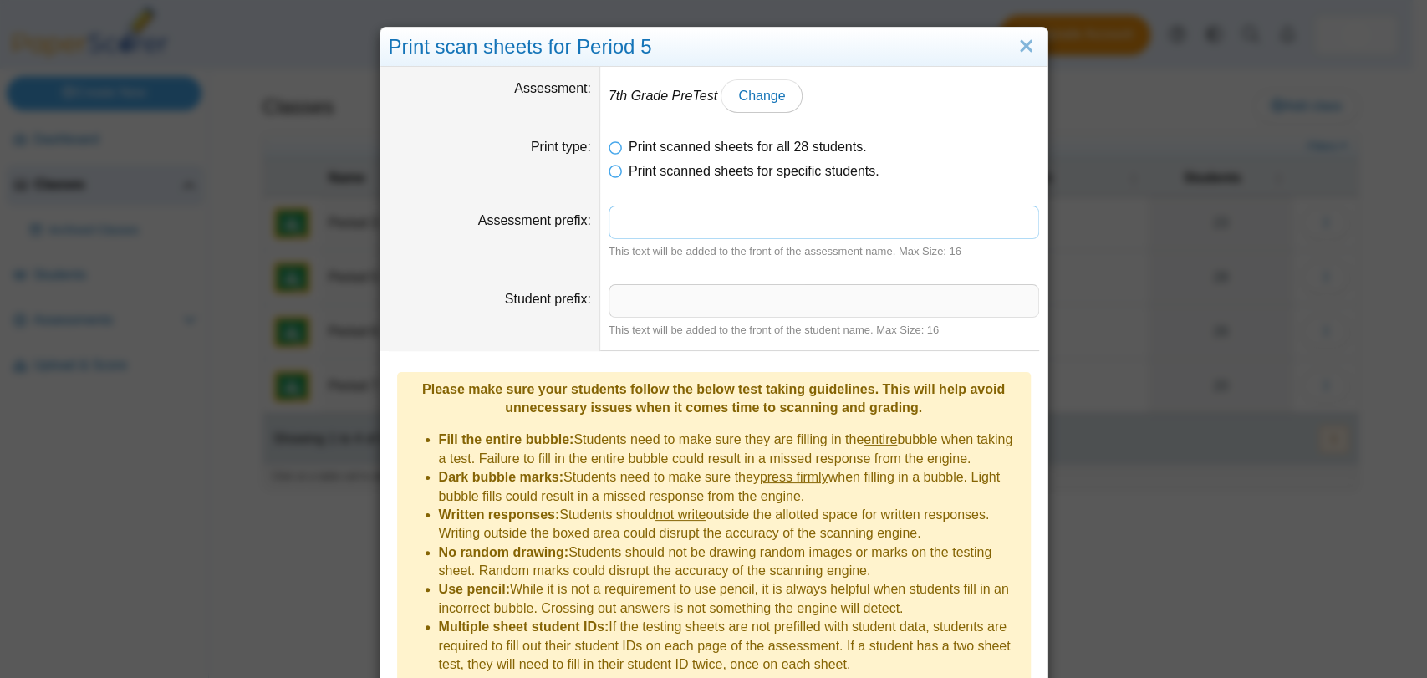
click at [718, 226] on input "Assessment prefix" at bounding box center [823, 222] width 430 height 33
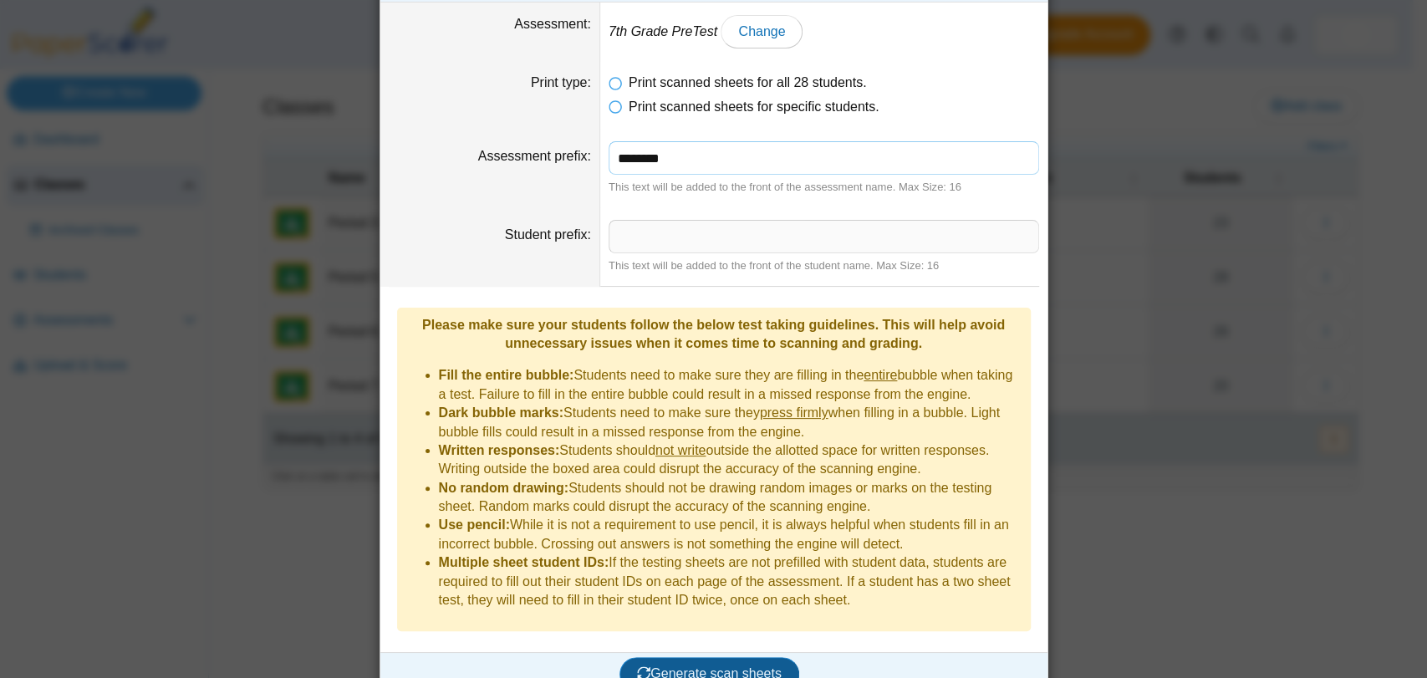
type input "********"
click at [732, 666] on span "Generate scan sheets" at bounding box center [709, 673] width 145 height 14
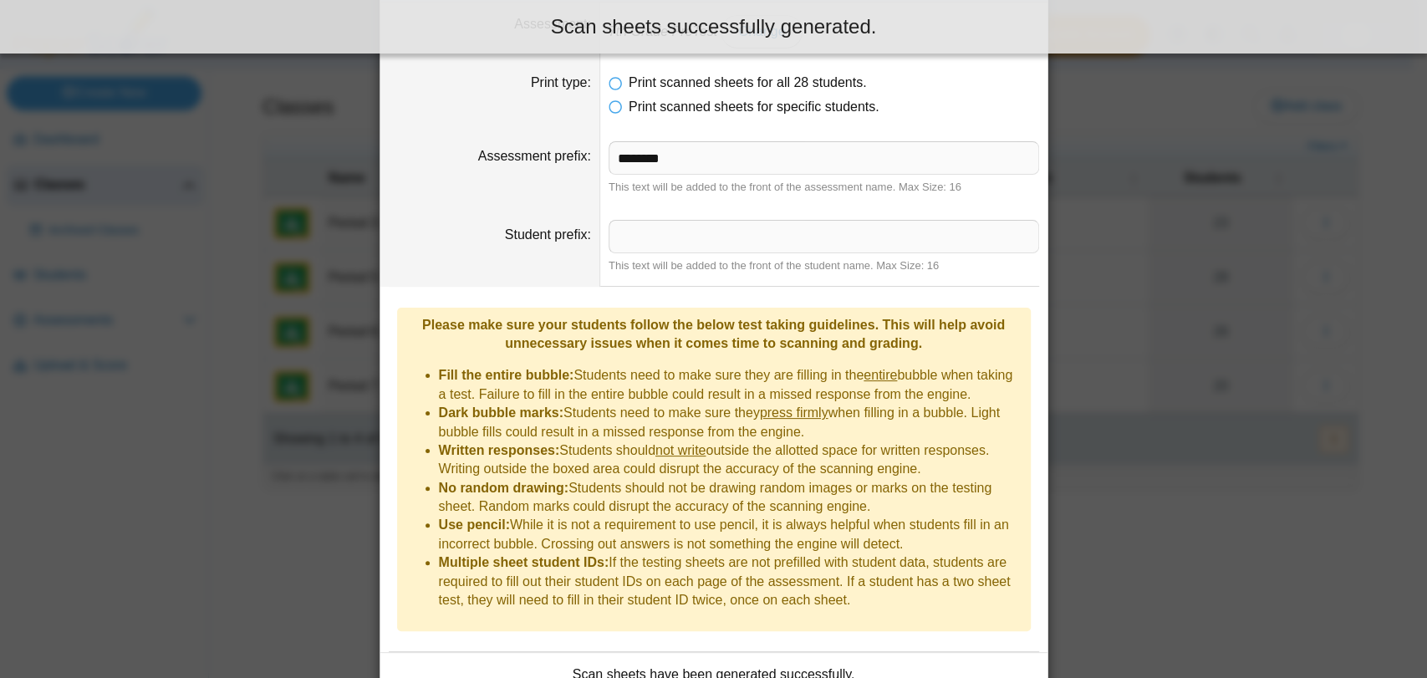
scroll to position [160, 0]
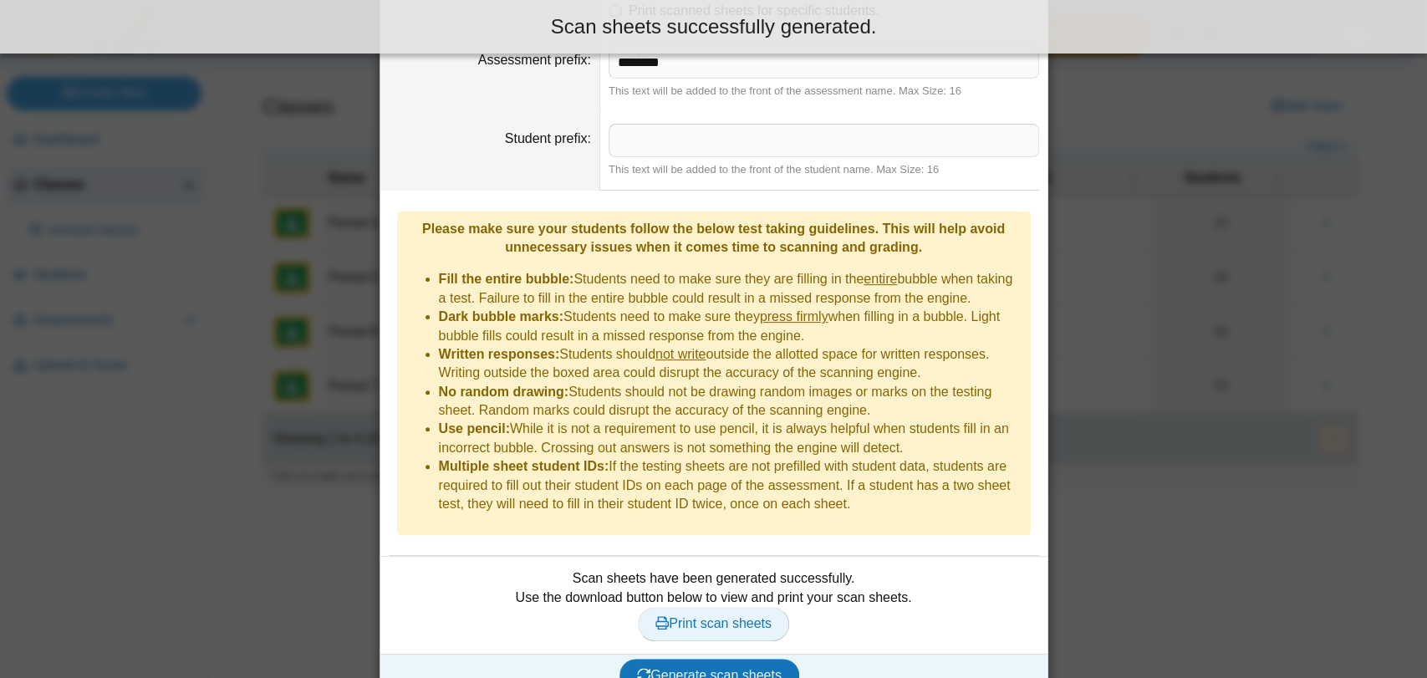
click at [690, 616] on span "Print scan sheets" at bounding box center [713, 623] width 116 height 14
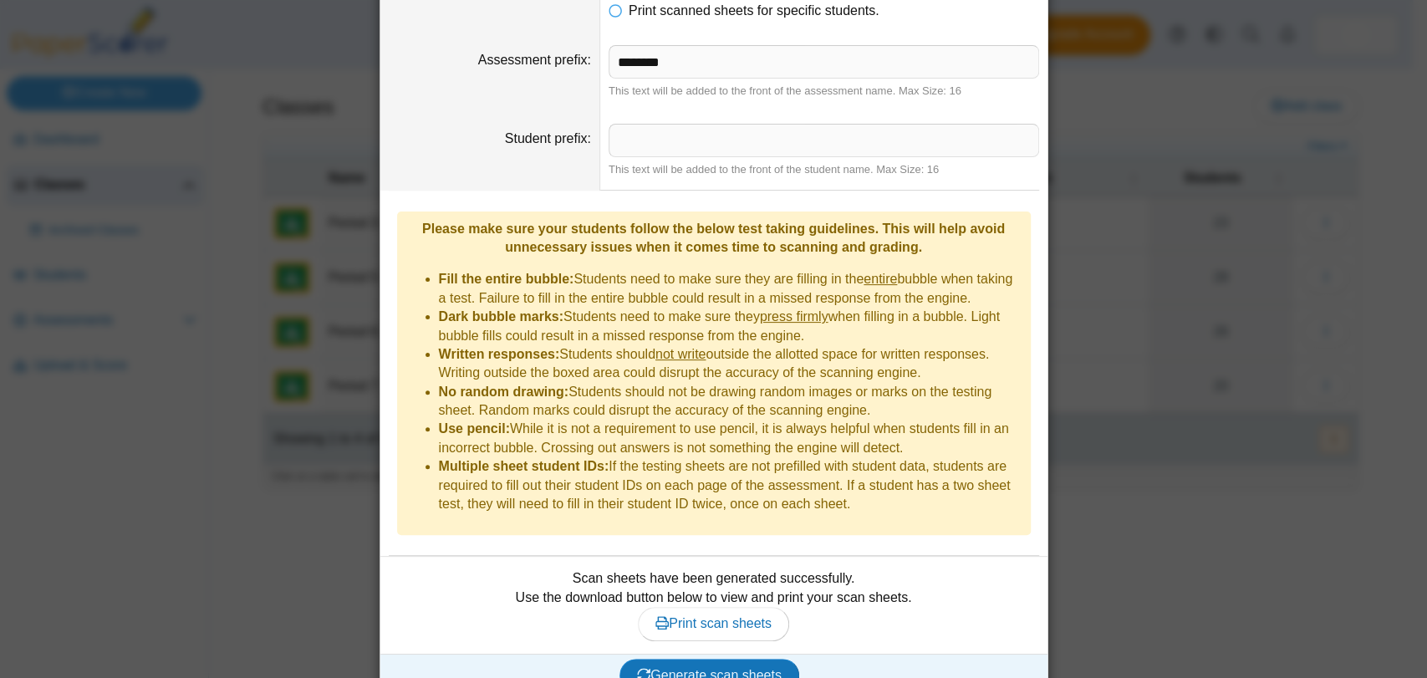
click at [1106, 247] on div "Print scan sheets for Period 5 Assessment 7th Grade PreTest Change Print type P…" at bounding box center [713, 339] width 1427 height 678
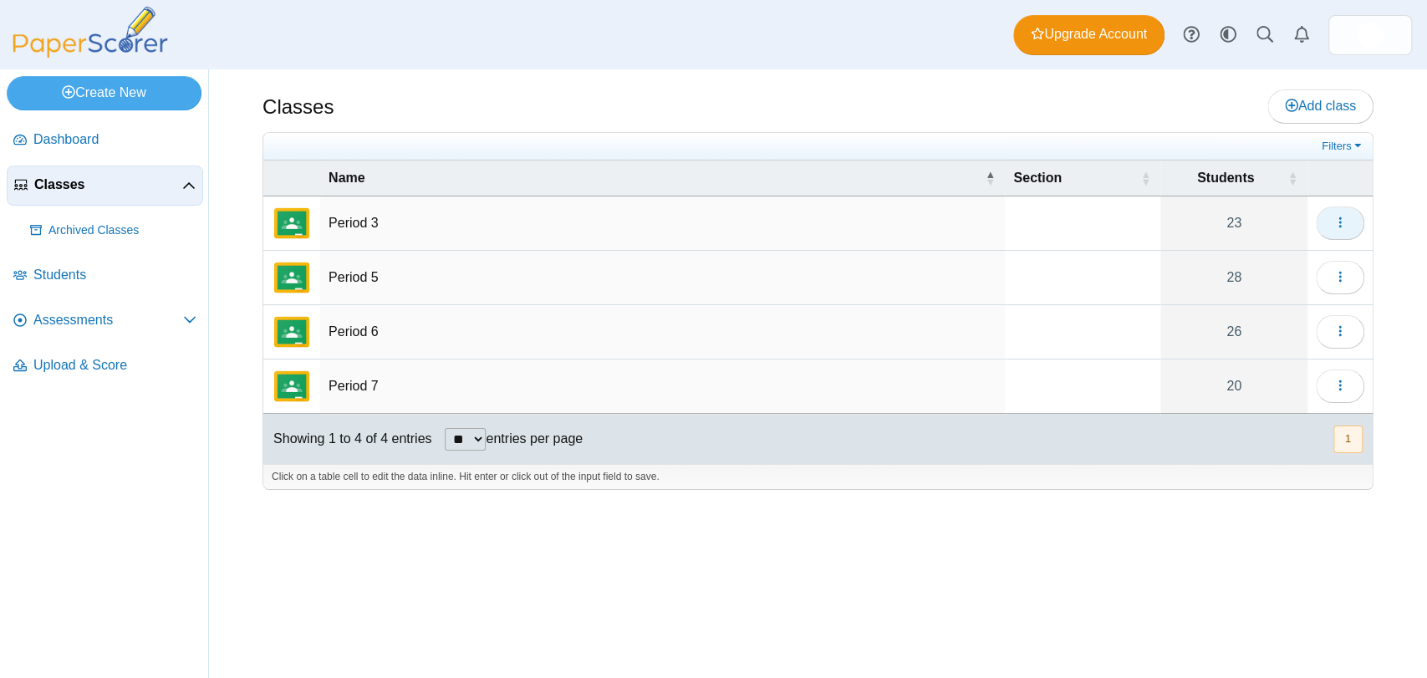
click at [1358, 220] on button "button" at bounding box center [1339, 222] width 48 height 33
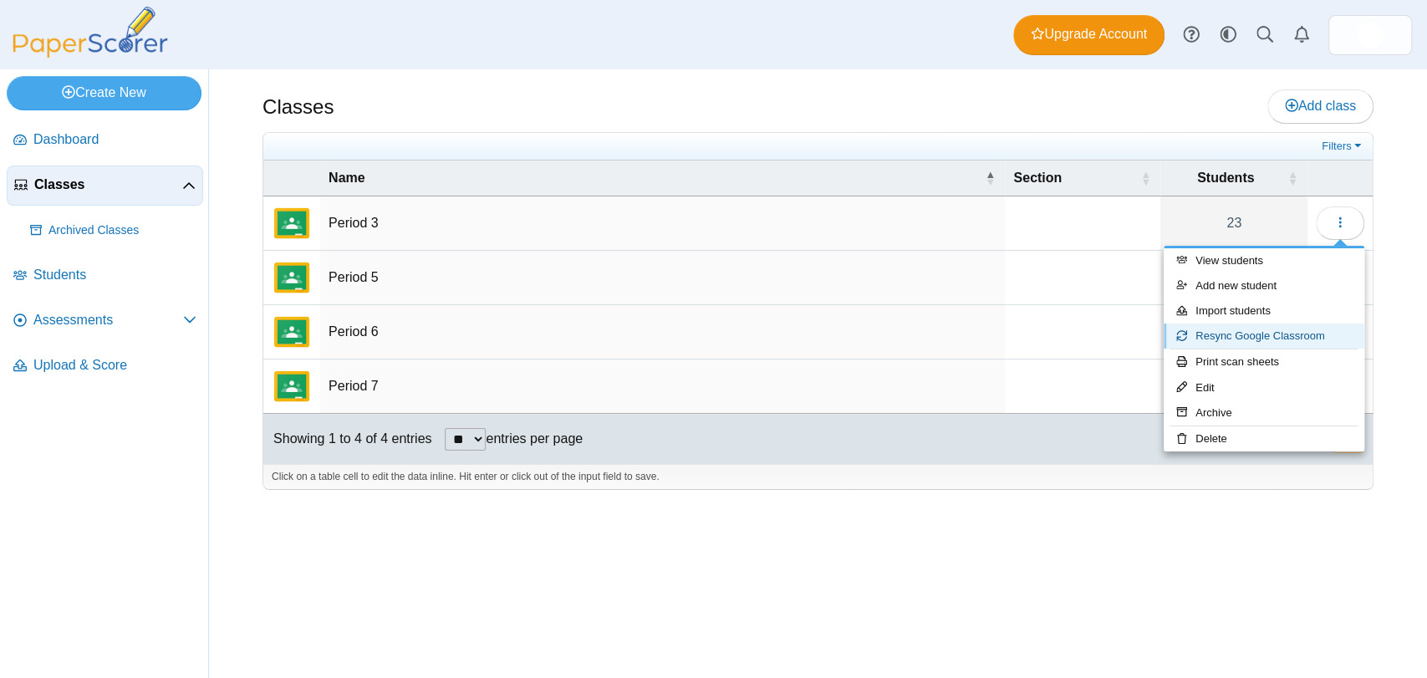
click at [1229, 337] on link "Resync Google Classroom" at bounding box center [1263, 335] width 201 height 25
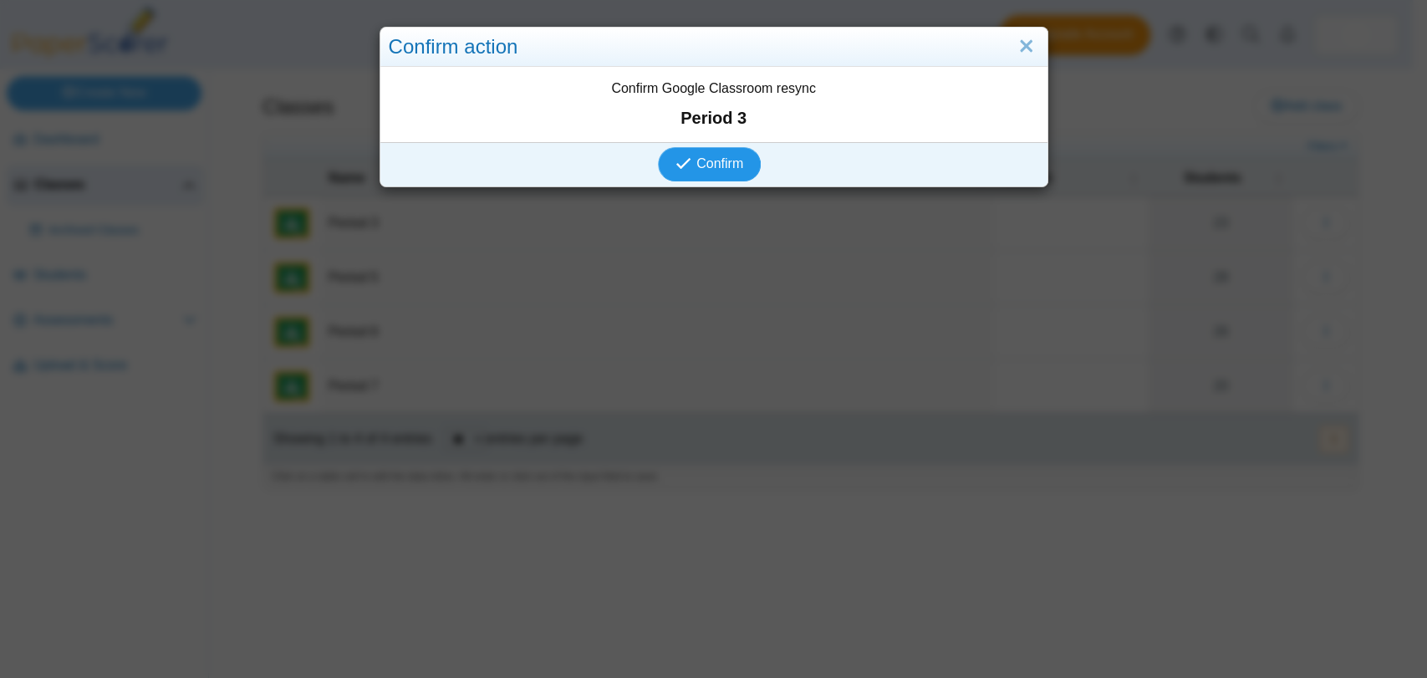
click at [712, 165] on span "Confirm" at bounding box center [719, 163] width 47 height 14
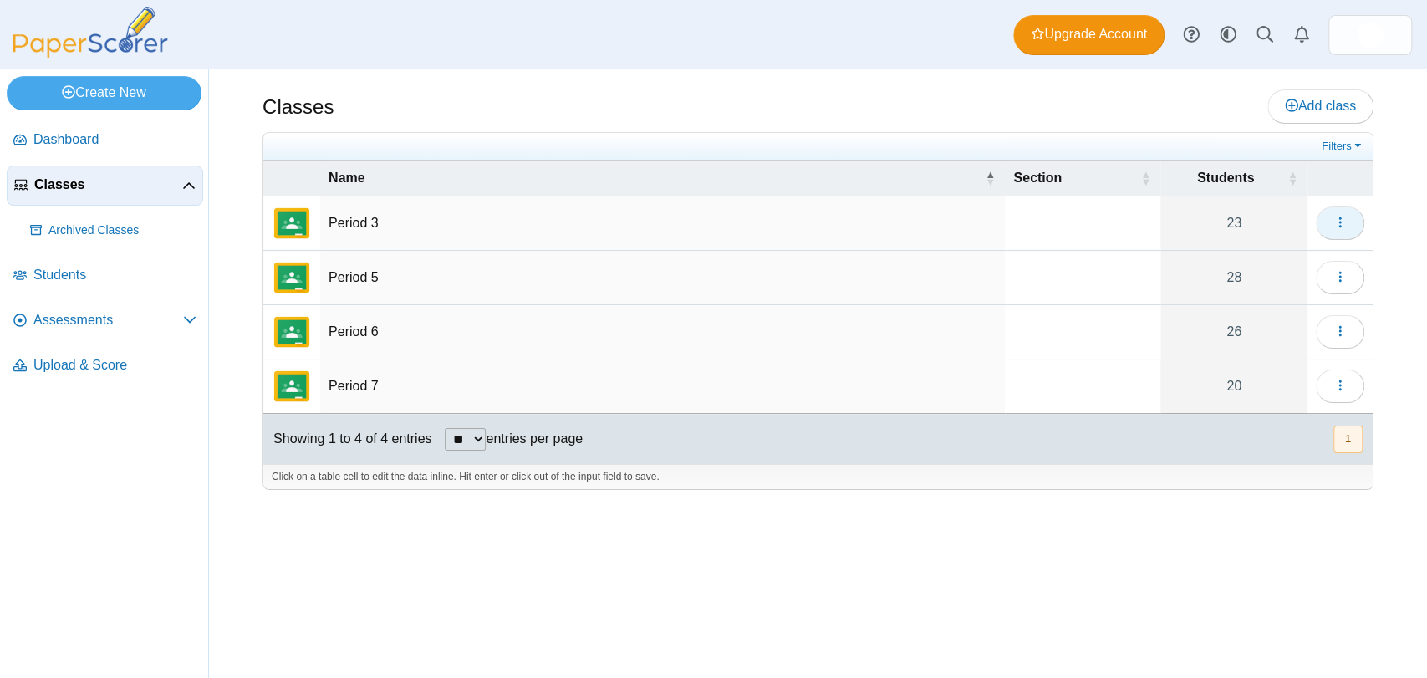
click at [1338, 223] on icon "button" at bounding box center [1339, 222] width 13 height 13
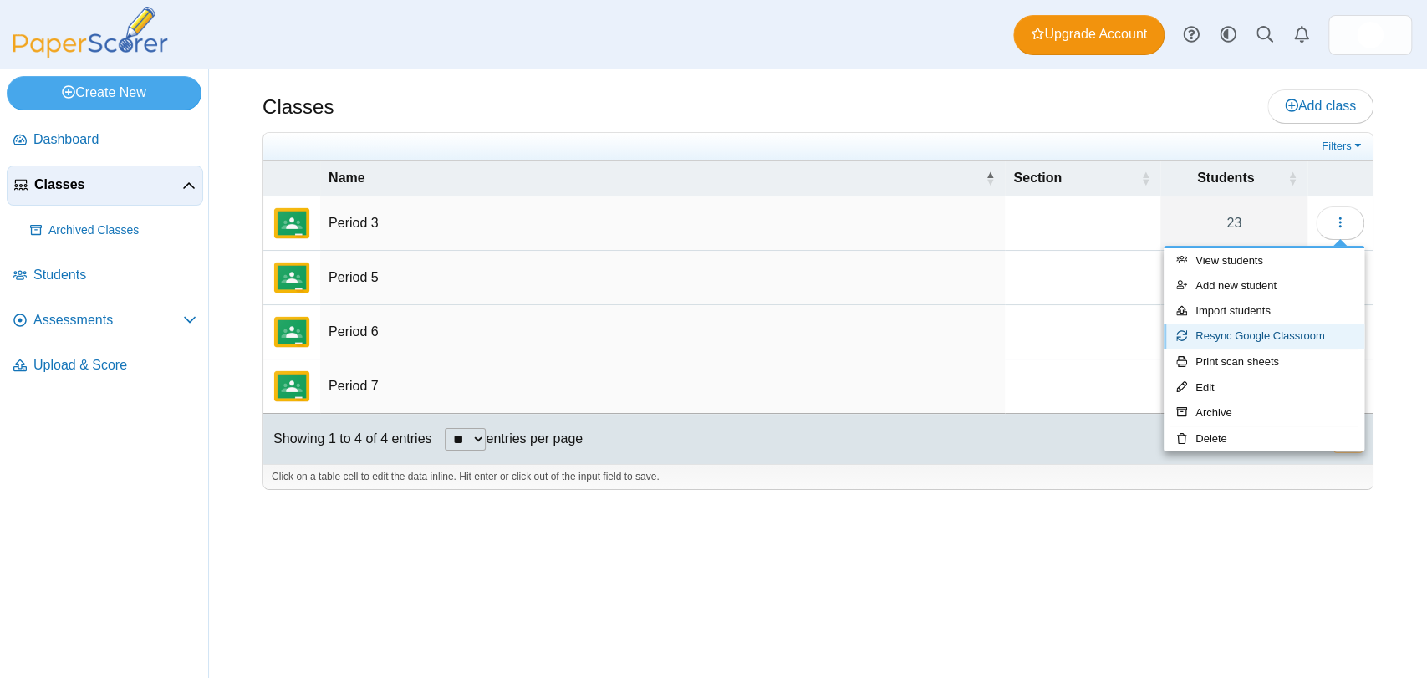
click at [1302, 334] on link "Resync Google Classroom" at bounding box center [1263, 335] width 201 height 25
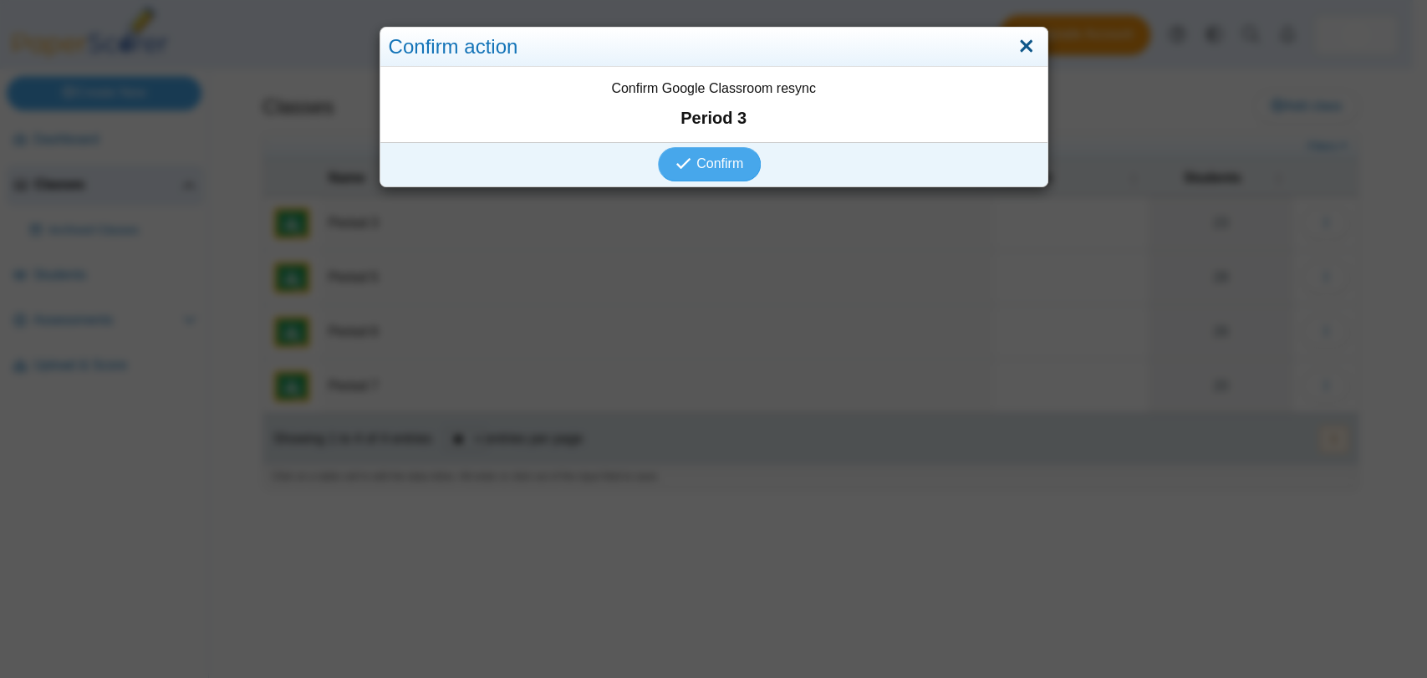
click at [1014, 53] on link "Close" at bounding box center [1026, 47] width 26 height 28
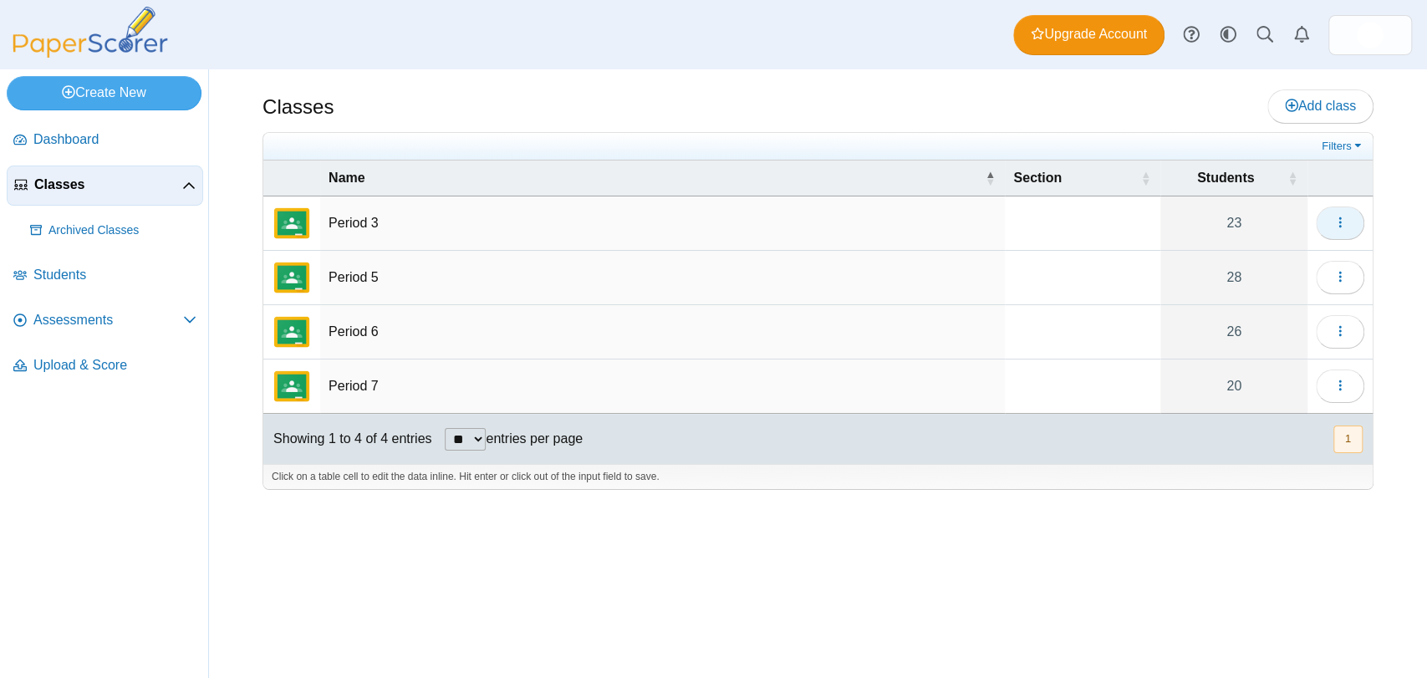
click at [1341, 223] on icon "button" at bounding box center [1339, 222] width 13 height 13
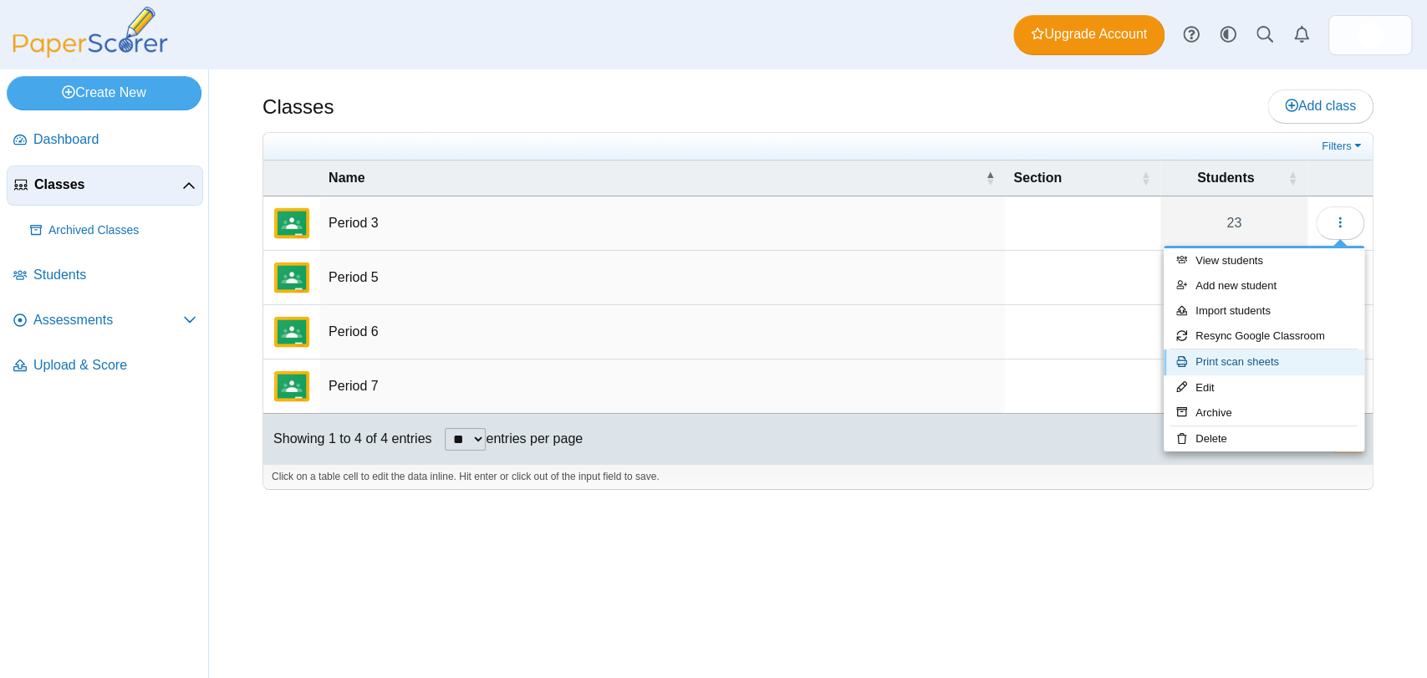
click at [1224, 369] on link "Print scan sheets" at bounding box center [1263, 361] width 201 height 25
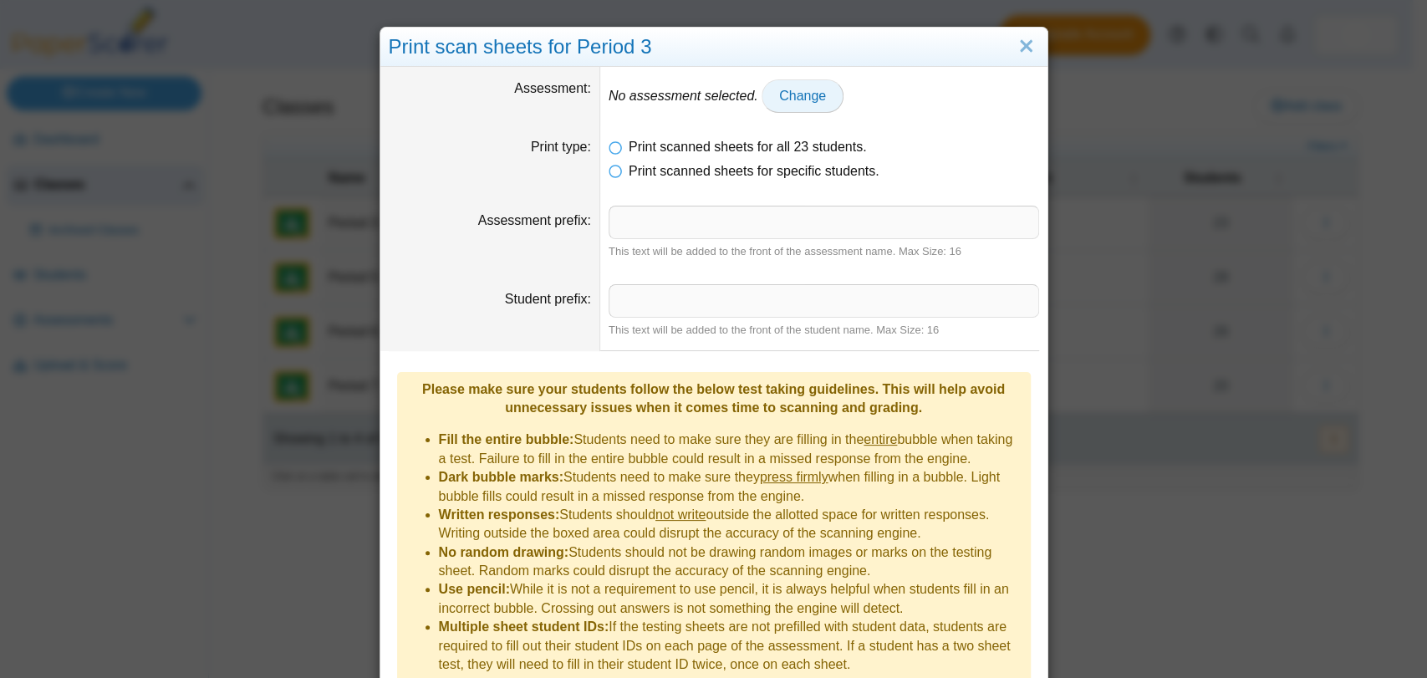
click at [779, 95] on span "Change" at bounding box center [802, 96] width 47 height 14
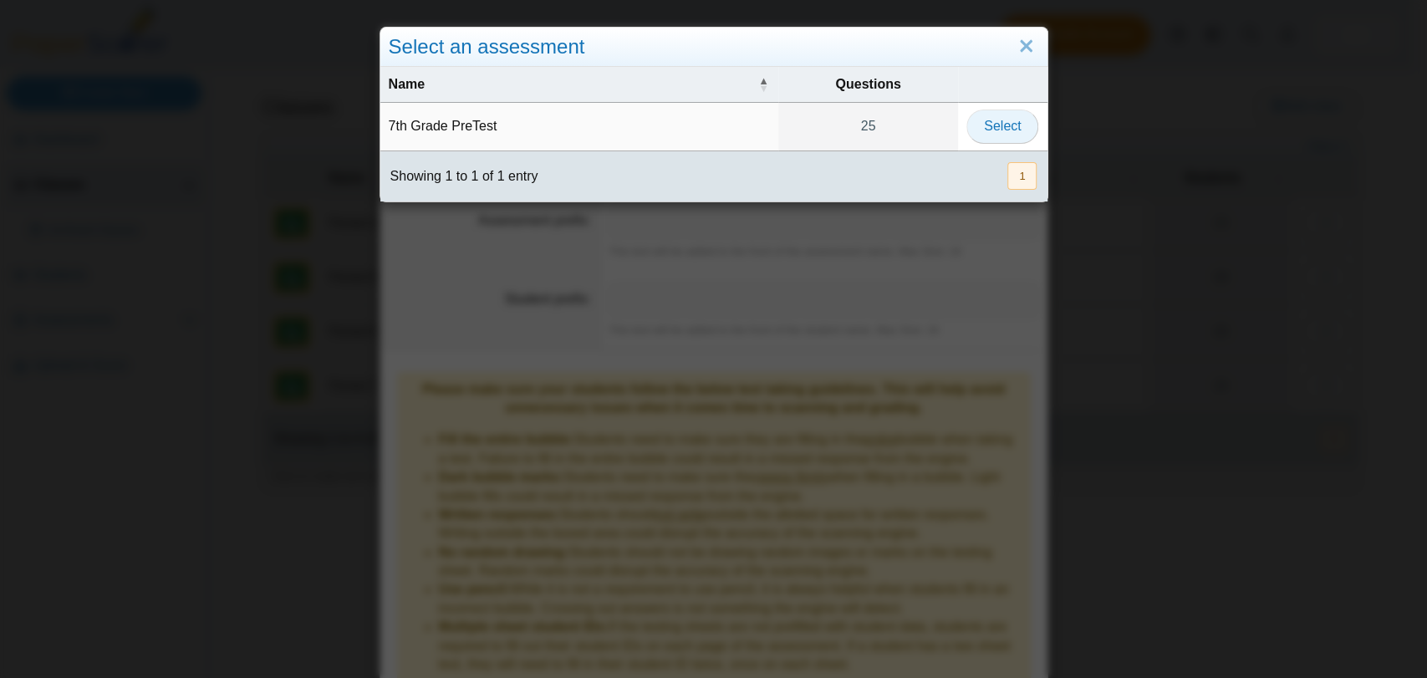
click at [987, 124] on span "Select" at bounding box center [1002, 126] width 37 height 14
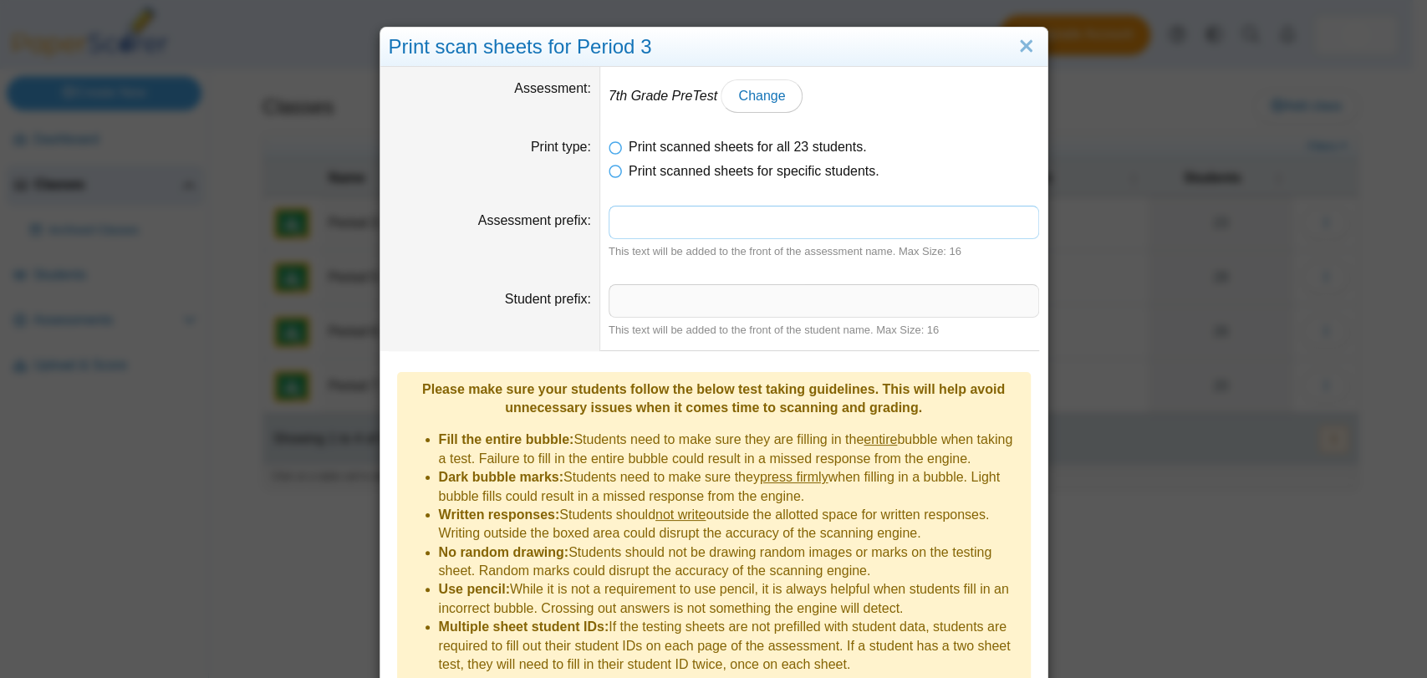
click at [635, 226] on input "Assessment prefix" at bounding box center [823, 222] width 430 height 33
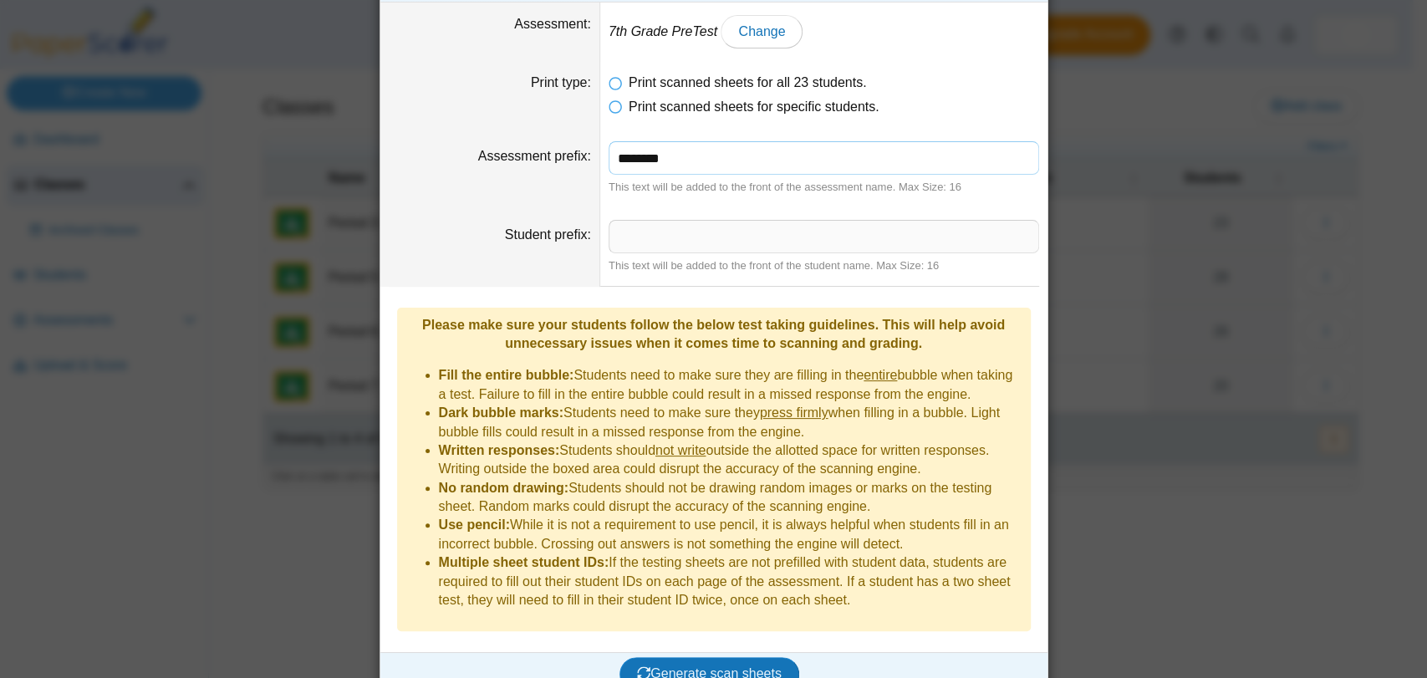
type input "********"
click at [619, 657] on button "Generate scan sheets" at bounding box center [709, 673] width 180 height 33
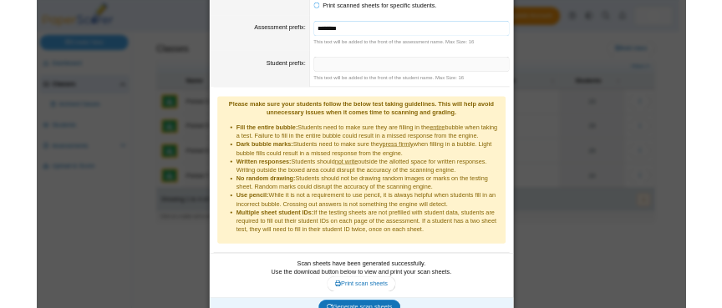
scroll to position [160, 0]
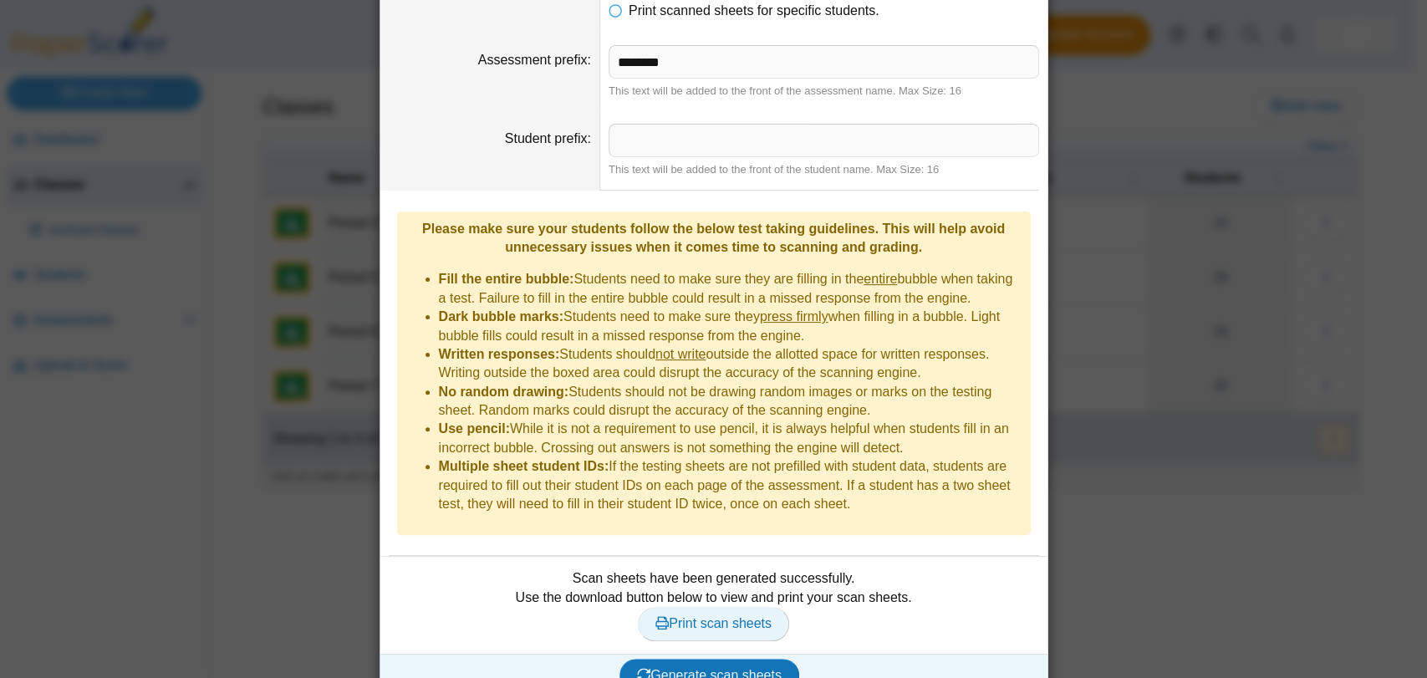
click at [727, 607] on link "Print scan sheets" at bounding box center [713, 623] width 151 height 33
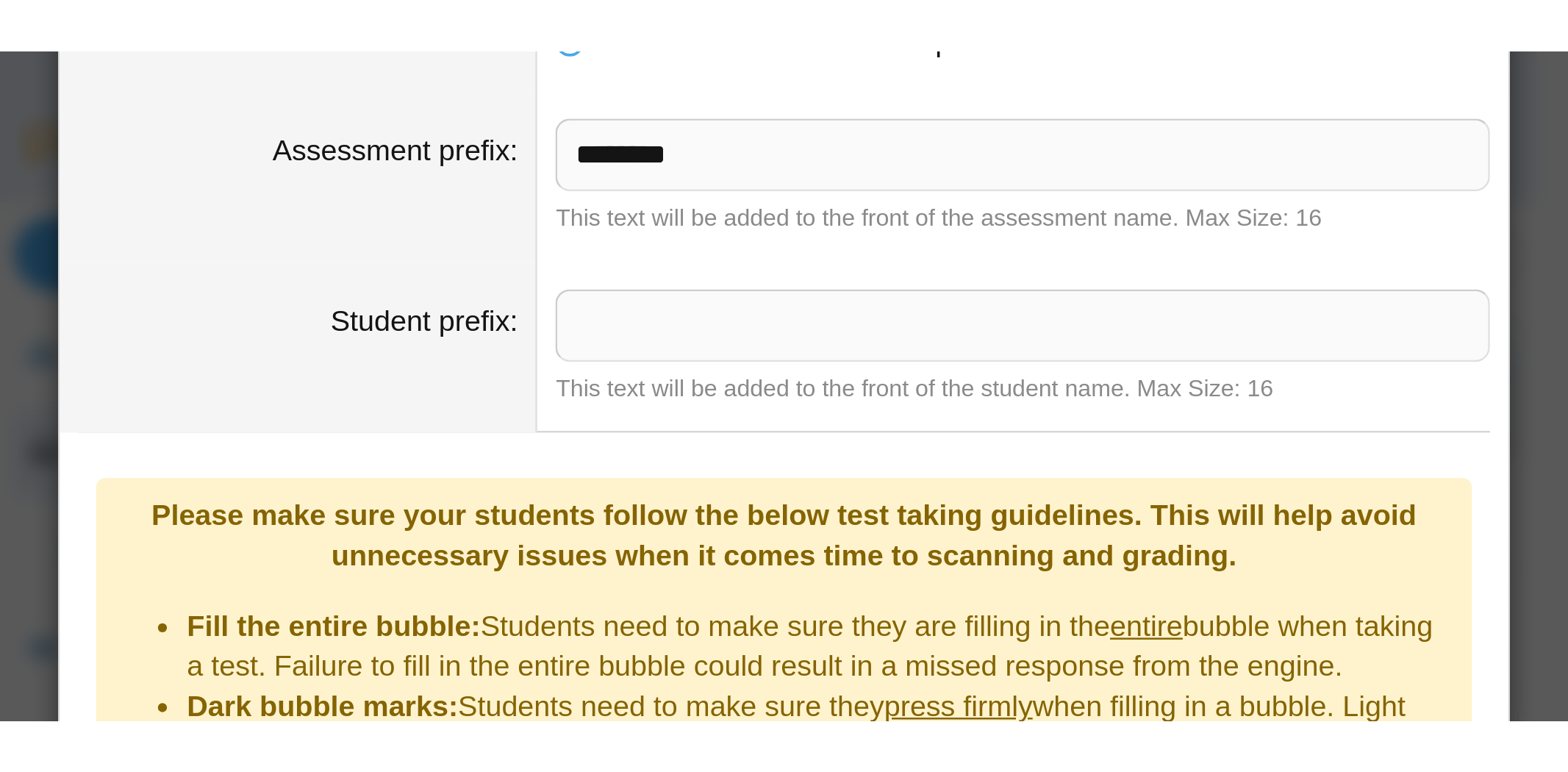
scroll to position [128, 0]
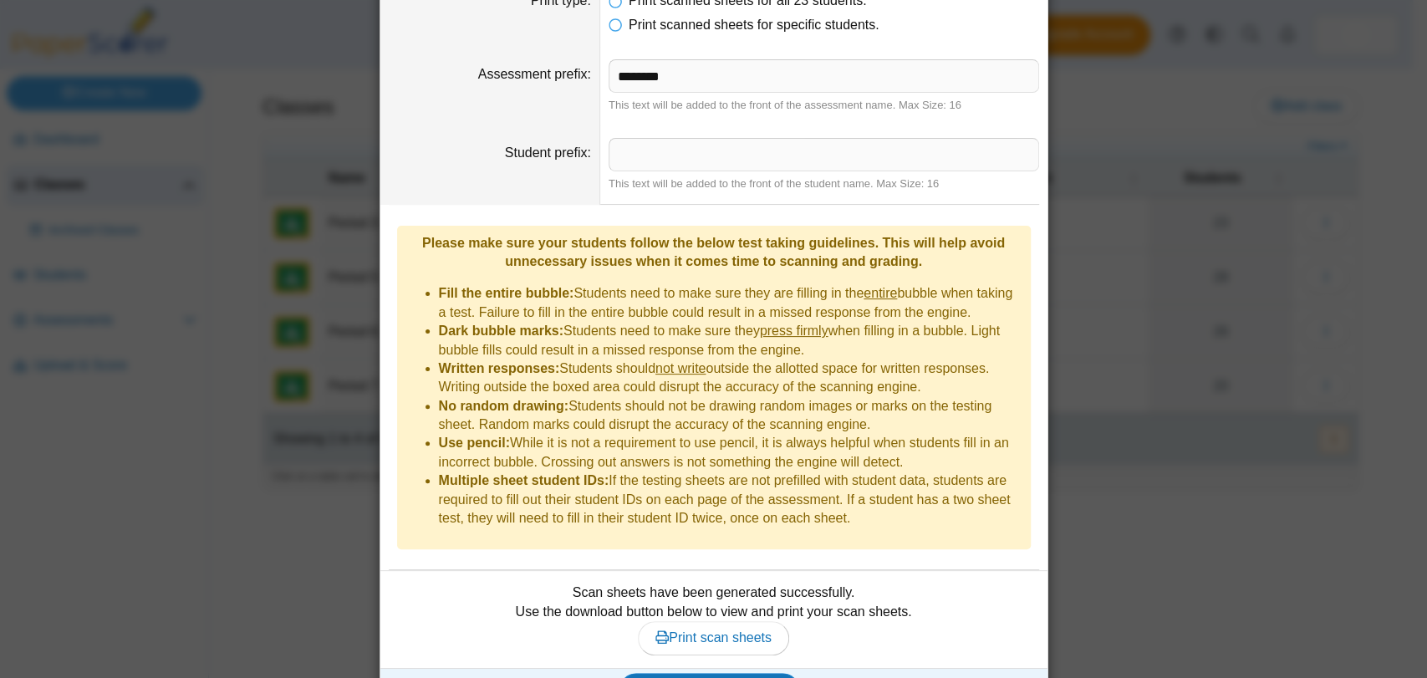
click at [1143, 257] on div "Print scan sheets for Period 3 Assessment 7th Grade PreTest Change Print type P…" at bounding box center [713, 339] width 1427 height 678
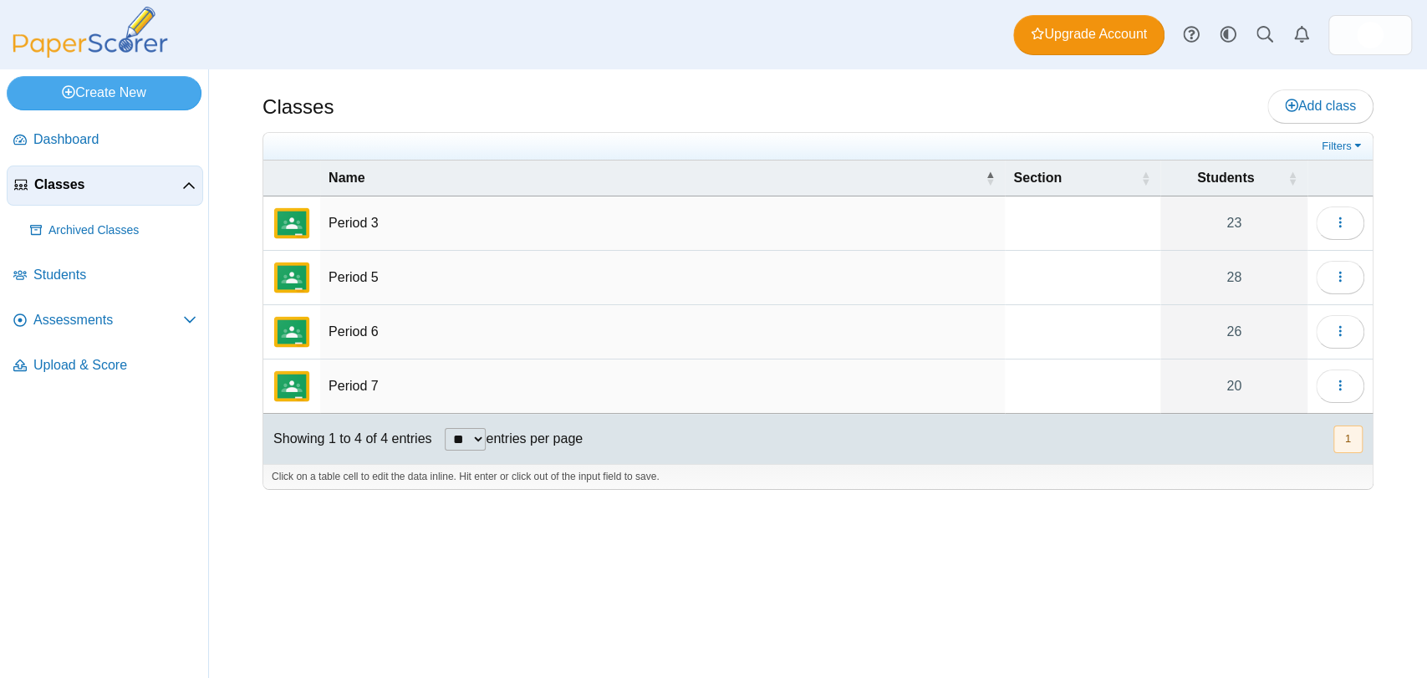
click at [1137, 543] on div "Classes Add class Filters 23" at bounding box center [818, 373] width 1218 height 608
click at [862, 89] on div "Classes Add class" at bounding box center [817, 108] width 1111 height 38
